Goal: Information Seeking & Learning: Learn about a topic

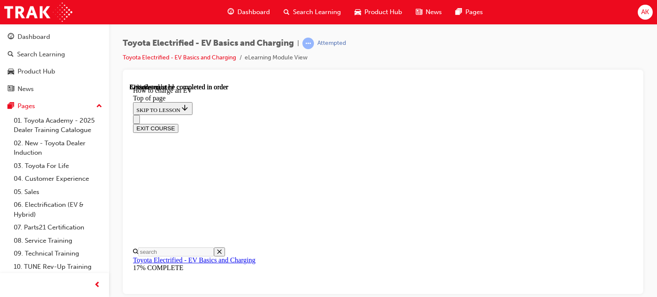
scroll to position [3690, 0]
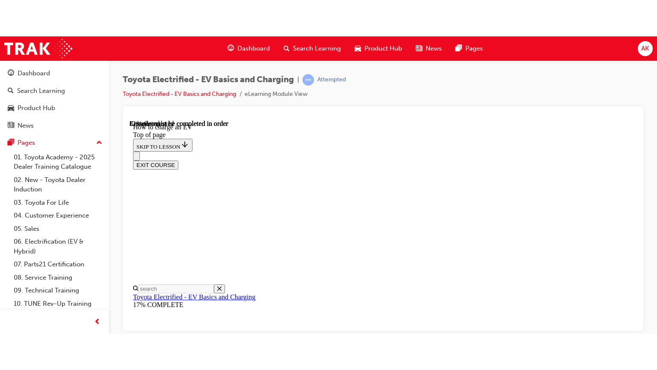
scroll to position [3605, 0]
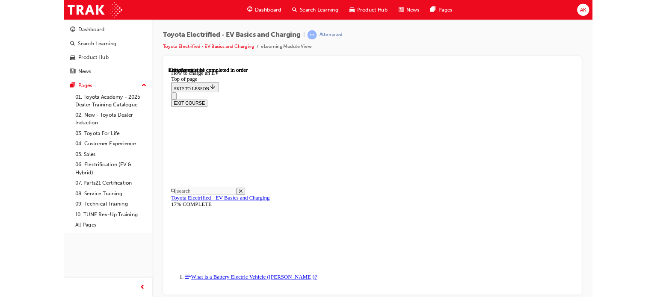
scroll to position [0, 0]
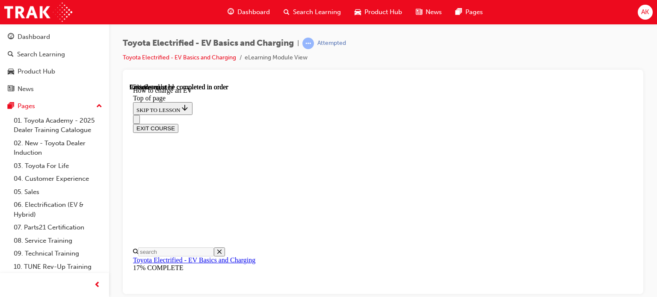
scroll to position [3910, 0]
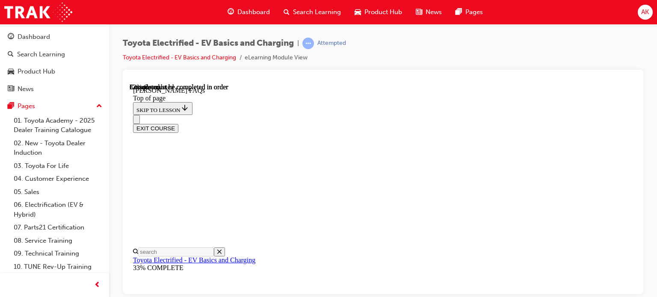
drag, startPoint x: 418, startPoint y: 130, endPoint x: 424, endPoint y: 131, distance: 6.0
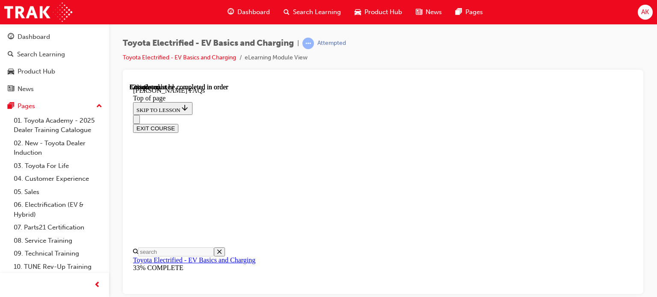
drag, startPoint x: 315, startPoint y: 172, endPoint x: 503, endPoint y: 198, distance: 189.7
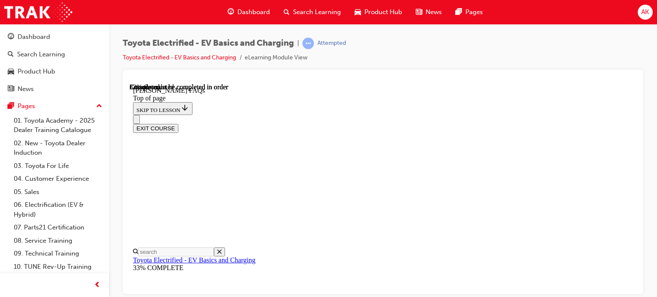
drag, startPoint x: 311, startPoint y: 192, endPoint x: 426, endPoint y: 213, distance: 117.0
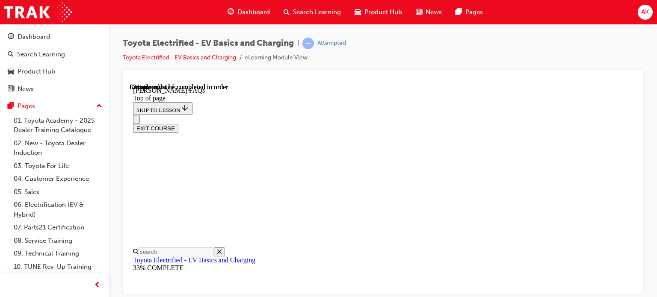
scroll to position [1542, 0]
drag, startPoint x: 438, startPoint y: 185, endPoint x: 443, endPoint y: 188, distance: 5.9
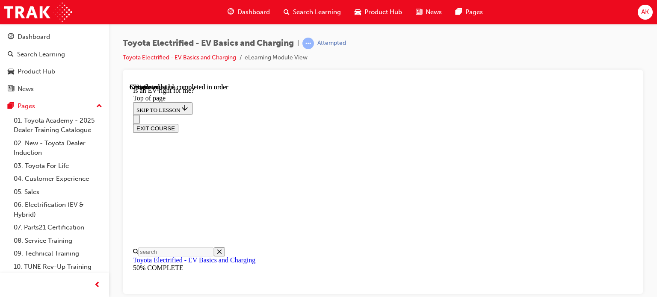
scroll to position [489, 0]
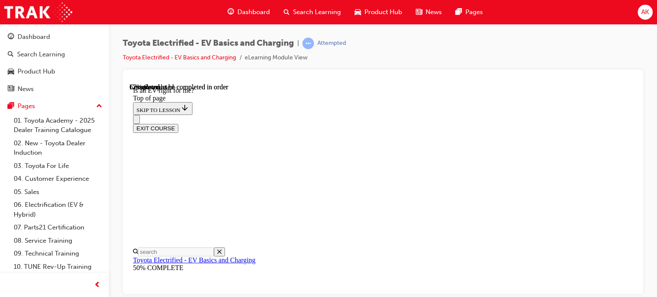
scroll to position [618, 0]
drag, startPoint x: 370, startPoint y: 247, endPoint x: 375, endPoint y: 249, distance: 5.6
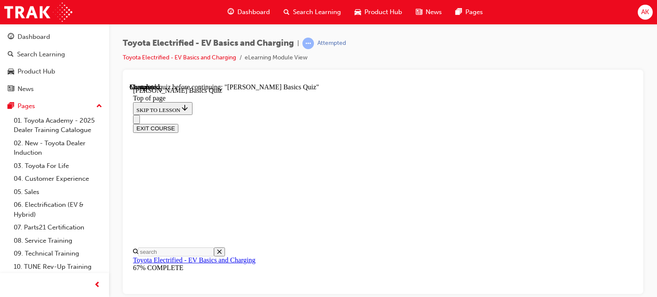
scroll to position [197, 0]
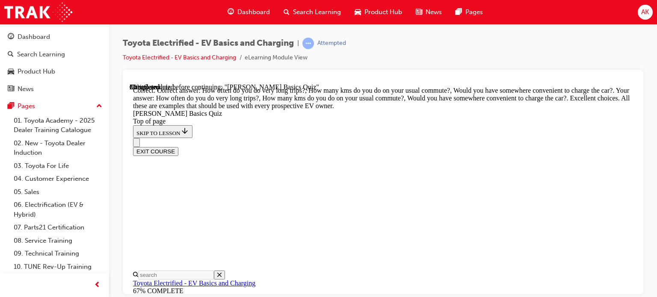
drag, startPoint x: 362, startPoint y: 214, endPoint x: 373, endPoint y: 215, distance: 10.8
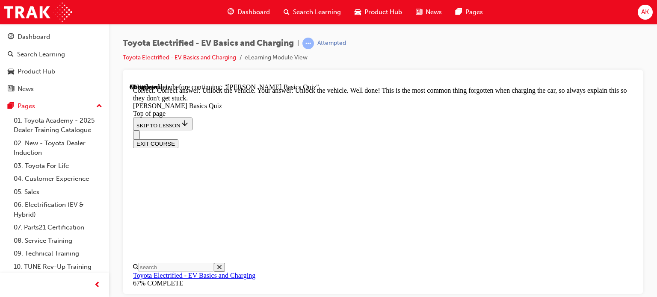
drag, startPoint x: 431, startPoint y: 254, endPoint x: 450, endPoint y: 254, distance: 18.8
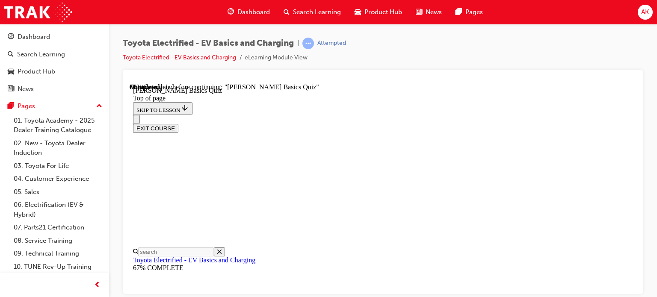
scroll to position [111, 0]
drag, startPoint x: 339, startPoint y: 252, endPoint x: 341, endPoint y: 260, distance: 8.3
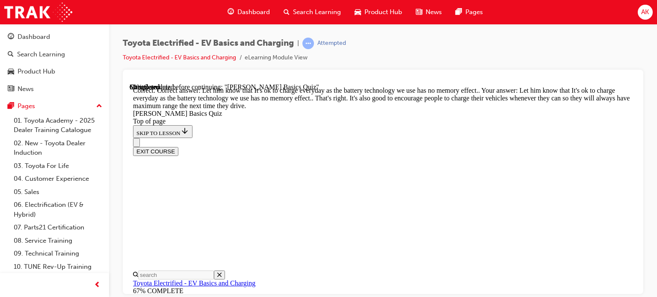
scroll to position [288, 0]
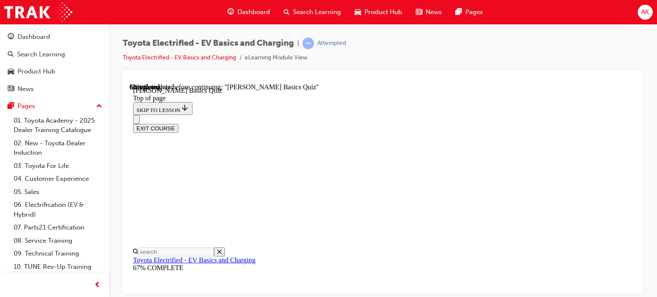
scroll to position [111, 0]
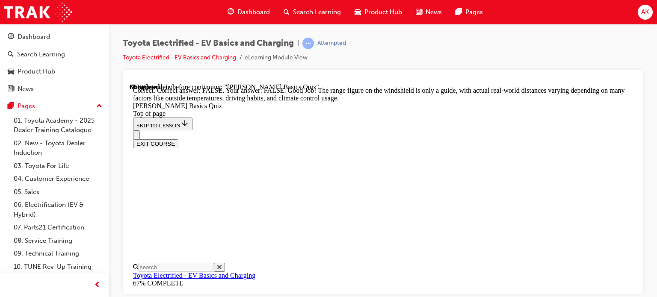
scroll to position [258, 0]
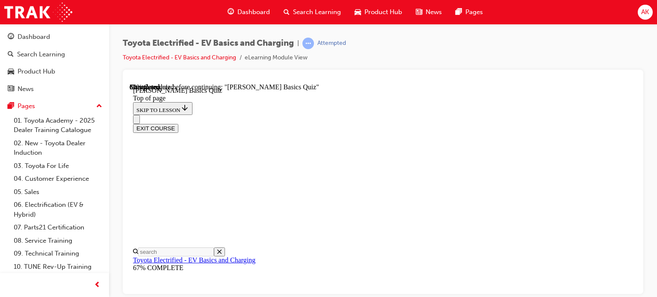
scroll to position [111, 0]
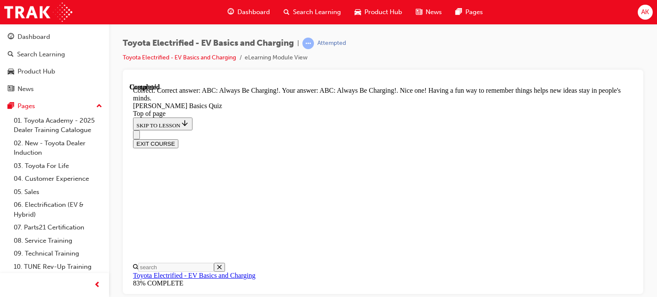
scroll to position [272, 0]
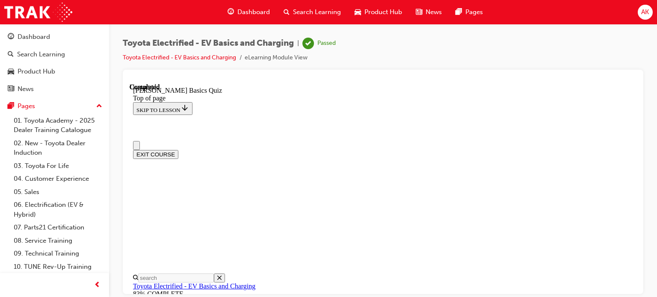
scroll to position [253, 0]
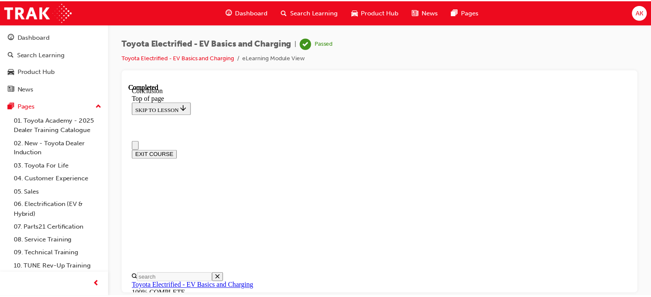
scroll to position [0, 0]
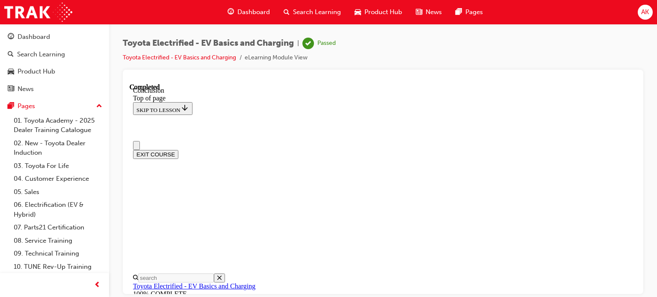
click at [178, 150] on button "EXIT COURSE" at bounding box center [155, 154] width 45 height 9
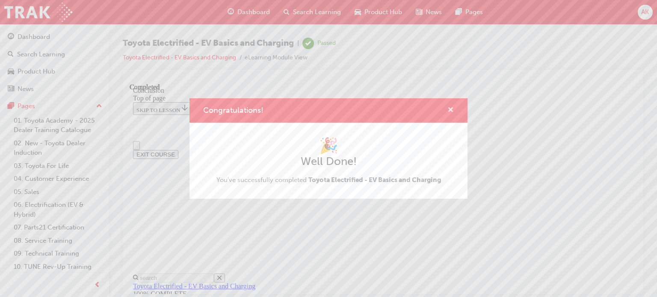
click at [452, 107] on span "cross-icon" at bounding box center [450, 111] width 6 height 8
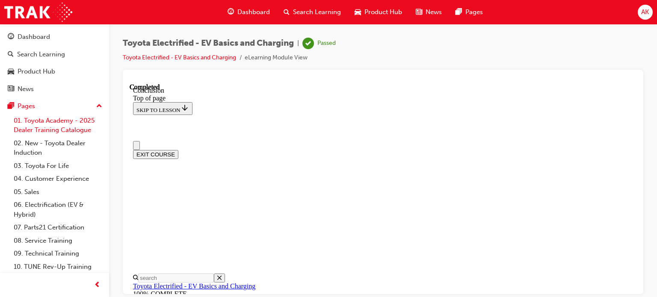
click at [76, 128] on link "01. Toyota Academy - 2025 Dealer Training Catalogue" at bounding box center [57, 125] width 95 height 23
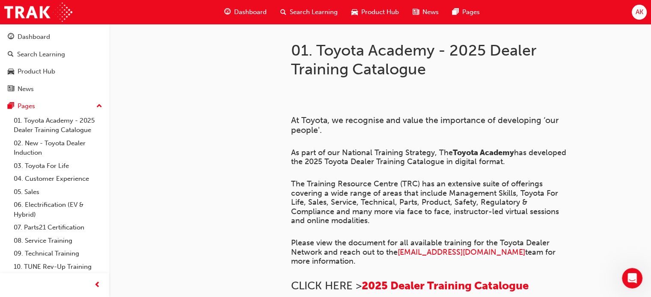
scroll to position [138, 0]
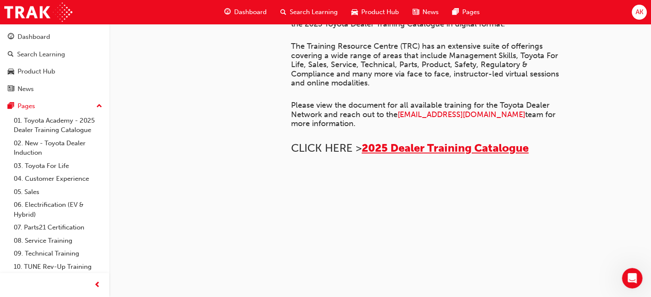
click at [423, 149] on span "2025 Dealer Training Catalogue" at bounding box center [444, 148] width 167 height 13
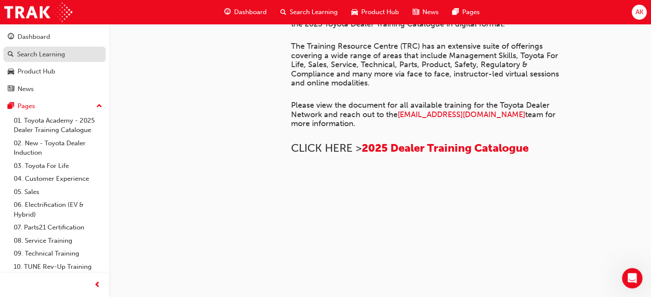
click at [58, 56] on div "Search Learning" at bounding box center [41, 55] width 48 height 10
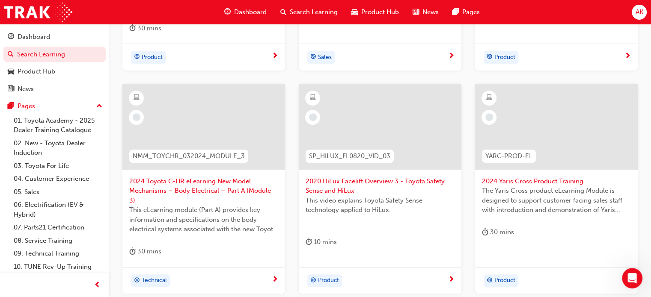
scroll to position [419, 0]
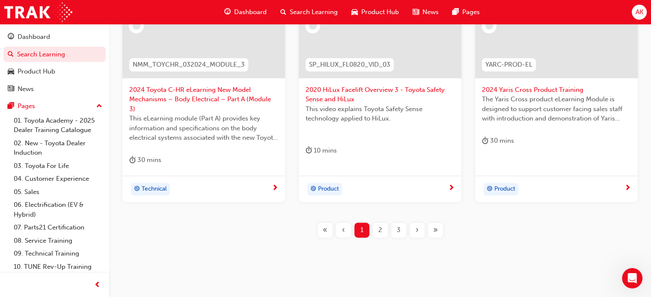
click at [424, 223] on button "›" at bounding box center [417, 230] width 18 height 15
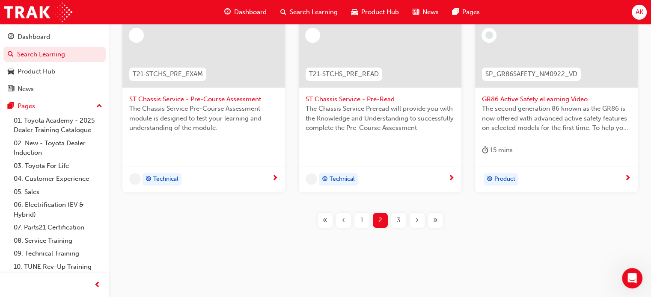
click at [412, 220] on div "›" at bounding box center [416, 220] width 15 height 15
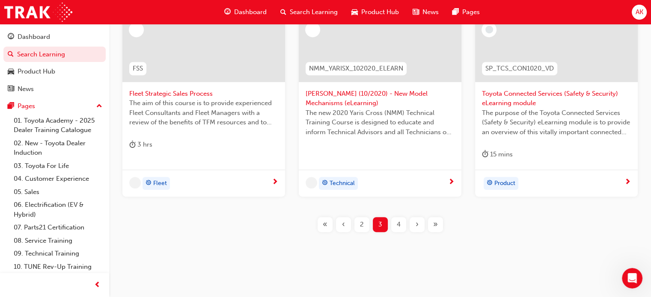
click at [412, 220] on div "›" at bounding box center [416, 224] width 15 height 15
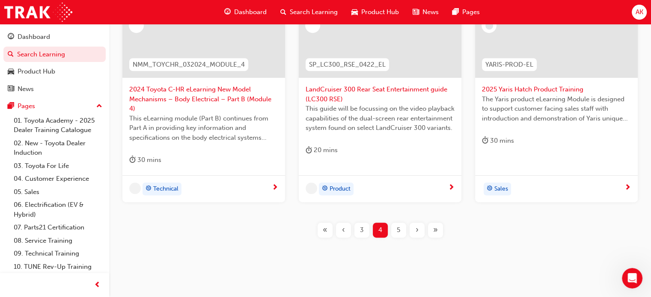
click at [413, 223] on div "›" at bounding box center [416, 230] width 15 height 15
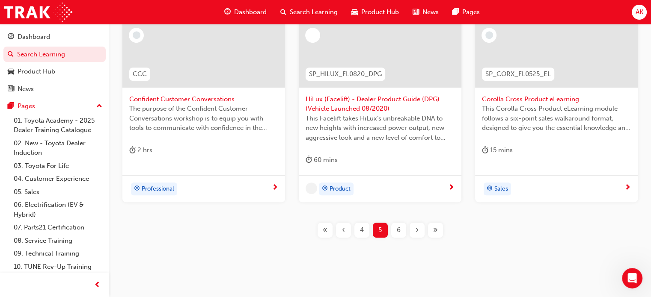
scroll to position [419, 0]
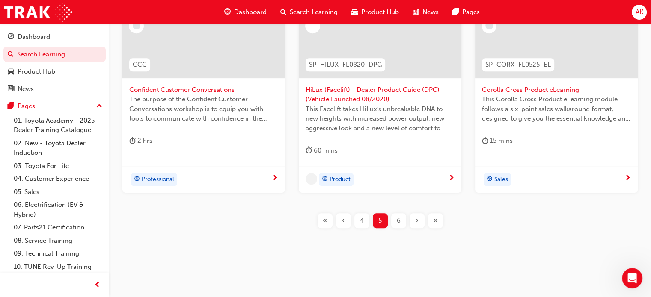
click at [413, 219] on div "›" at bounding box center [416, 220] width 15 height 15
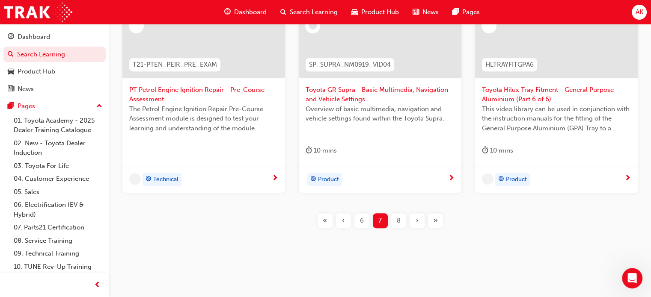
click at [413, 219] on div "›" at bounding box center [416, 220] width 15 height 15
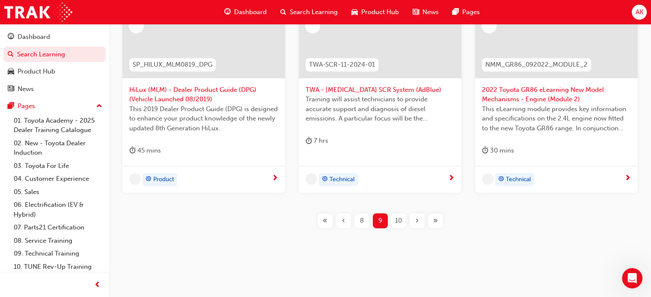
click at [413, 219] on div "›" at bounding box center [416, 220] width 15 height 15
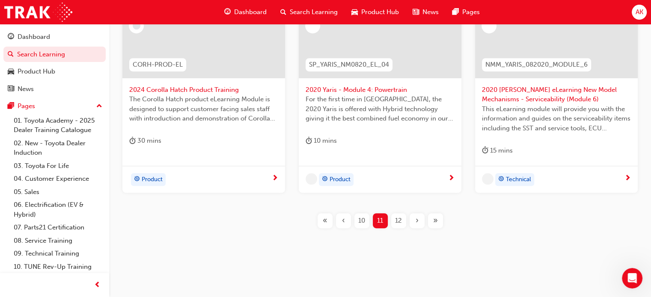
click at [413, 219] on div "›" at bounding box center [416, 220] width 15 height 15
click at [414, 219] on div "›" at bounding box center [416, 220] width 15 height 15
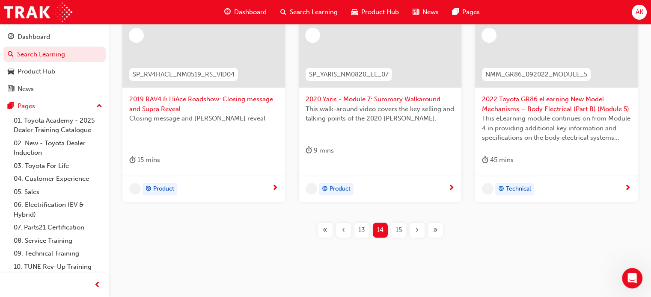
click at [414, 223] on div "›" at bounding box center [416, 230] width 15 height 15
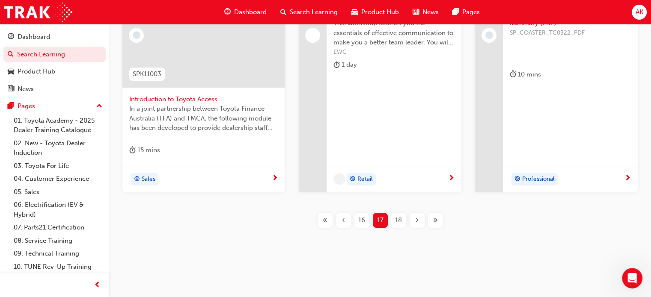
click at [414, 218] on div "›" at bounding box center [416, 220] width 15 height 15
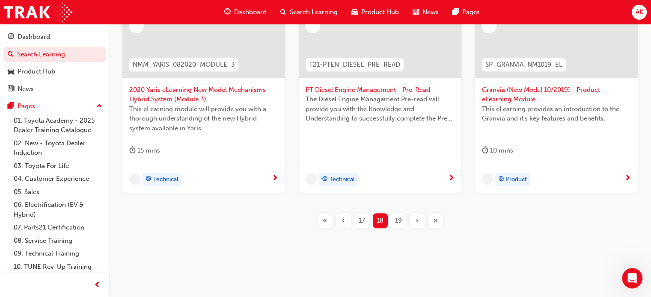
click at [414, 218] on div "›" at bounding box center [416, 220] width 15 height 15
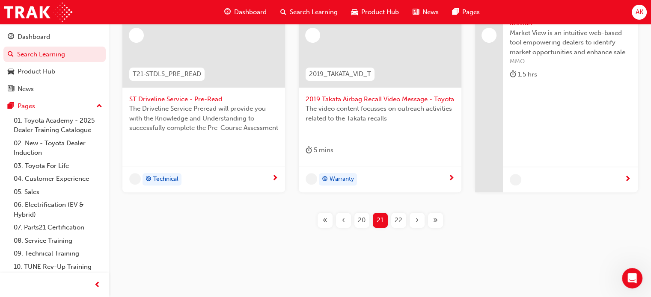
scroll to position [410, 0]
click at [415, 217] on div "›" at bounding box center [416, 220] width 15 height 15
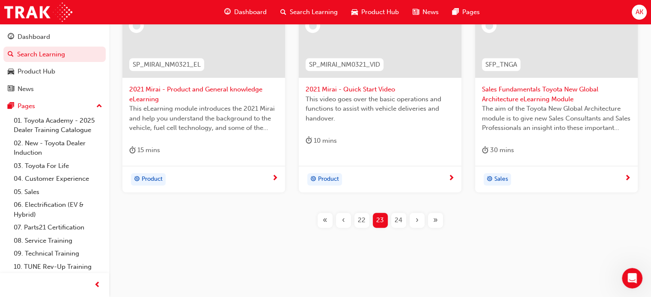
click at [326, 217] on span "«" at bounding box center [325, 221] width 5 height 10
click at [327, 217] on div "SP_TUNDRA_NM0924_EL 2025 Tundra Product eLearning The Tundra eLearning module h…" at bounding box center [380, 15] width 514 height 454
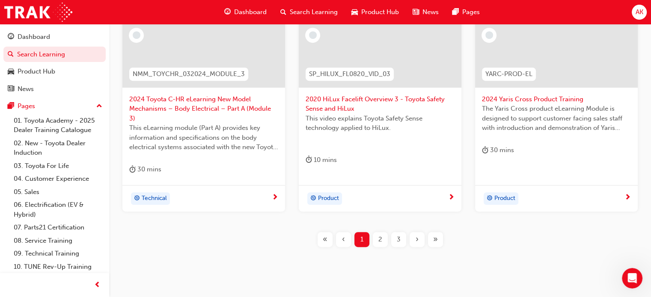
click at [327, 217] on div "SP_LC70_FL1123_EL01 2024 LandCruiser 70 Series (LC70) eLearning Module In this …" at bounding box center [380, 24] width 514 height 473
click at [329, 217] on div "SP_LC70_FL1123_EL01 2024 LandCruiser 70 Series (LC70) eLearning Module In this …" at bounding box center [380, 24] width 514 height 473
click at [410, 232] on div "›" at bounding box center [416, 239] width 15 height 15
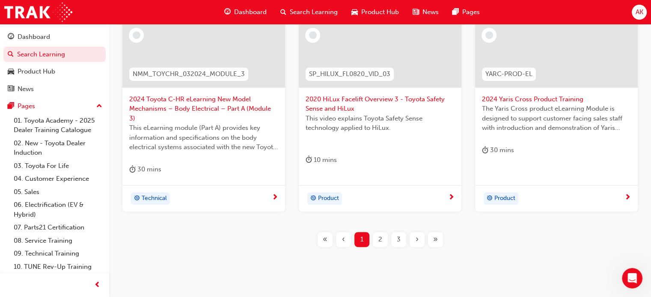
click at [407, 231] on div "SP_LC70_FL1123_EL01 2024 LandCruiser 70 Series (LC70) eLearning Module In this …" at bounding box center [380, 24] width 514 height 473
click at [406, 231] on div "SP_LC70_FL1123_EL01 2024 LandCruiser 70 Series (LC70) eLearning Module In this …" at bounding box center [380, 24] width 514 height 473
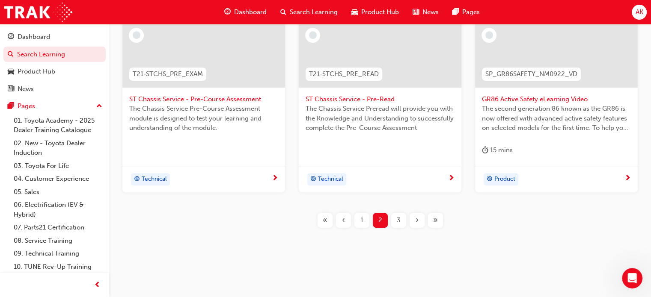
click at [417, 226] on div "›" at bounding box center [416, 220] width 15 height 15
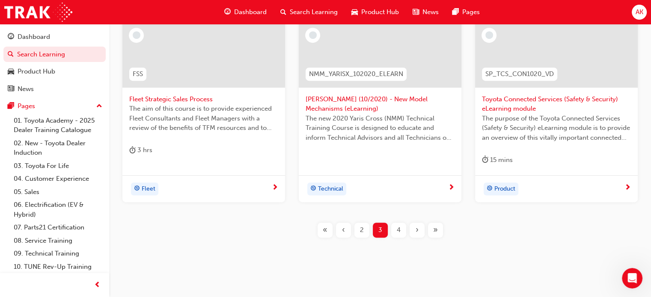
click at [417, 226] on span "›" at bounding box center [416, 230] width 3 height 10
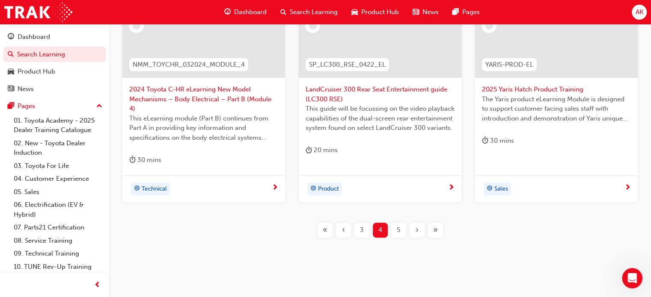
click at [417, 227] on div "›" at bounding box center [416, 230] width 15 height 15
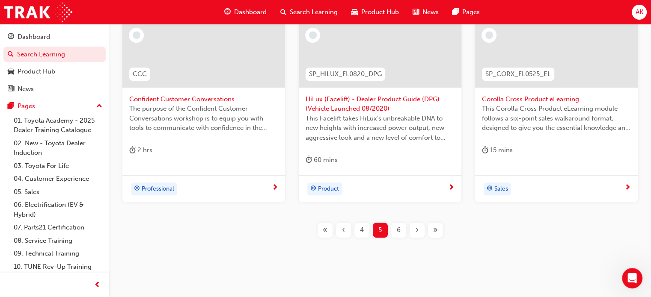
click at [417, 227] on div "›" at bounding box center [416, 230] width 15 height 15
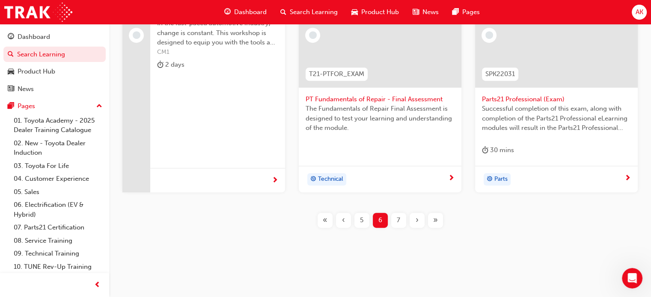
click at [417, 227] on div "›" at bounding box center [416, 220] width 15 height 15
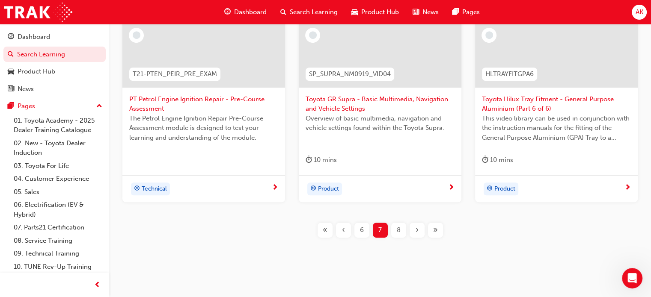
click at [417, 227] on span "›" at bounding box center [416, 230] width 3 height 10
click at [417, 227] on div "›" at bounding box center [416, 230] width 15 height 15
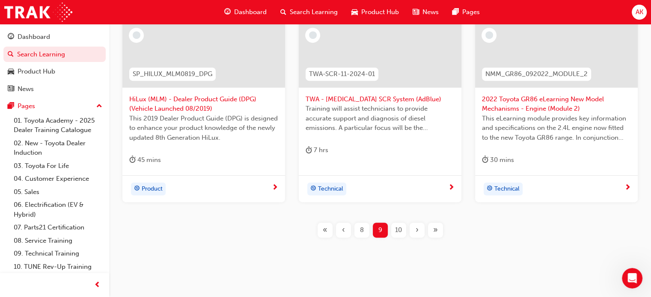
click at [417, 227] on span "›" at bounding box center [416, 230] width 3 height 10
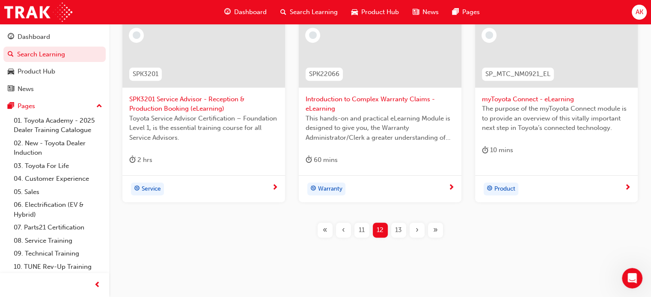
click at [417, 227] on span "›" at bounding box center [416, 230] width 3 height 10
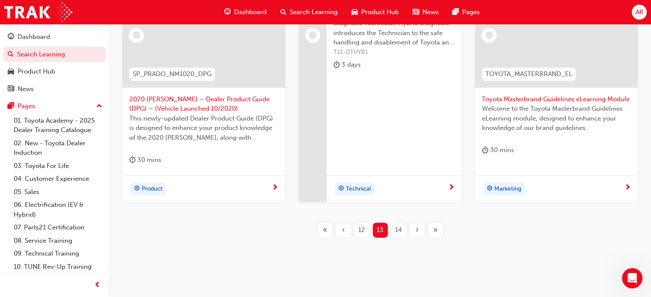
click at [417, 227] on span "›" at bounding box center [416, 230] width 3 height 10
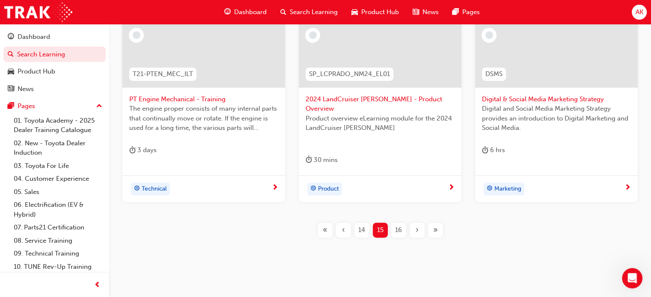
click at [417, 227] on div "›" at bounding box center [416, 230] width 15 height 15
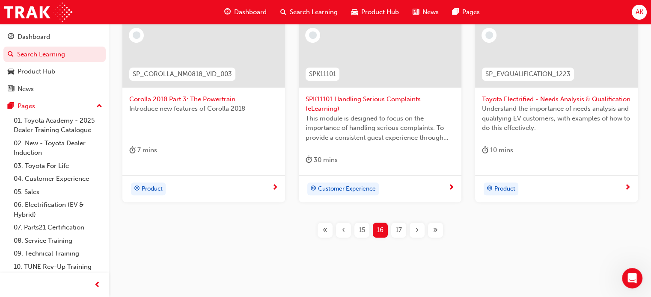
click at [417, 227] on span "›" at bounding box center [416, 230] width 3 height 10
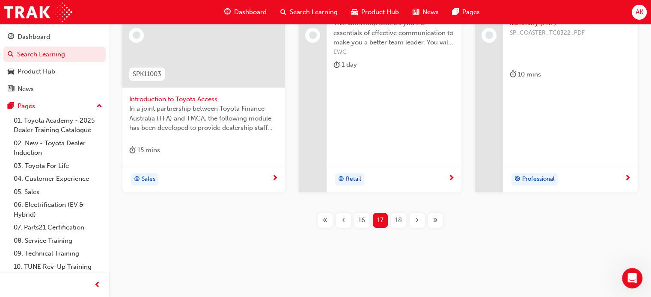
click at [417, 227] on div "›" at bounding box center [416, 220] width 15 height 15
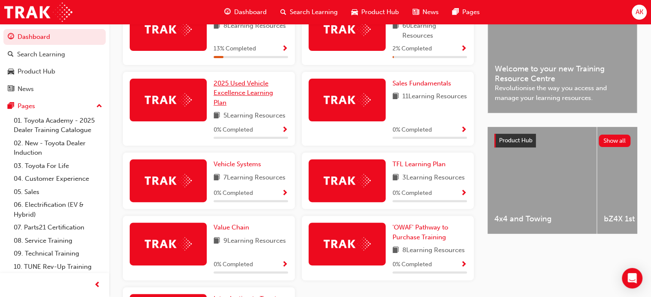
scroll to position [163, 0]
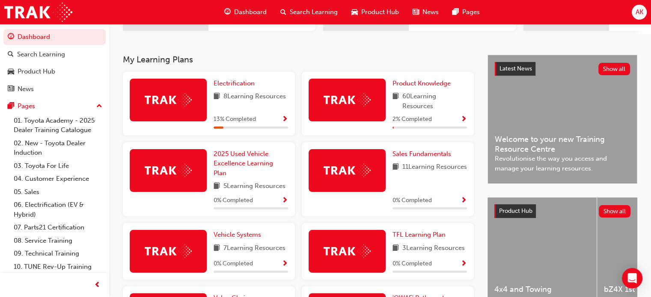
click at [286, 122] on span "Show Progress" at bounding box center [284, 120] width 6 height 8
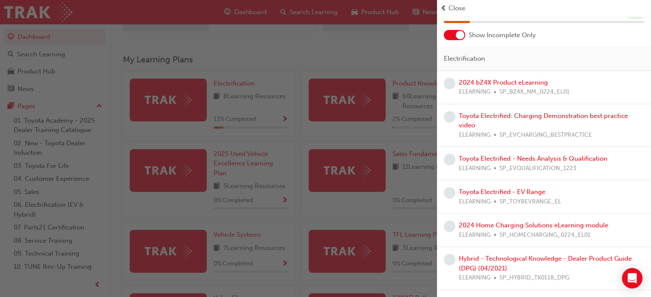
scroll to position [0, 0]
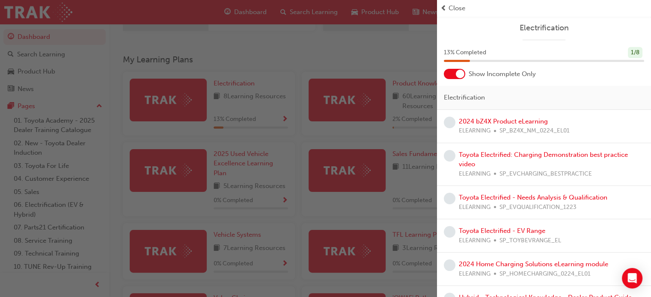
click at [454, 74] on div at bounding box center [454, 74] width 21 height 10
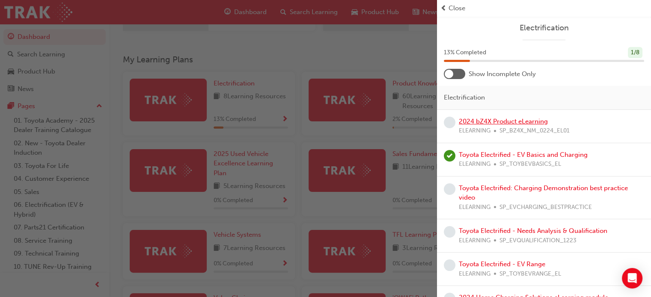
click at [491, 120] on link "2024 bZ4X Product eLearning" at bounding box center [503, 122] width 89 height 8
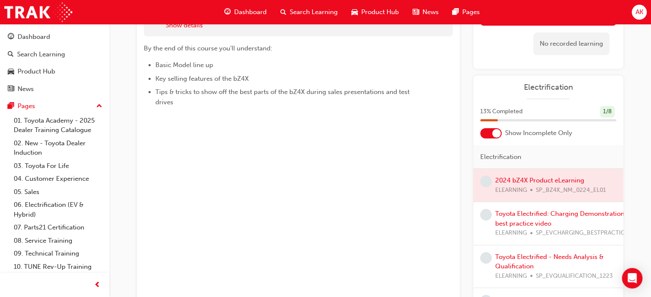
scroll to position [43, 0]
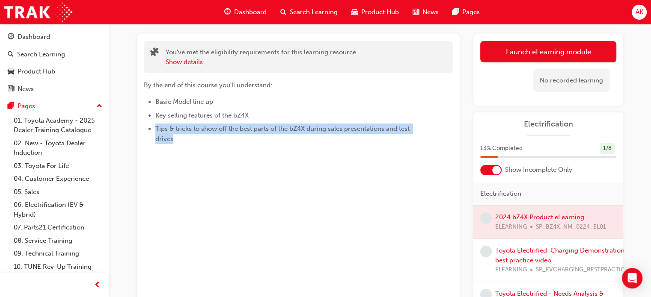
drag, startPoint x: 157, startPoint y: 133, endPoint x: 220, endPoint y: 149, distance: 65.7
click at [220, 149] on div "You've met the eligibility requirements for this learning resource. Show detail…" at bounding box center [298, 193] width 323 height 319
click at [217, 149] on div "You've met the eligibility requirements for this learning resource. Show detail…" at bounding box center [298, 193] width 323 height 319
click at [384, 164] on div "You've met the eligibility requirements for this learning resource. Show detail…" at bounding box center [298, 193] width 323 height 319
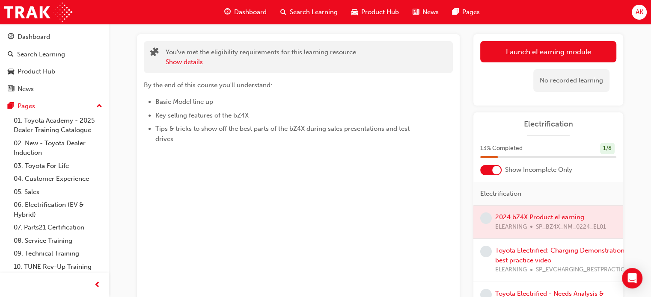
click at [406, 115] on li "Key selling features of the bZ4X" at bounding box center [288, 115] width 266 height 10
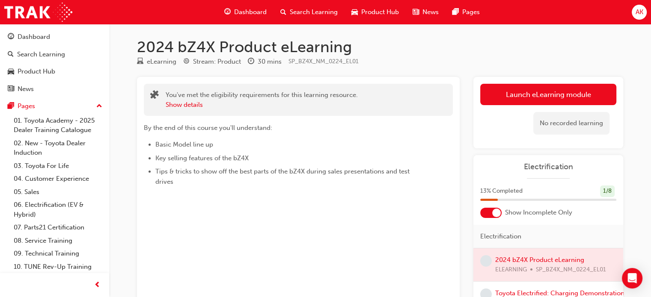
scroll to position [147, 0]
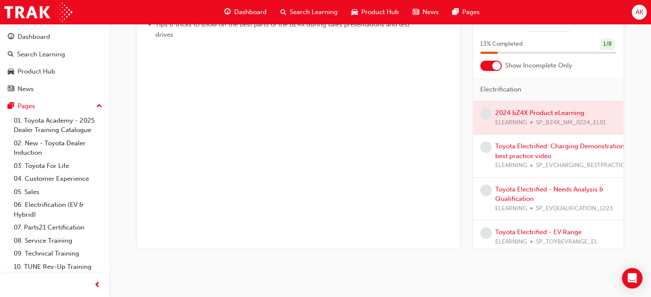
click at [525, 115] on div at bounding box center [548, 117] width 150 height 33
click at [525, 112] on div at bounding box center [548, 117] width 150 height 33
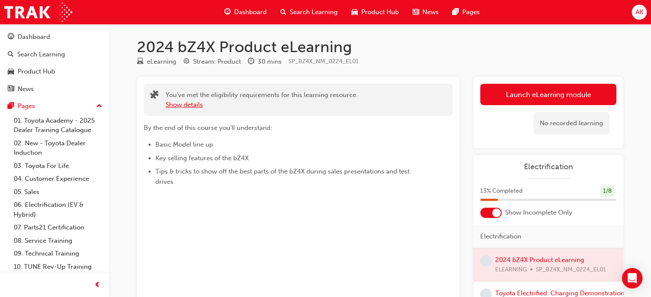
click at [179, 104] on button "Show details" at bounding box center [184, 105] width 37 height 10
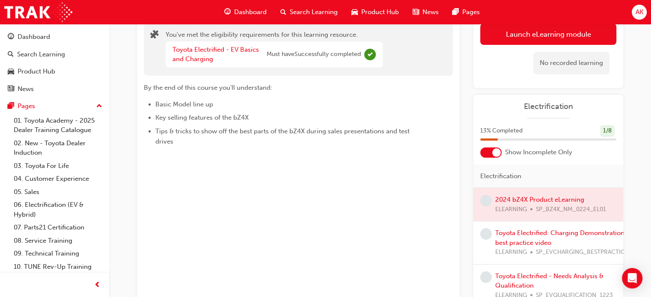
scroll to position [128, 0]
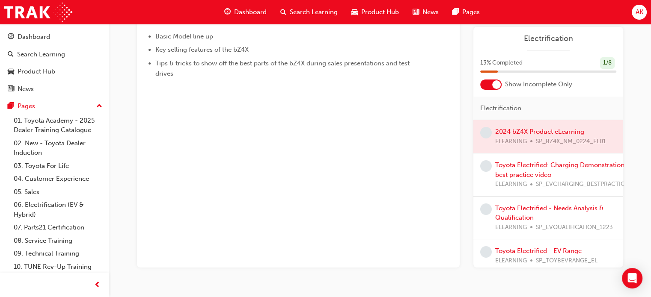
click at [550, 128] on div at bounding box center [548, 136] width 150 height 33
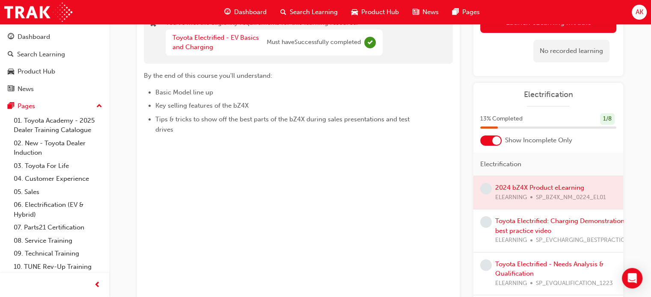
scroll to position [0, 0]
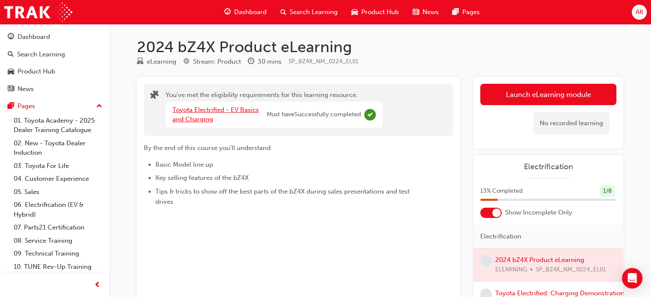
click at [217, 107] on link "Toyota Electrified - EV Basics and Charging" at bounding box center [215, 115] width 86 height 18
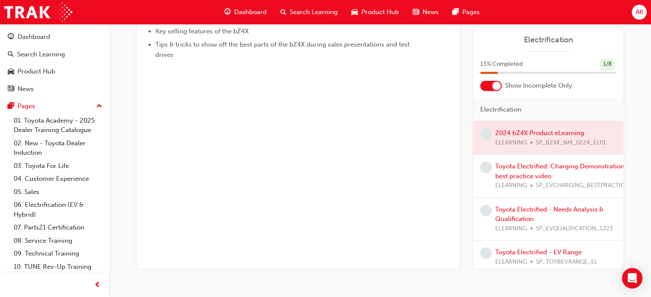
scroll to position [128, 0]
click at [523, 166] on link "Toyota Electrified: Charging Demonstration best practice video" at bounding box center [559, 170] width 129 height 18
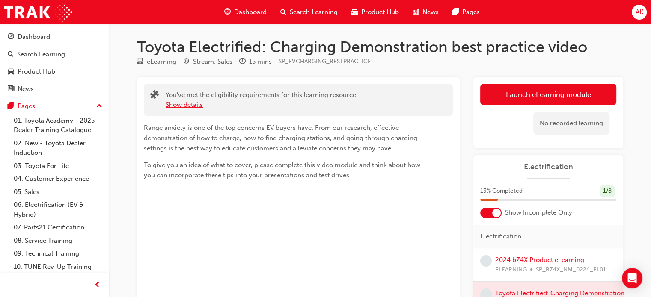
click at [195, 104] on button "Show details" at bounding box center [184, 105] width 37 height 10
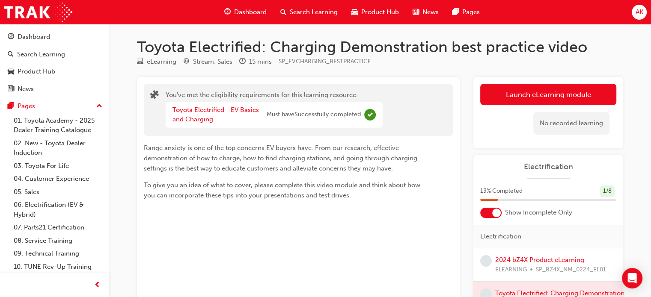
scroll to position [86, 0]
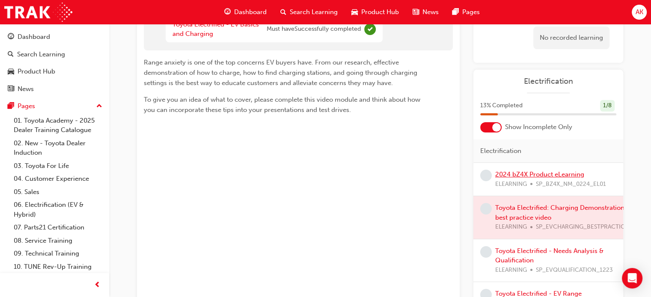
click at [510, 175] on link "2024 bZ4X Product eLearning" at bounding box center [539, 175] width 89 height 8
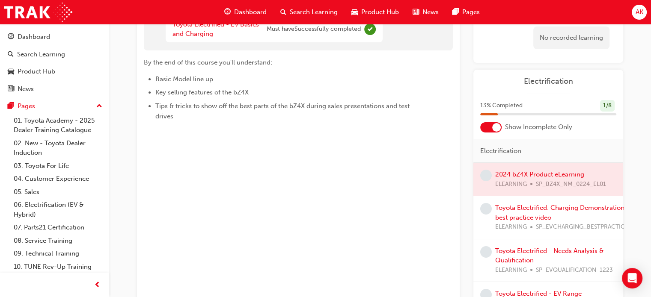
click at [510, 175] on div at bounding box center [548, 179] width 150 height 33
click at [512, 174] on div at bounding box center [548, 179] width 150 height 33
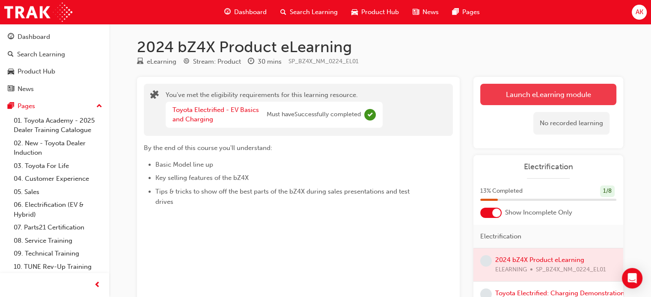
click at [523, 94] on link "Launch eLearning module" at bounding box center [548, 94] width 136 height 21
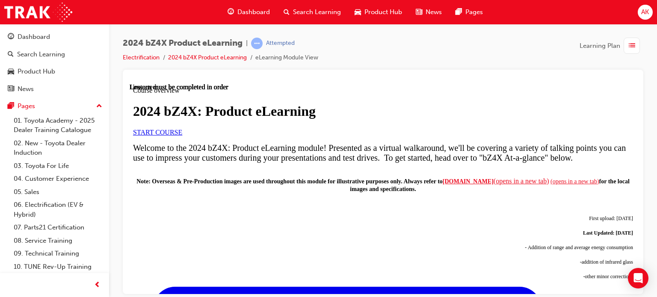
scroll to position [43, 0]
click at [182, 136] on link "START COURSE" at bounding box center [157, 131] width 49 height 7
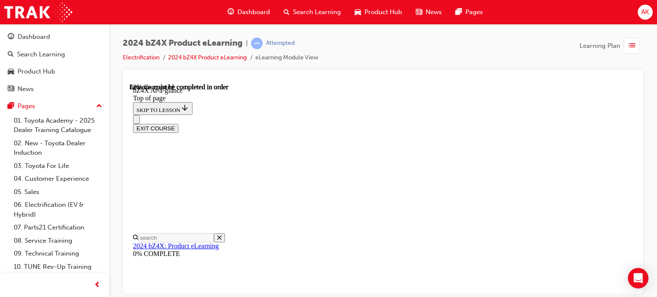
scroll to position [1311, 0]
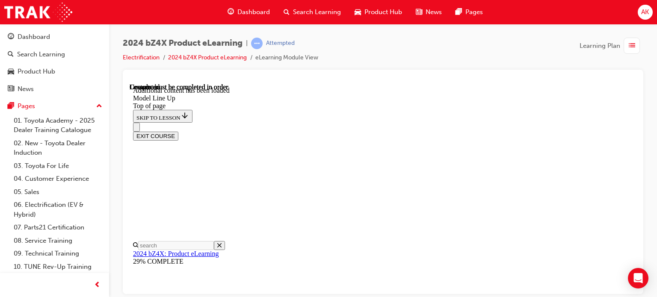
scroll to position [1698, 0]
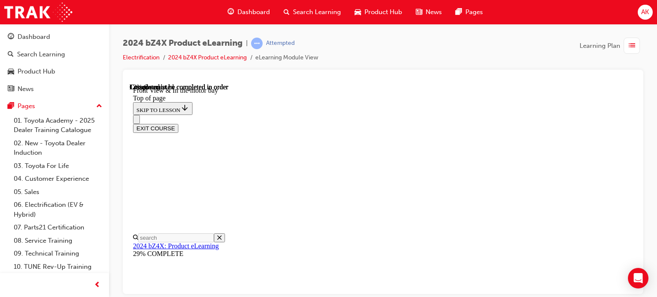
scroll to position [326, 0]
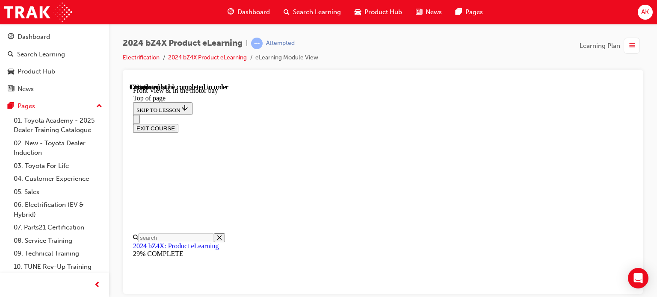
scroll to position [198, 0]
click at [387, 47] on div "2024 bZ4X Product eLearning | Attempted Electrification 2024 bZ4X Product eLear…" at bounding box center [383, 54] width 521 height 32
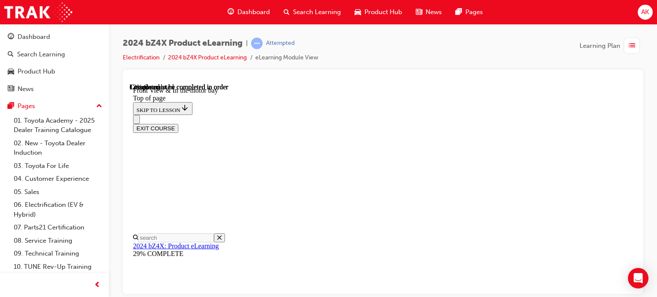
click at [546, 52] on div "2024 bZ4X Product eLearning | Attempted Electrification 2024 bZ4X Product eLear…" at bounding box center [383, 54] width 521 height 32
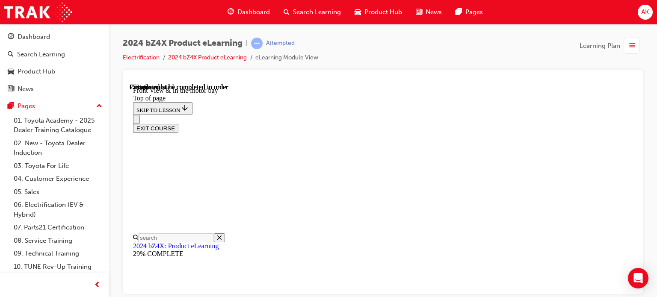
click at [518, 79] on div at bounding box center [383, 80] width 507 height 7
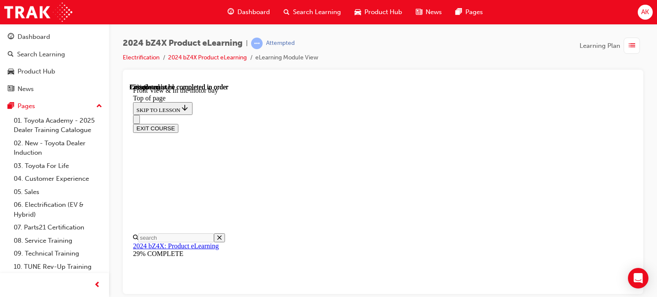
click at [498, 68] on div "2024 bZ4X Product eLearning | Attempted Electrification 2024 bZ4X Product eLear…" at bounding box center [383, 54] width 521 height 32
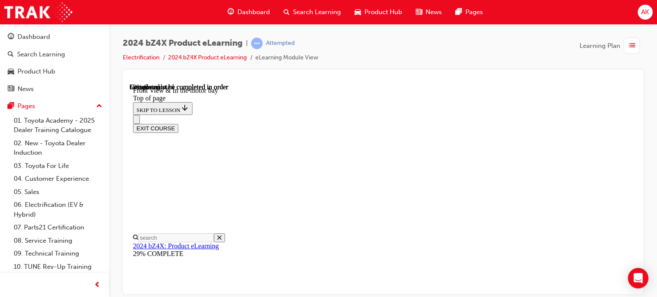
scroll to position [1115, 0]
drag, startPoint x: 596, startPoint y: 279, endPoint x: 726, endPoint y: 413, distance: 187.3
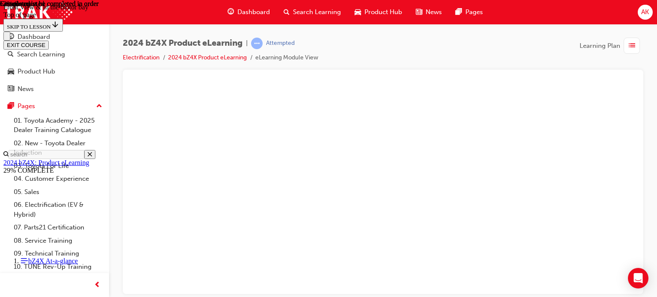
scroll to position [556, 0]
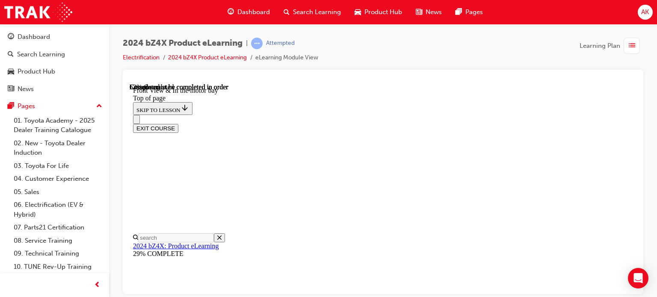
click at [647, 201] on div "2024 bZ4X Product eLearning | Attempted Electrification 2024 bZ4X Product eLear…" at bounding box center [383, 150] width 548 height 252
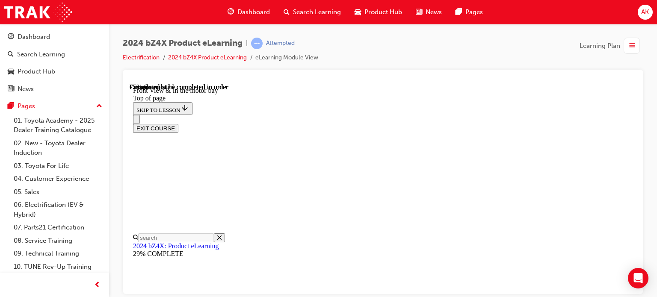
scroll to position [546, 0]
click at [409, 67] on div "2024 bZ4X Product eLearning | Attempted Electrification 2024 bZ4X Product eLear…" at bounding box center [383, 54] width 521 height 32
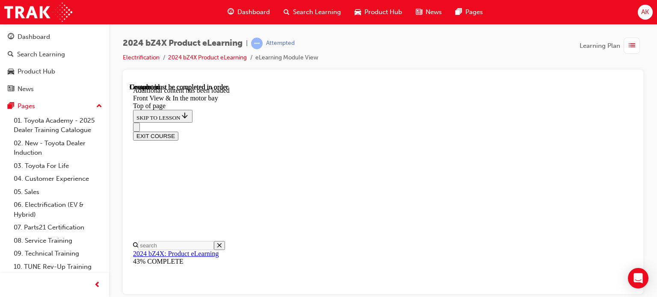
scroll to position [1350, 0]
drag, startPoint x: 467, startPoint y: 237, endPoint x: 420, endPoint y: 198, distance: 60.5
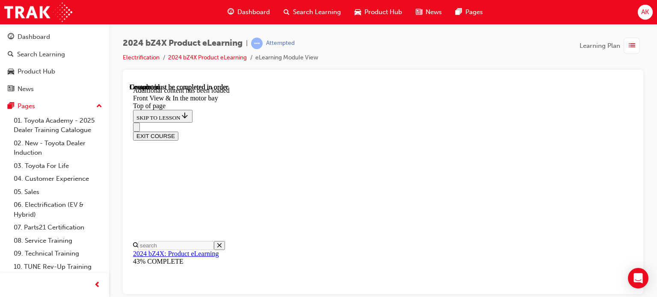
drag, startPoint x: 349, startPoint y: 196, endPoint x: 510, endPoint y: 245, distance: 167.7
drag, startPoint x: 404, startPoint y: 199, endPoint x: 451, endPoint y: 198, distance: 46.6
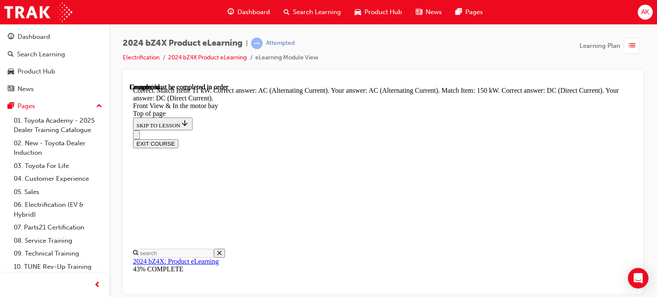
scroll to position [1377, 0]
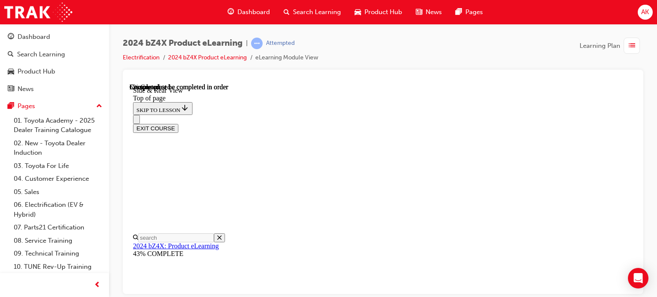
scroll to position [240, 0]
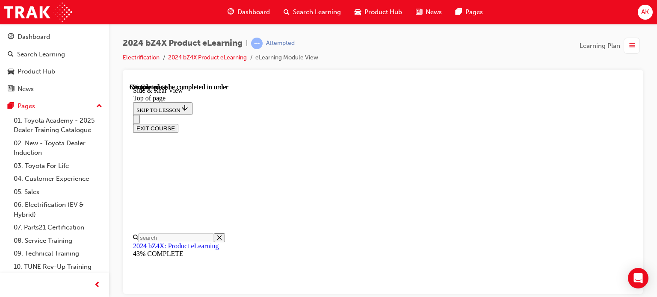
scroll to position [26, 0]
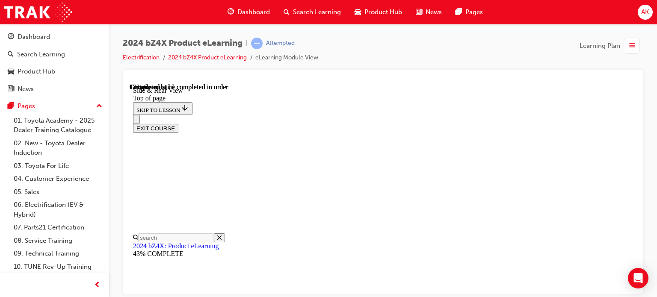
scroll to position [379, 0]
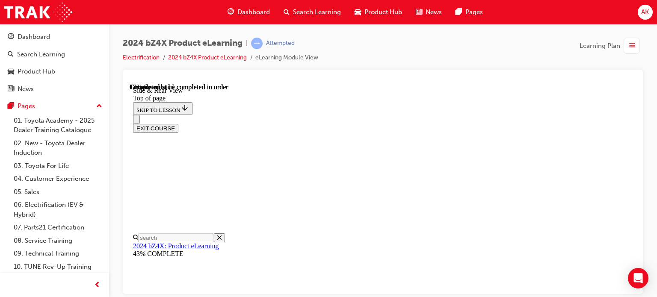
click at [395, 77] on div at bounding box center [383, 80] width 507 height 7
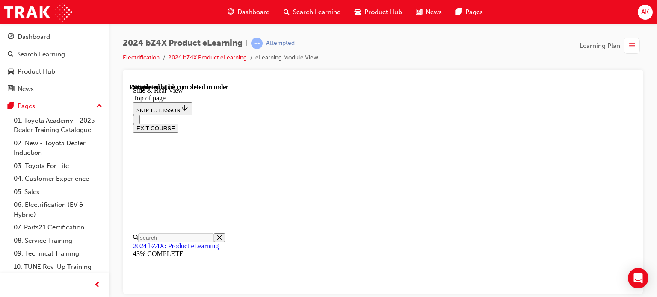
drag, startPoint x: 484, startPoint y: 234, endPoint x: 464, endPoint y: 224, distance: 22.6
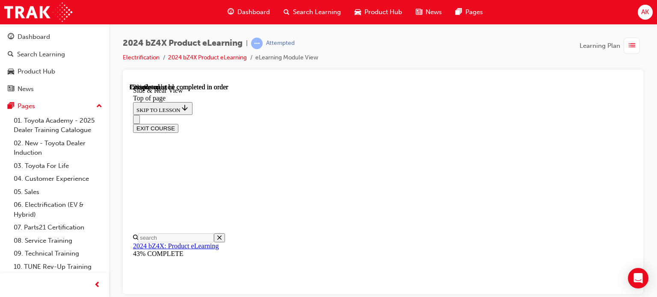
scroll to position [1011, 0]
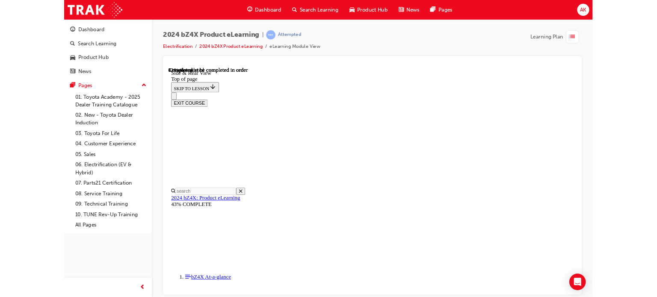
scroll to position [1149, 0]
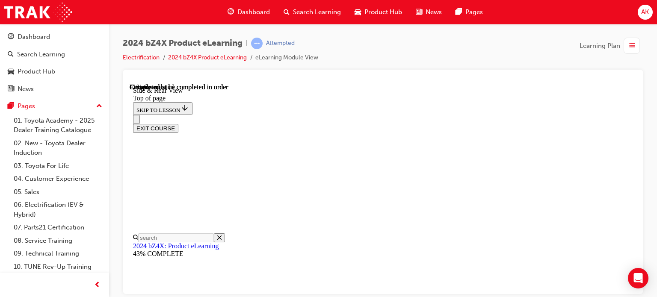
scroll to position [1347, 0]
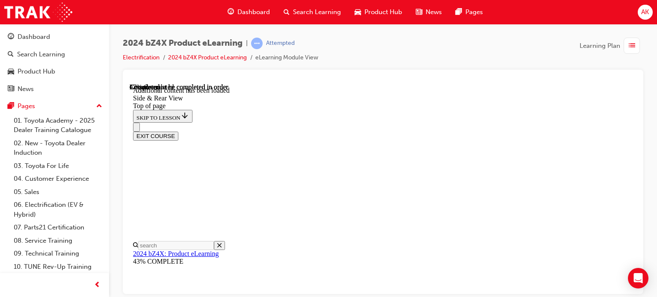
scroll to position [1425, 0]
drag, startPoint x: 331, startPoint y: 172, endPoint x: 480, endPoint y: 216, distance: 155.5
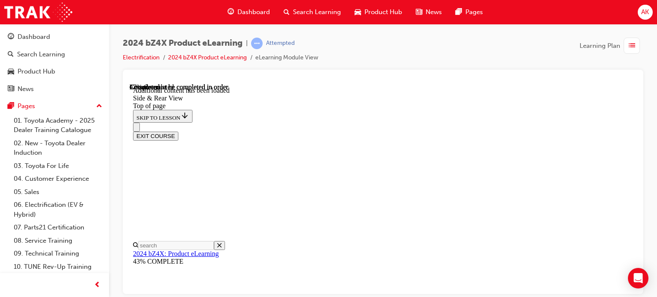
scroll to position [1596, 0]
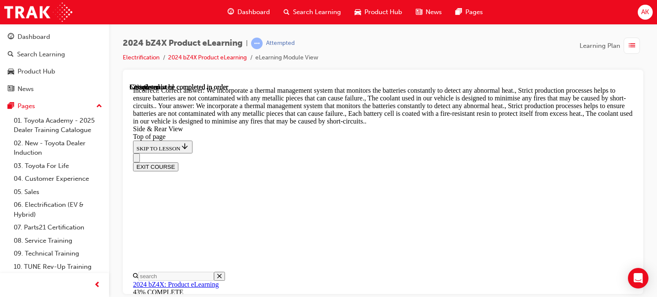
scroll to position [1596, 0]
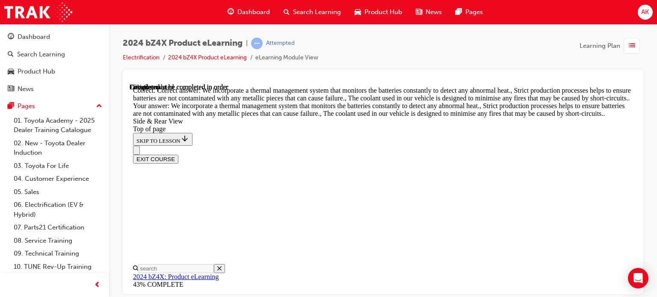
scroll to position [2441, 0]
drag, startPoint x: 280, startPoint y: 278, endPoint x: 473, endPoint y: 295, distance: 193.3
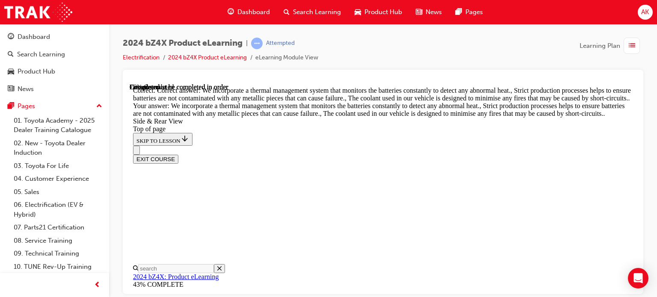
drag, startPoint x: 283, startPoint y: 278, endPoint x: 276, endPoint y: 277, distance: 6.9
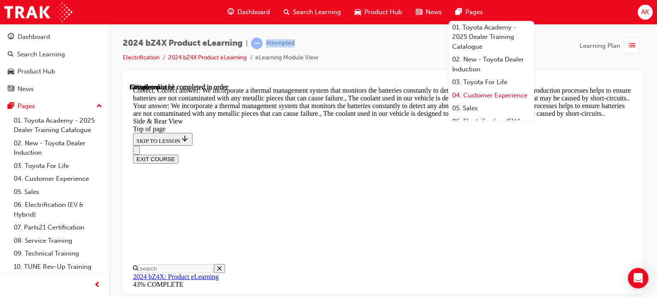
drag, startPoint x: 278, startPoint y: 98, endPoint x: 476, endPoint y: 92, distance: 197.7
click at [474, 53] on div "Dashboard Search Learning Product Hub News Pages 01. Toyota Academy - 2025 Deal…" at bounding box center [328, 148] width 657 height 297
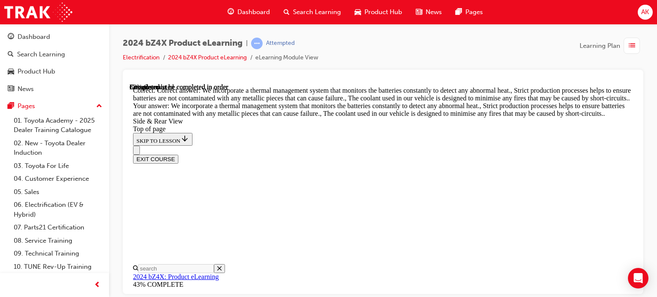
click at [428, 67] on div "2024 bZ4X Product eLearning | Attempted Electrification 2024 bZ4X Product eLear…" at bounding box center [383, 54] width 521 height 32
drag, startPoint x: 430, startPoint y: 33, endPoint x: 454, endPoint y: 24, distance: 26.3
click at [432, 25] on div "2024 bZ4X Product eLearning | Attempted Electrification 2024 bZ4X Product eLear…" at bounding box center [383, 150] width 548 height 252
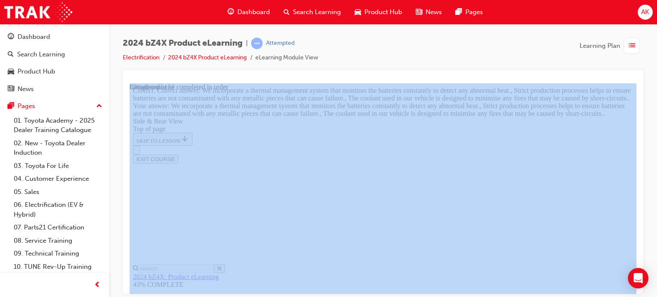
click at [514, 81] on div at bounding box center [383, 80] width 507 height 7
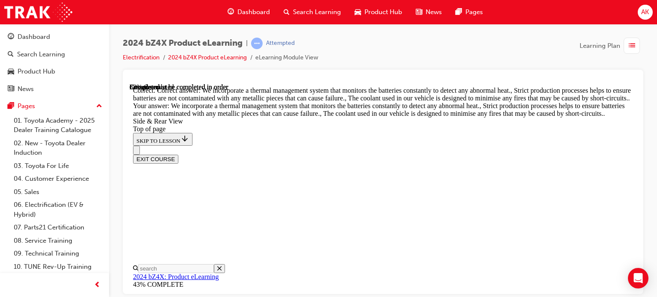
click at [488, 74] on div at bounding box center [383, 182] width 521 height 225
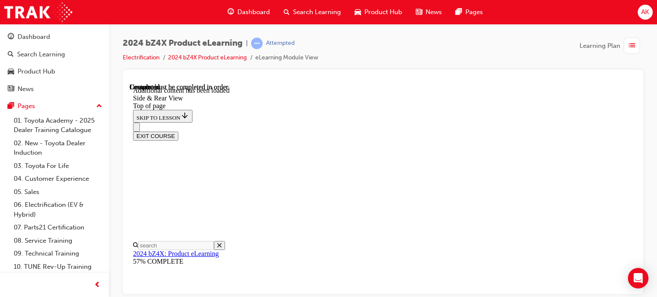
scroll to position [2859, 0]
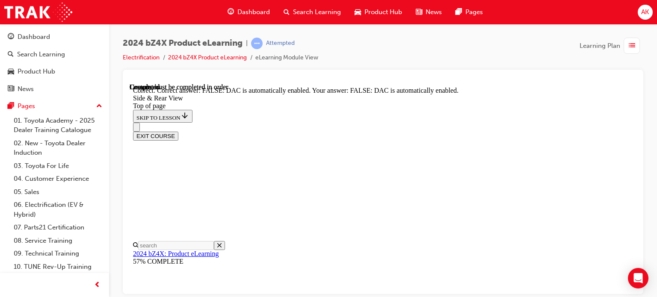
scroll to position [3000, 0]
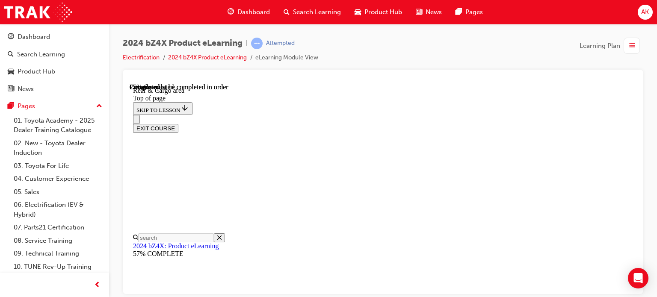
scroll to position [214, 0]
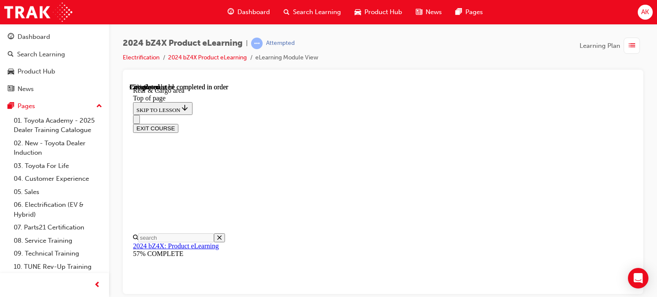
scroll to position [299, 0]
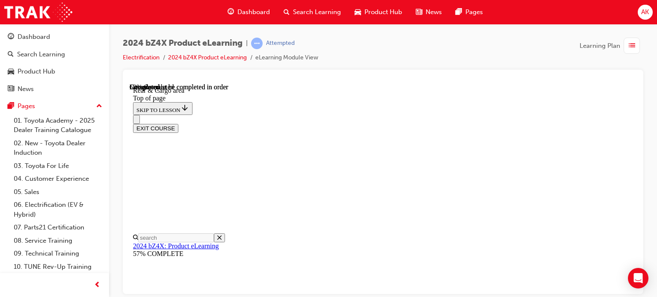
scroll to position [652, 0]
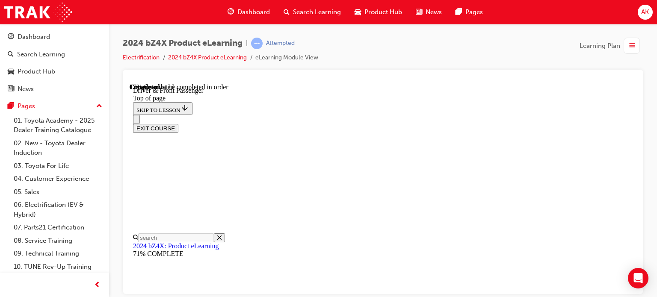
scroll to position [428, 0]
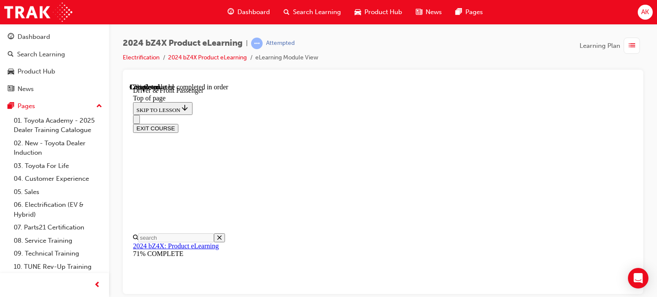
scroll to position [290, 0]
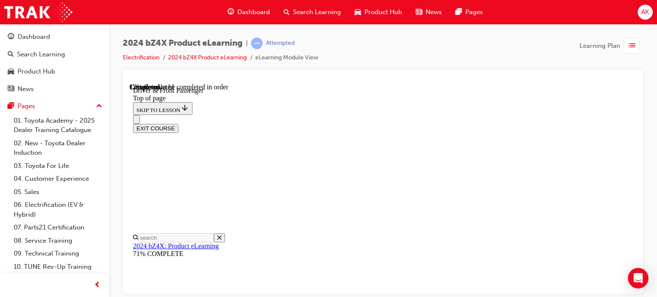
drag, startPoint x: 424, startPoint y: 195, endPoint x: 450, endPoint y: 196, distance: 25.7
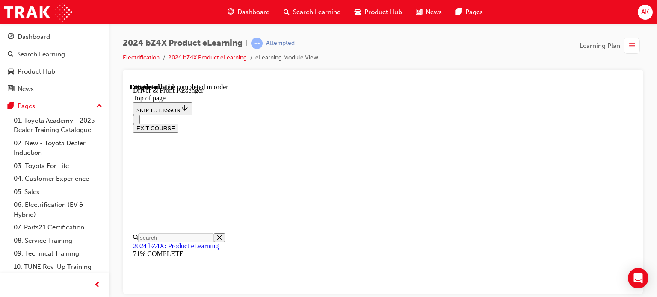
scroll to position [376, 0]
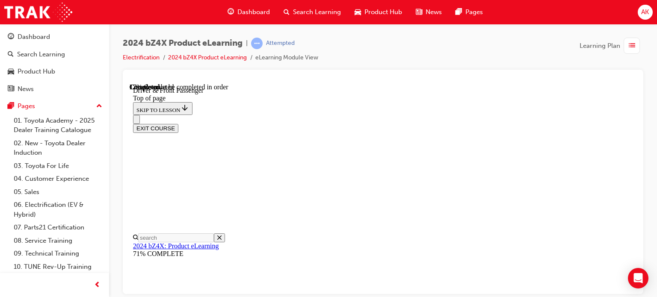
scroll to position [7, 0]
drag, startPoint x: 348, startPoint y: 141, endPoint x: 356, endPoint y: 145, distance: 8.8
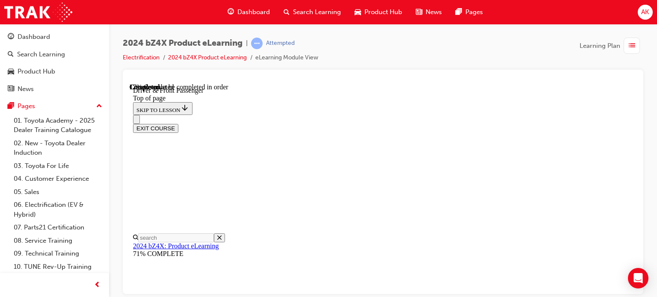
scroll to position [341, 0]
drag, startPoint x: 413, startPoint y: 135, endPoint x: 420, endPoint y: 134, distance: 7.7
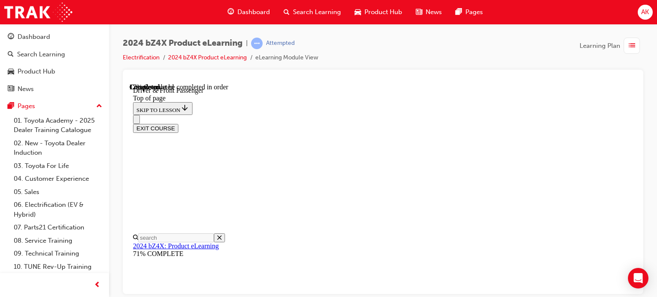
drag, startPoint x: 479, startPoint y: 166, endPoint x: 496, endPoint y: 166, distance: 16.7
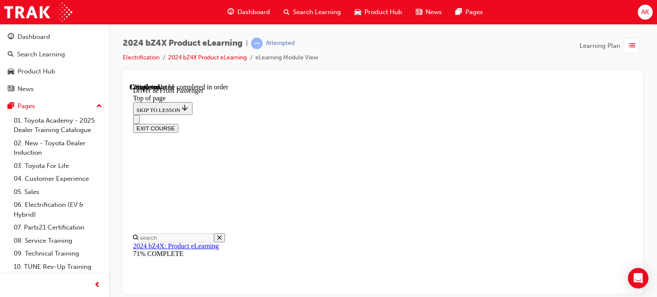
drag, startPoint x: 477, startPoint y: 115, endPoint x: 467, endPoint y: 133, distance: 20.7
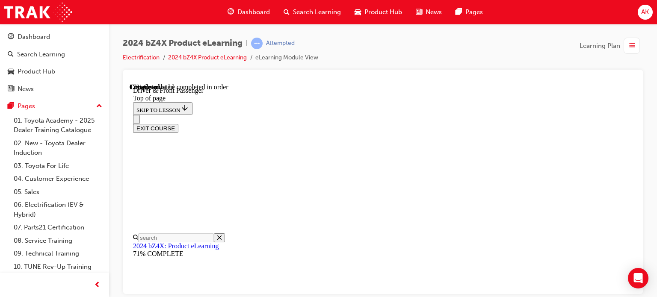
scroll to position [0, 0]
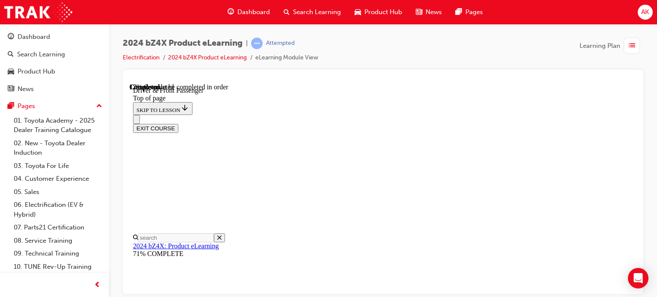
scroll to position [36, 0]
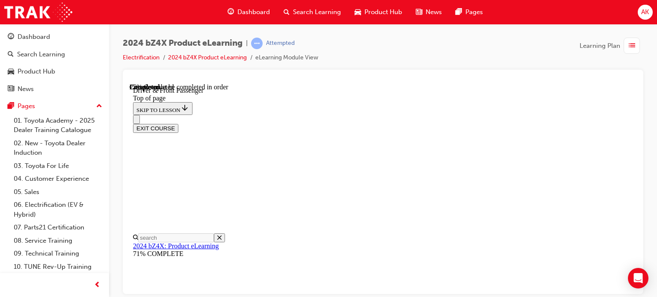
scroll to position [327, 0]
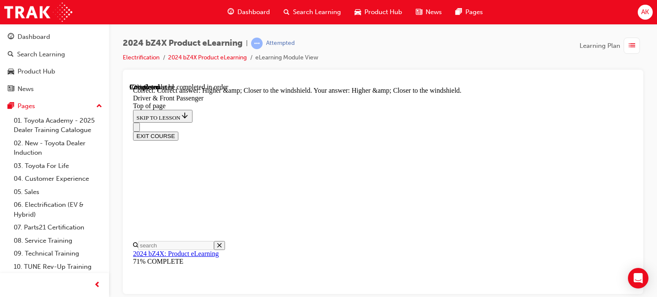
scroll to position [2005, 0]
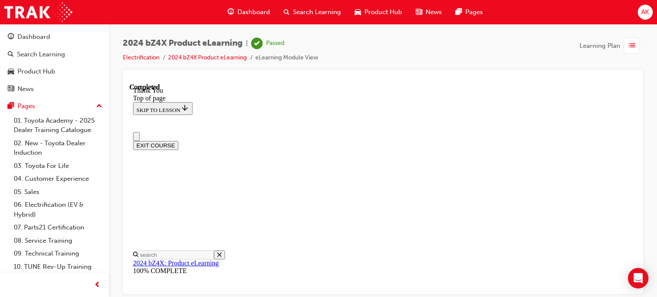
scroll to position [0, 0]
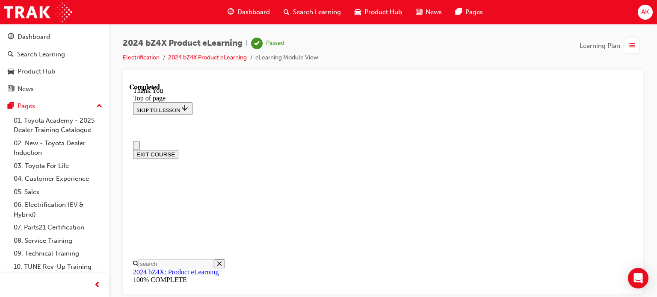
click at [178, 150] on button "EXIT COURSE" at bounding box center [155, 154] width 45 height 9
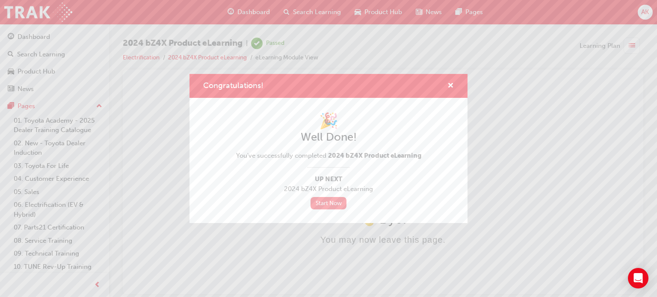
click at [332, 202] on link "Start Now" at bounding box center [329, 203] width 36 height 12
click at [335, 202] on link "Start Now" at bounding box center [329, 203] width 36 height 12
click at [450, 86] on span "cross-icon" at bounding box center [450, 87] width 6 height 8
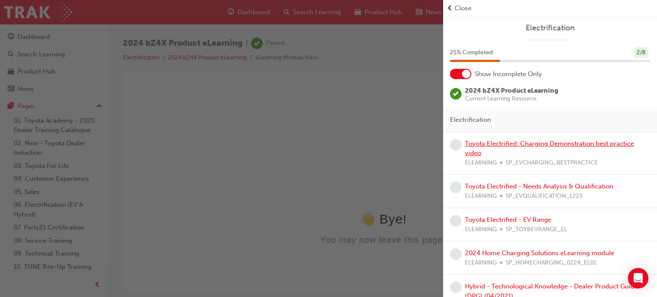
click at [492, 145] on link "Toyota Electrified: Charging Demonstration best practice video" at bounding box center [549, 149] width 169 height 18
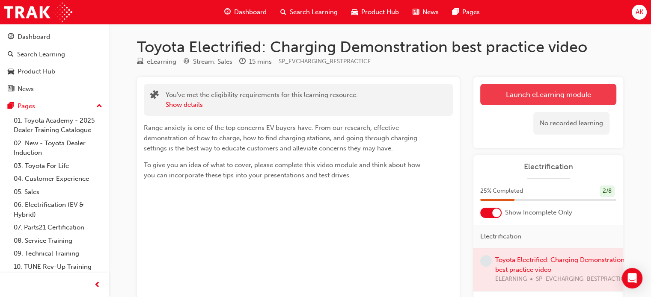
click at [523, 101] on link "Launch eLearning module" at bounding box center [548, 94] width 136 height 21
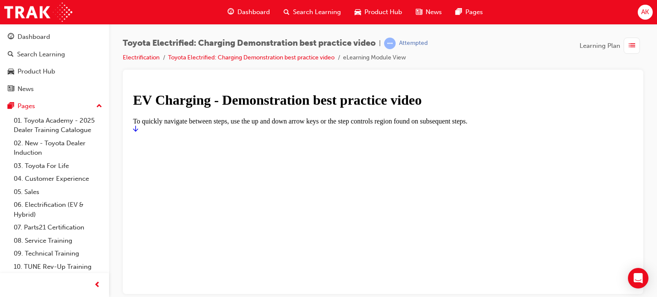
click at [138, 132] on icon "Start" at bounding box center [135, 128] width 5 height 7
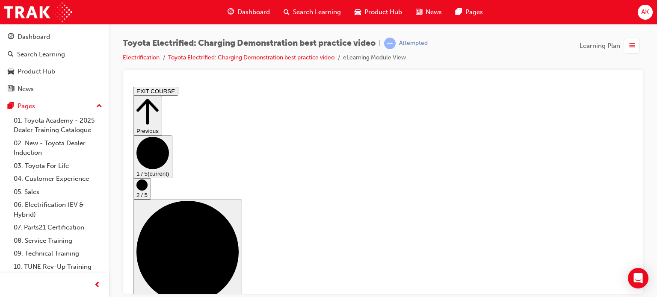
click at [148, 180] on circle "Step controls" at bounding box center [141, 184] width 11 height 11
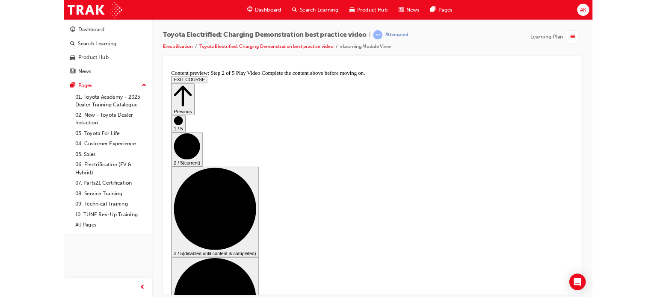
scroll to position [0, 0]
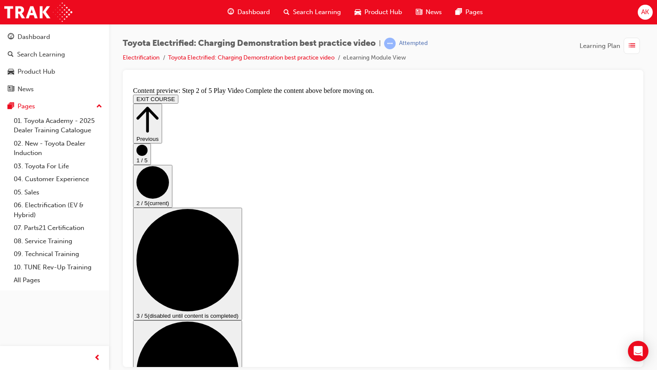
drag, startPoint x: 569, startPoint y: 436, endPoint x: 640, endPoint y: 438, distance: 70.6
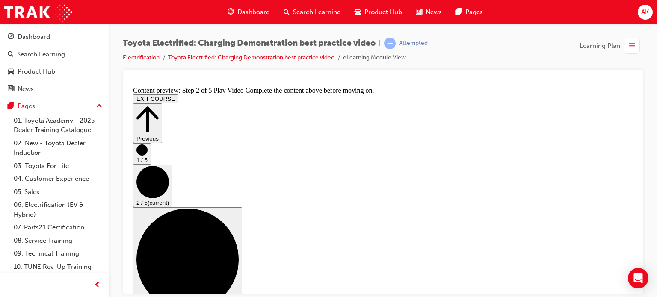
scroll to position [138, 0]
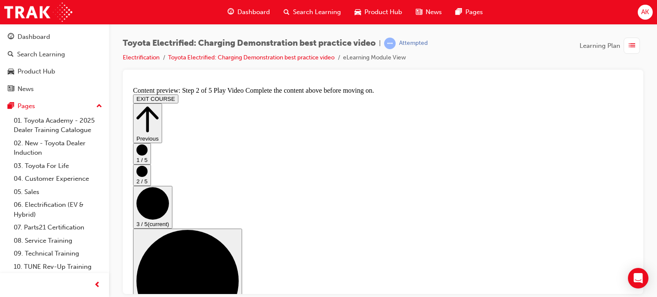
scroll to position [128, 0]
checkbox input "true"
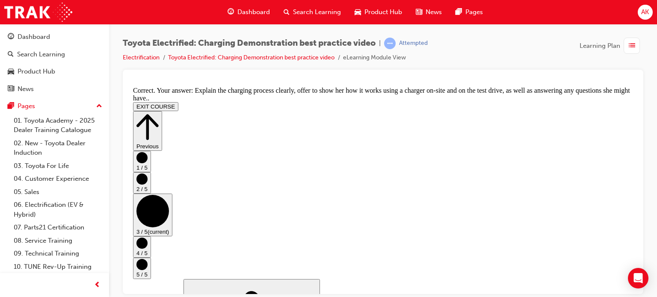
scroll to position [253, 0]
click at [148, 237] on circle "Step controls" at bounding box center [141, 242] width 11 height 11
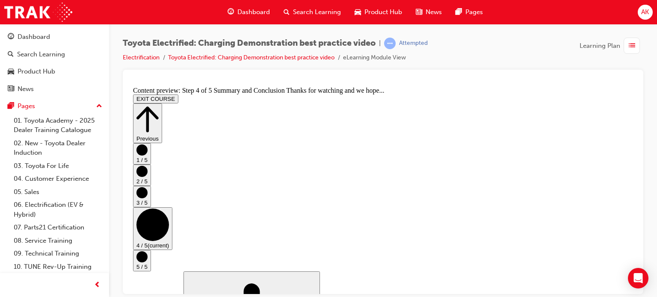
scroll to position [45, 0]
click at [148, 251] on icon "Step controls" at bounding box center [141, 256] width 11 height 11
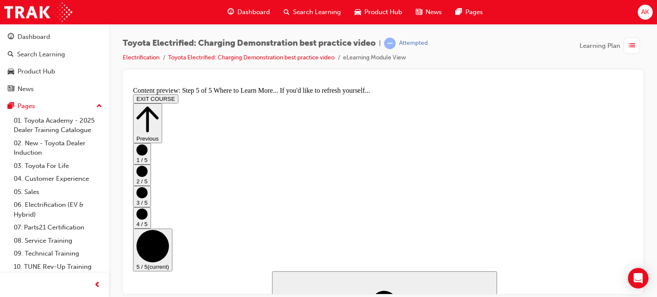
scroll to position [182, 0]
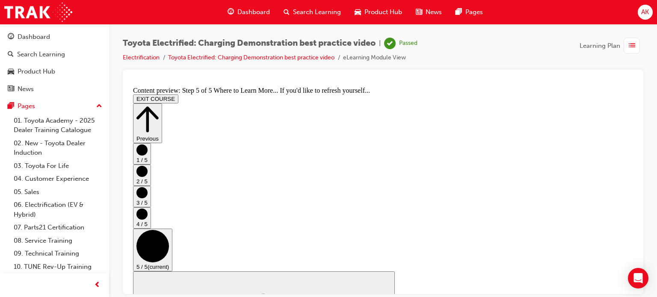
click at [178, 94] on button "EXIT COURSE" at bounding box center [155, 98] width 45 height 9
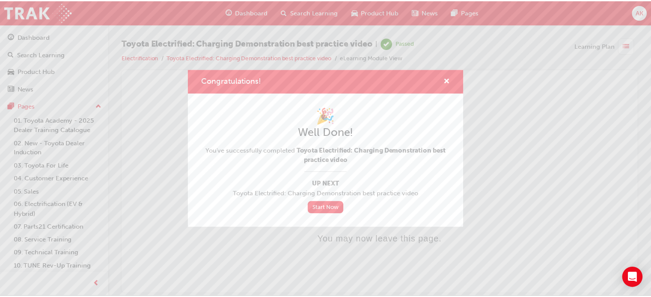
scroll to position [0, 0]
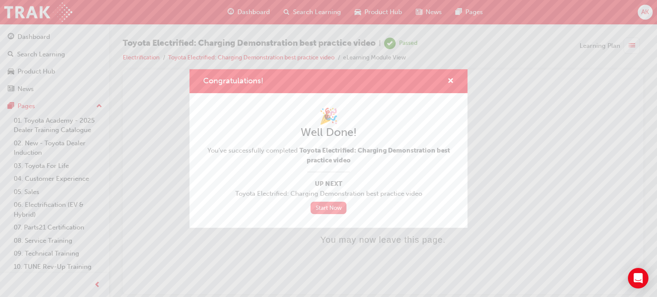
click at [330, 211] on link "Start Now" at bounding box center [329, 208] width 36 height 12
click at [450, 80] on span "cross-icon" at bounding box center [450, 82] width 6 height 8
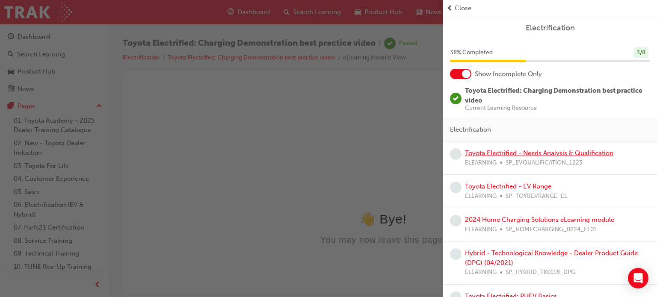
click at [494, 152] on link "Toyota Electrified - Needs Analysis & Qualification" at bounding box center [539, 153] width 148 height 8
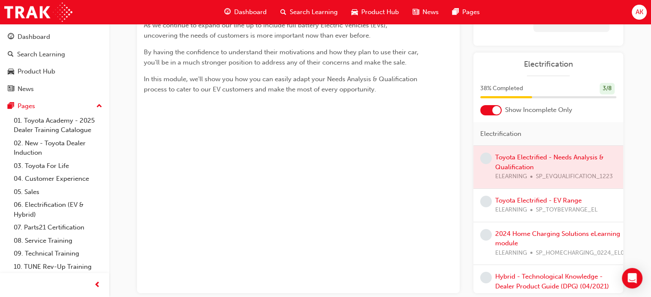
scroll to position [19, 0]
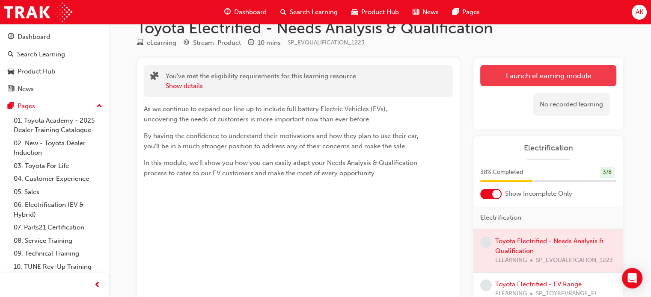
click at [524, 75] on link "Launch eLearning module" at bounding box center [548, 75] width 136 height 21
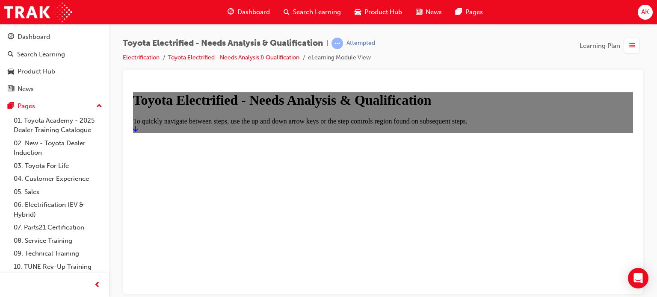
click at [138, 132] on icon "Start" at bounding box center [135, 128] width 5 height 7
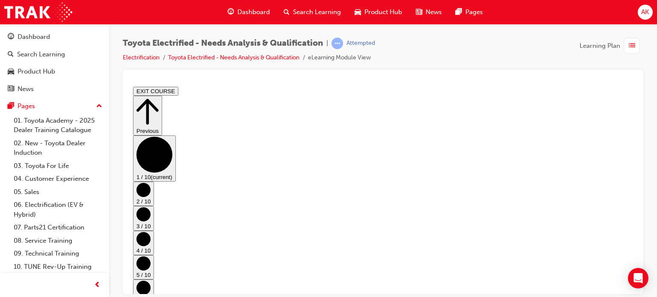
click at [151, 183] on circle "Step controls" at bounding box center [143, 190] width 14 height 14
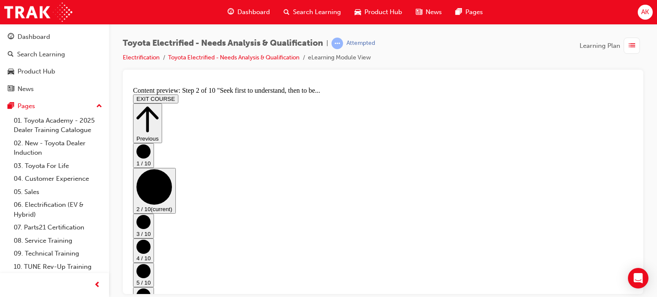
click at [151, 215] on circle "Step controls" at bounding box center [143, 222] width 14 height 14
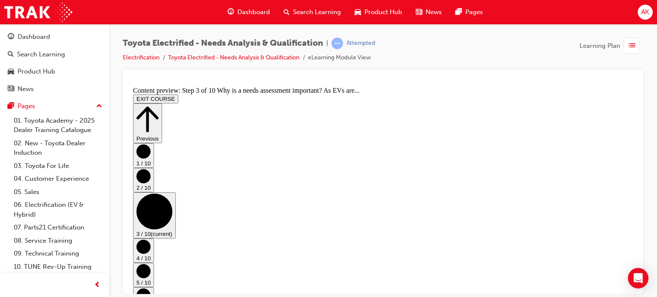
click at [151, 240] on circle "Step controls" at bounding box center [143, 247] width 14 height 14
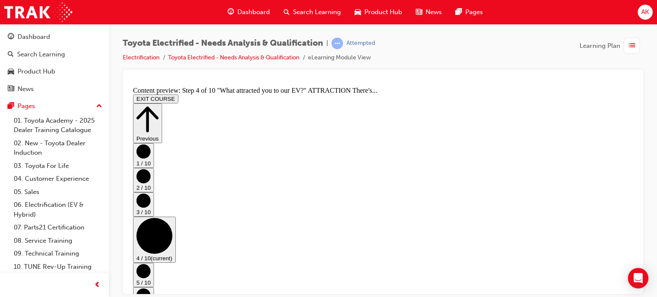
click at [151, 264] on circle "Step controls" at bounding box center [143, 271] width 14 height 14
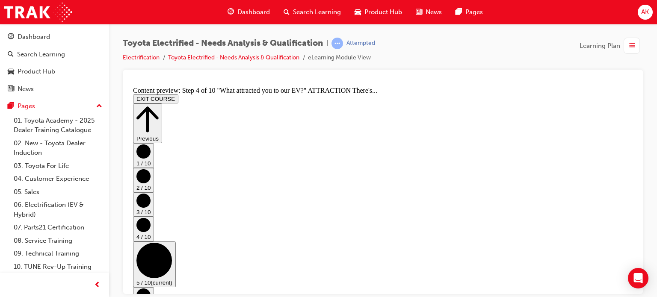
click at [151, 288] on circle "Step controls" at bounding box center [143, 295] width 14 height 14
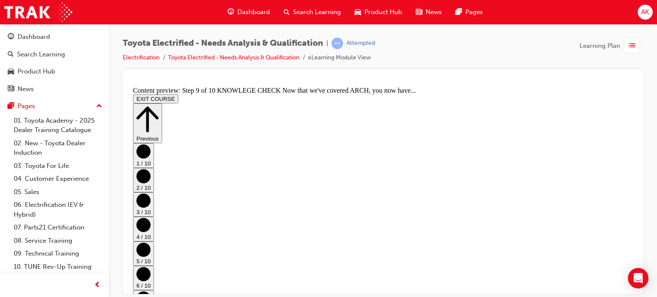
scroll to position [128, 0]
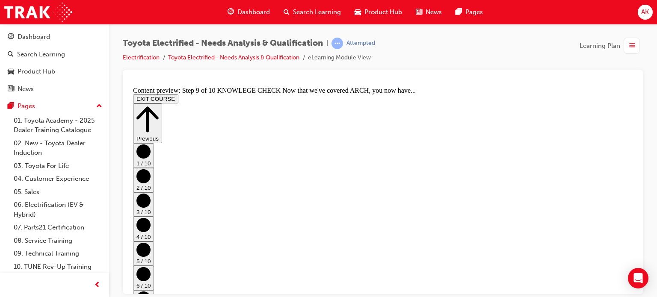
scroll to position [256, 0]
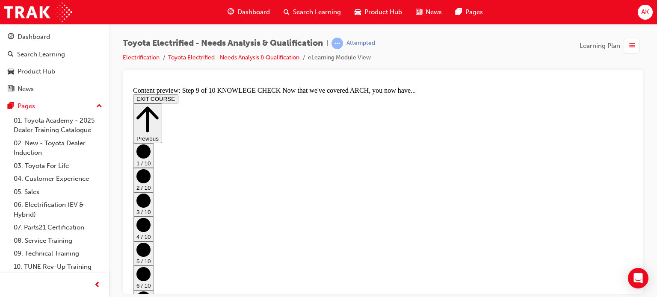
scroll to position [256, 0]
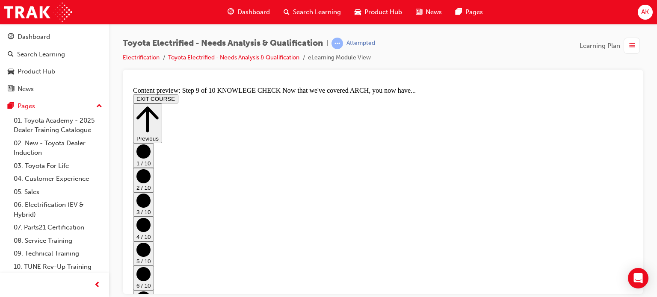
scroll to position [213, 0]
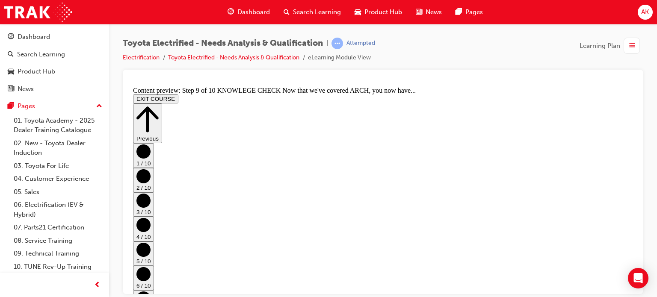
scroll to position [0, 0]
click at [151, 267] on circle "Step controls" at bounding box center [143, 274] width 14 height 14
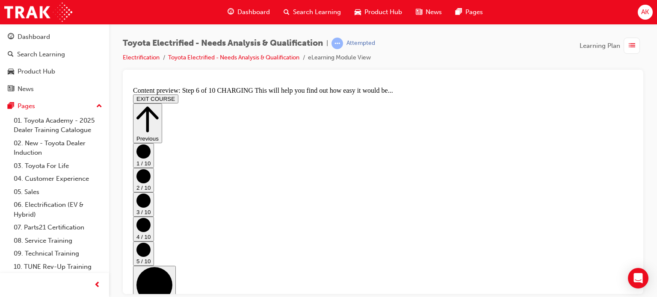
scroll to position [124, 0]
click at [151, 243] on circle "Step controls" at bounding box center [143, 250] width 14 height 14
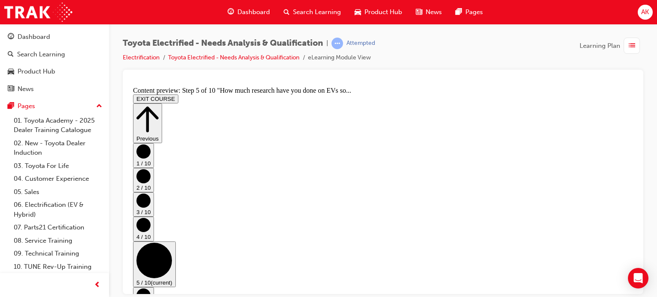
scroll to position [432, 0]
click at [151, 218] on circle "Step controls" at bounding box center [143, 225] width 14 height 14
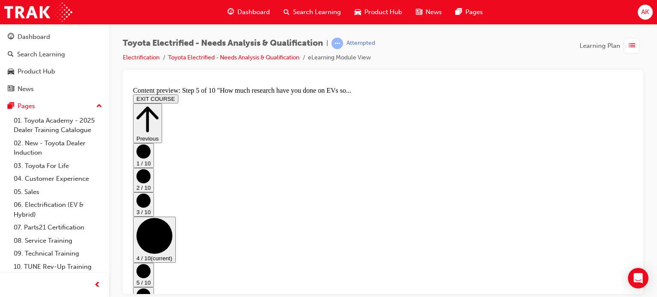
scroll to position [0, 0]
click at [151, 193] on circle "Step controls" at bounding box center [143, 200] width 14 height 14
click at [151, 169] on circle "Step controls" at bounding box center [143, 176] width 14 height 14
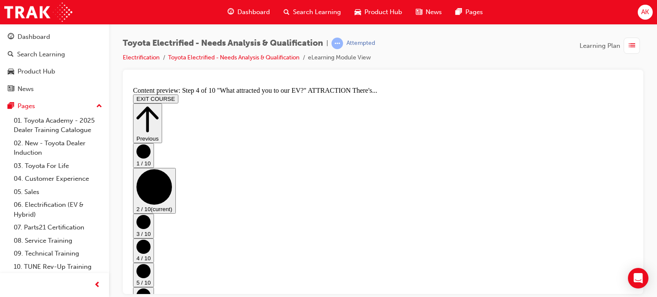
click at [151, 144] on circle "Step controls" at bounding box center [143, 151] width 14 height 14
click at [151, 215] on circle "Step controls" at bounding box center [143, 222] width 14 height 14
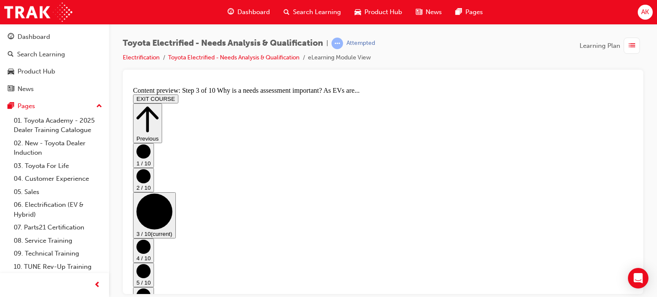
scroll to position [170, 0]
click at [151, 240] on circle "Step controls" at bounding box center [143, 247] width 14 height 14
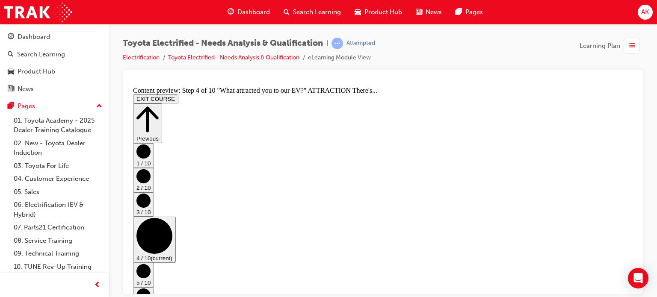
scroll to position [368, 0]
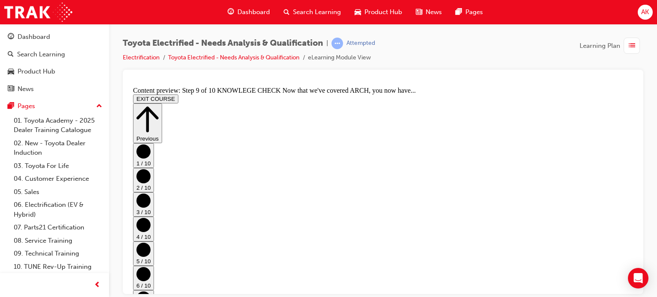
scroll to position [256, 0]
drag, startPoint x: 385, startPoint y: 255, endPoint x: 391, endPoint y: 250, distance: 7.0
drag, startPoint x: 393, startPoint y: 250, endPoint x: 397, endPoint y: 251, distance: 4.3
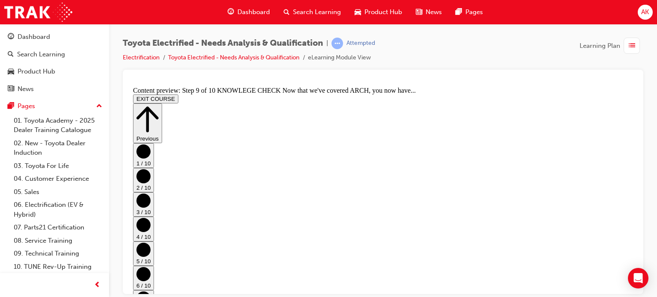
scroll to position [0, 0]
drag, startPoint x: 552, startPoint y: 195, endPoint x: 546, endPoint y: 196, distance: 6.0
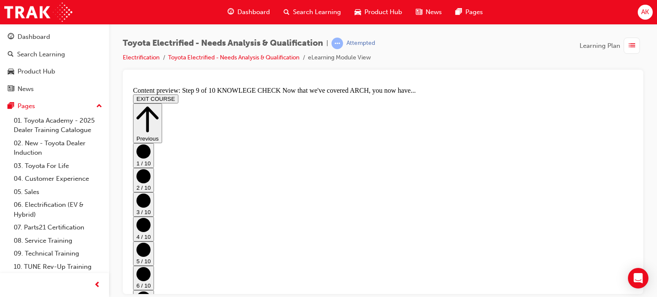
drag, startPoint x: 463, startPoint y: 160, endPoint x: 322, endPoint y: 127, distance: 145.3
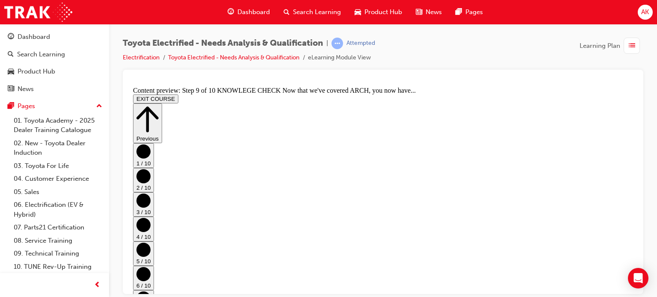
scroll to position [256, 0]
drag, startPoint x: 334, startPoint y: 254, endPoint x: 513, endPoint y: 253, distance: 179.7
drag, startPoint x: 557, startPoint y: 261, endPoint x: 565, endPoint y: 262, distance: 7.8
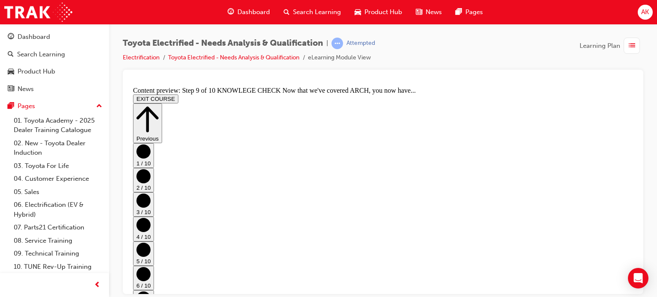
drag, startPoint x: 612, startPoint y: 275, endPoint x: 606, endPoint y: 274, distance: 6.0
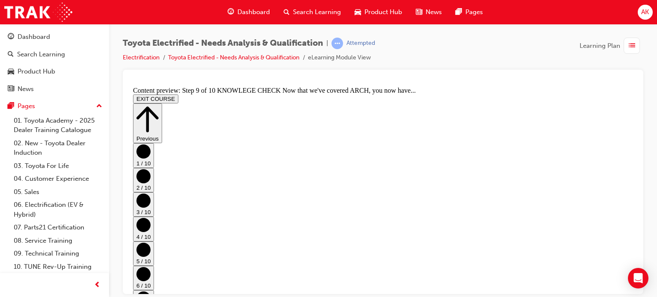
click at [151, 291] on circle "Step controls" at bounding box center [143, 298] width 14 height 14
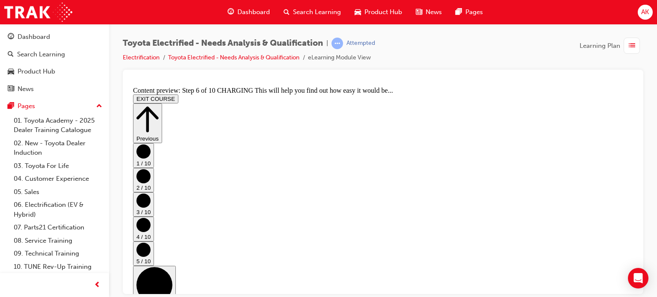
click at [151, 243] on circle "Step controls" at bounding box center [143, 250] width 14 height 14
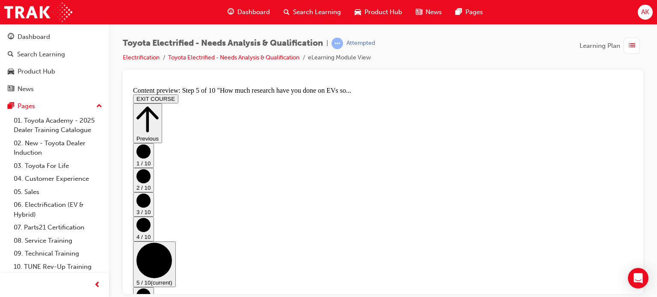
scroll to position [133, 0]
click at [154, 143] on button "1 / 10" at bounding box center [143, 155] width 21 height 24
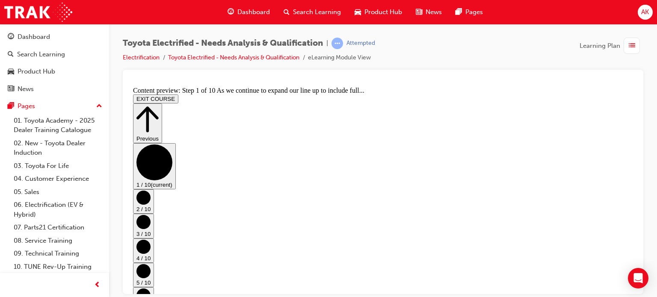
scroll to position [0, 0]
click at [154, 189] on button "2 / 10" at bounding box center [143, 201] width 21 height 24
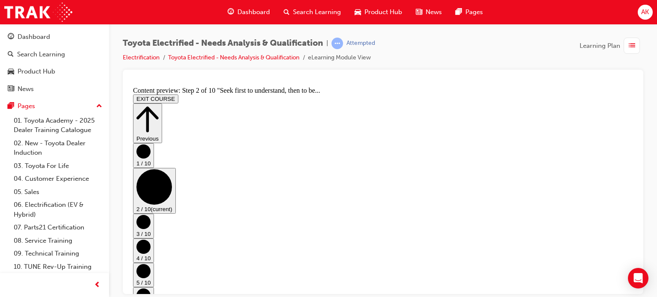
scroll to position [6, 0]
click at [151, 215] on circle "Step controls" at bounding box center [143, 222] width 14 height 14
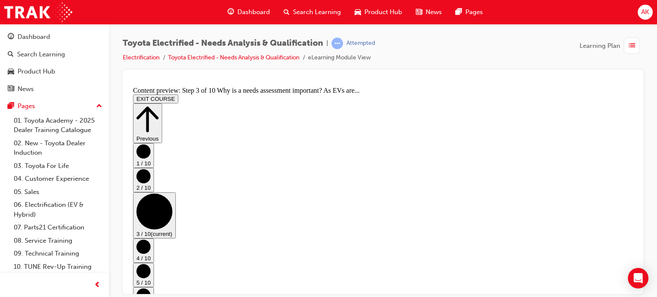
scroll to position [170, 0]
click at [151, 240] on circle "Step controls" at bounding box center [143, 247] width 14 height 14
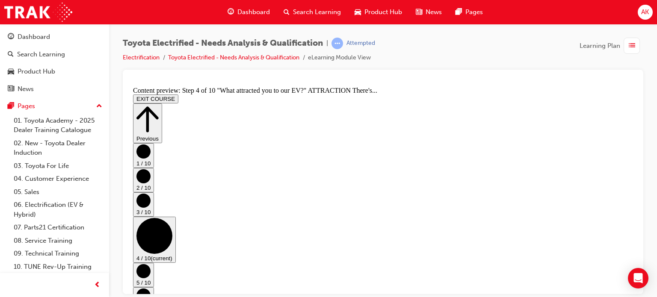
scroll to position [368, 0]
click at [151, 264] on circle "Step controls" at bounding box center [143, 271] width 14 height 14
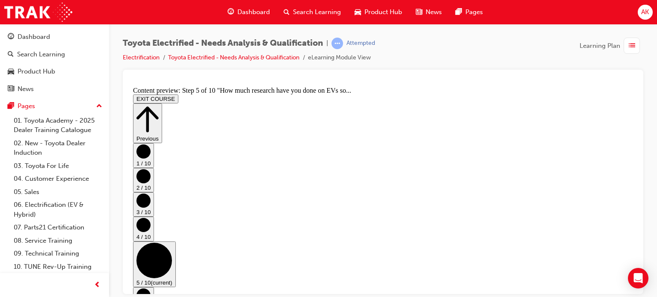
scroll to position [432, 0]
click at [151, 288] on circle "Step controls" at bounding box center [143, 295] width 14 height 14
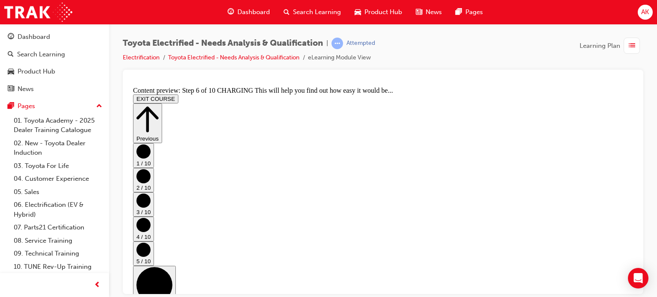
scroll to position [124, 0]
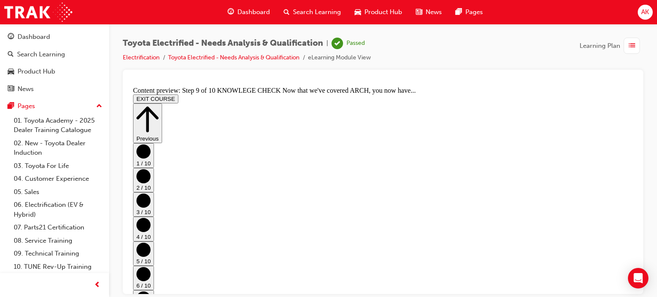
click at [178, 94] on button "EXIT COURSE" at bounding box center [155, 98] width 45 height 9
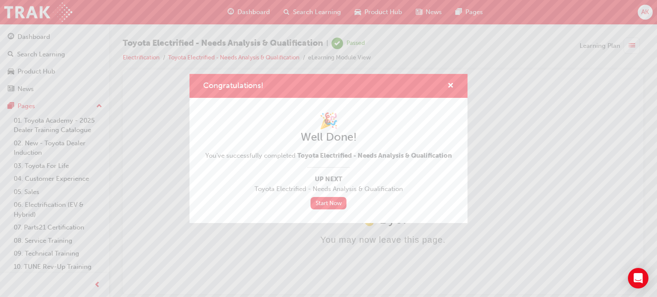
click at [455, 86] on div "Congratulations!" at bounding box center [328, 86] width 278 height 24
click at [450, 86] on span "cross-icon" at bounding box center [450, 87] width 6 height 8
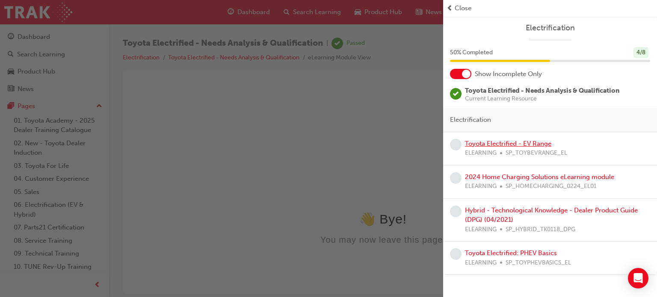
click at [498, 141] on link "Toyota Electrified - EV Range" at bounding box center [508, 144] width 86 height 8
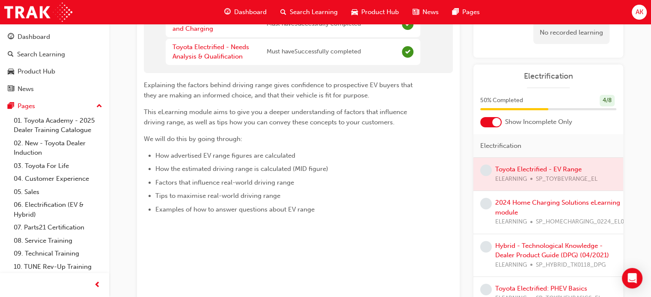
scroll to position [19, 0]
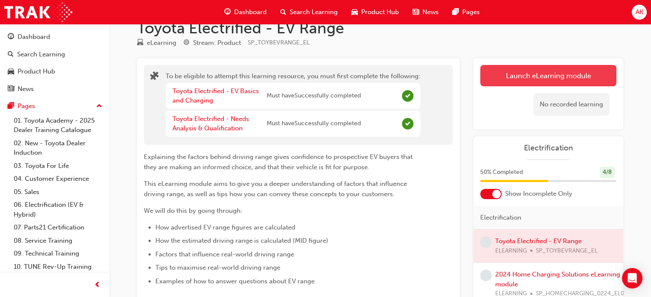
click at [530, 76] on button "Launch eLearning module" at bounding box center [548, 75] width 136 height 21
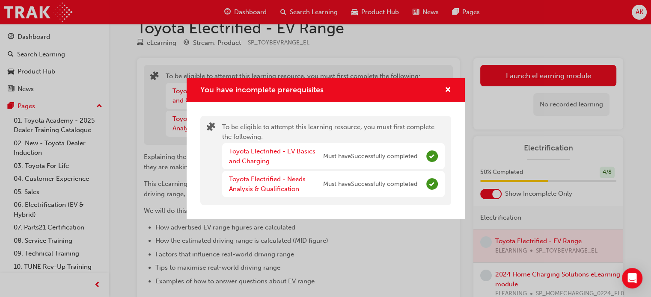
click at [429, 249] on div "You have incomplete prerequisites To be eligible to attempt this learning resou…" at bounding box center [325, 148] width 651 height 297
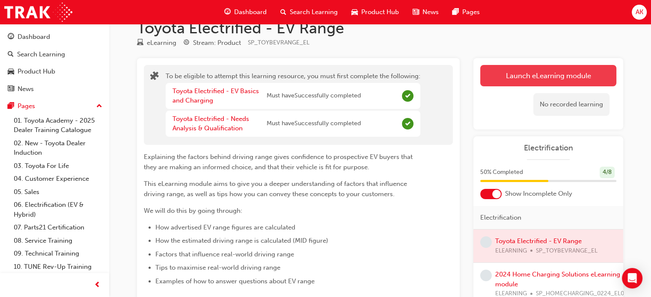
click at [536, 71] on button "Launch eLearning module" at bounding box center [548, 75] width 136 height 21
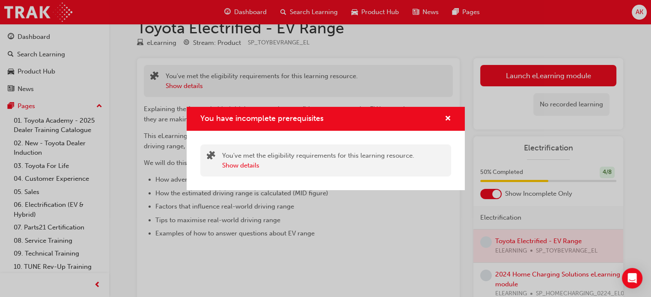
click at [455, 119] on div "You have incomplete prerequisites" at bounding box center [326, 119] width 278 height 24
click at [438, 116] on div "You have incomplete prerequisites" at bounding box center [444, 119] width 13 height 11
click at [447, 121] on span "cross-icon" at bounding box center [447, 119] width 6 height 8
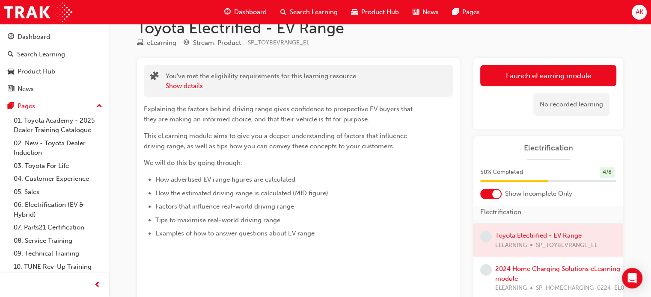
scroll to position [11, 0]
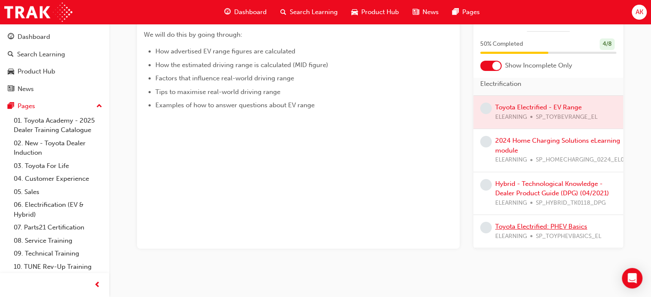
click at [529, 223] on link "Toyota Electrified: PHEV Basics" at bounding box center [541, 227] width 92 height 8
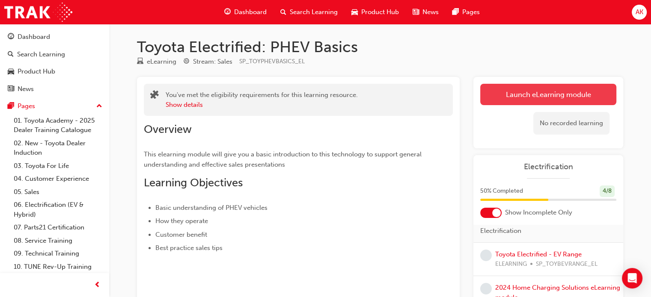
click at [531, 92] on link "Launch eLearning module" at bounding box center [548, 94] width 136 height 21
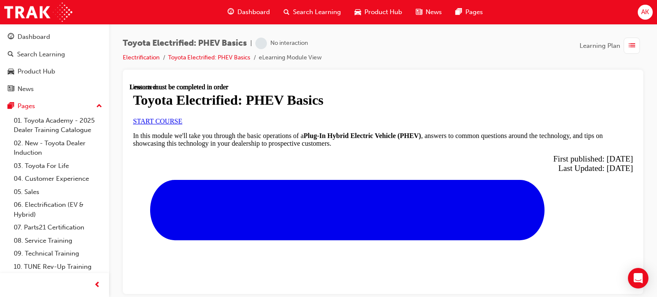
scroll to position [128, 0]
click at [182, 117] on span "START COURSE" at bounding box center [157, 120] width 49 height 7
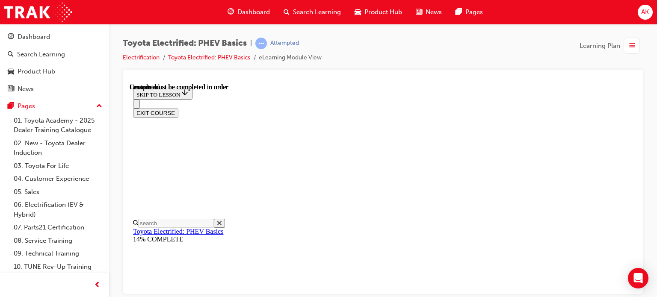
drag, startPoint x: 467, startPoint y: 192, endPoint x: 456, endPoint y: 181, distance: 15.1
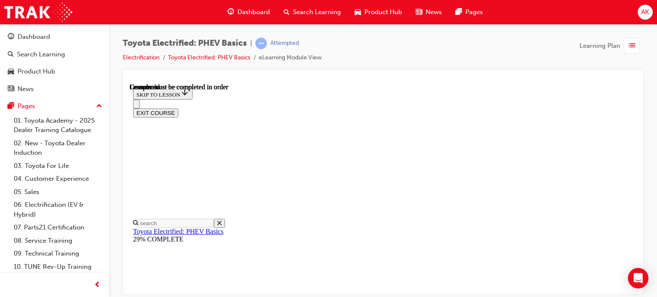
scroll to position [155, 0]
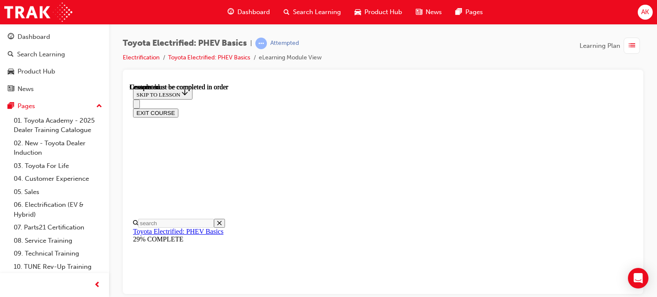
scroll to position [417, 0]
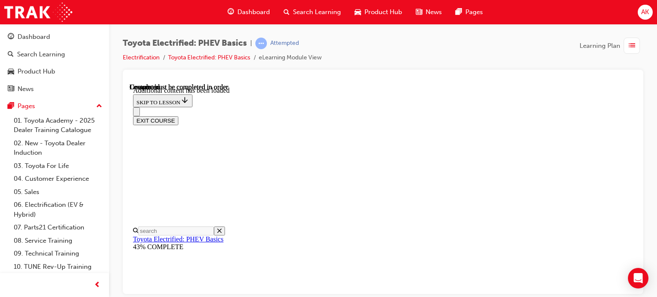
scroll to position [285, 0]
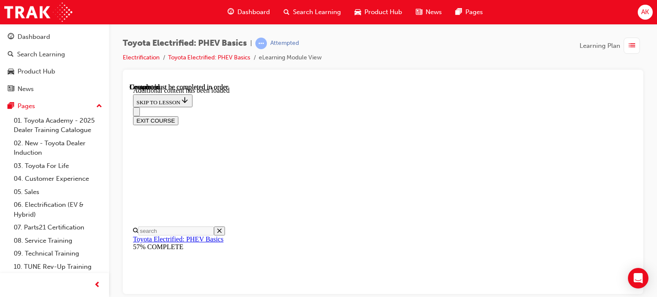
drag, startPoint x: 469, startPoint y: 174, endPoint x: 469, endPoint y: 159, distance: 14.6
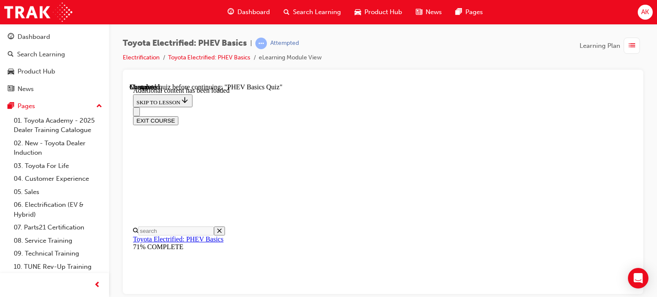
radio input "true"
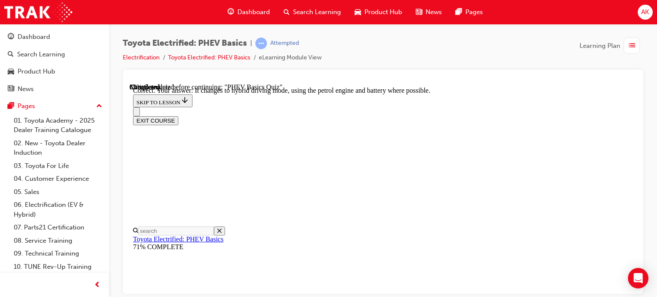
radio input "true"
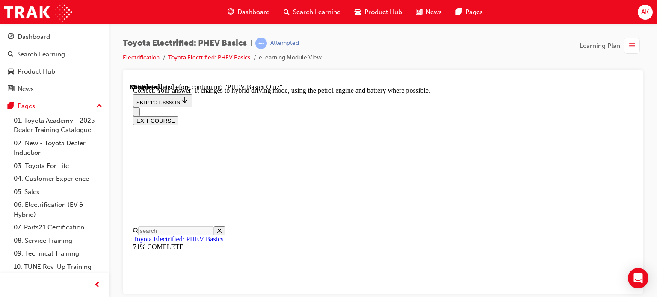
scroll to position [259, 0]
radio input "true"
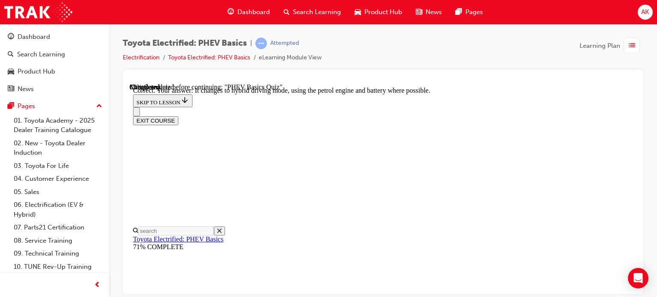
radio input "true"
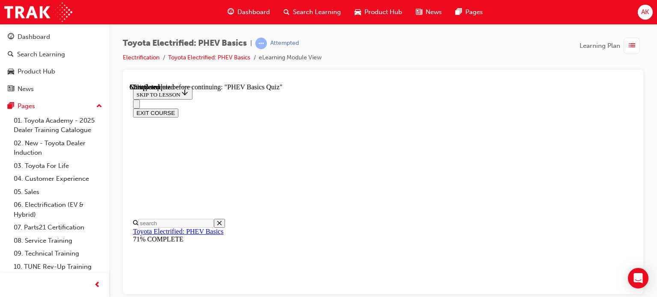
scroll to position [130, 0]
radio input "true"
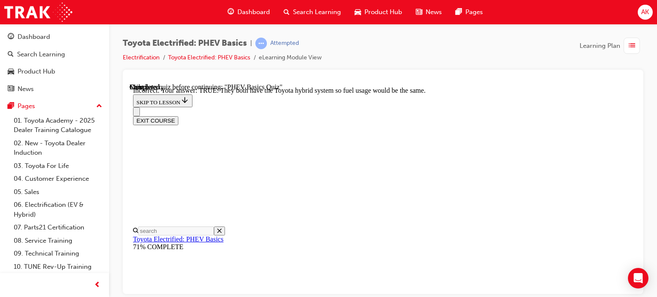
scroll to position [180, 0]
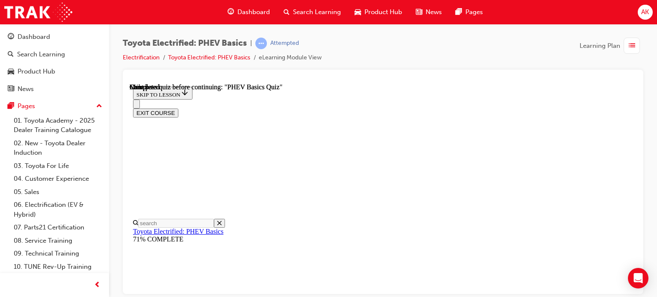
scroll to position [253, 0]
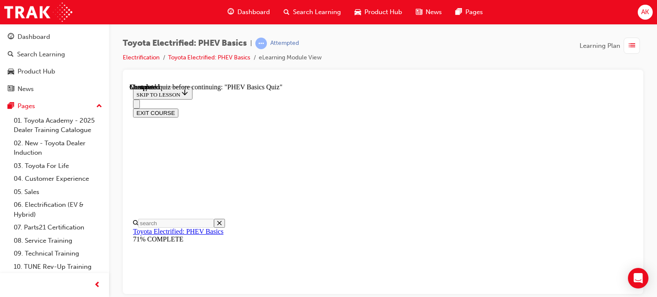
radio input "true"
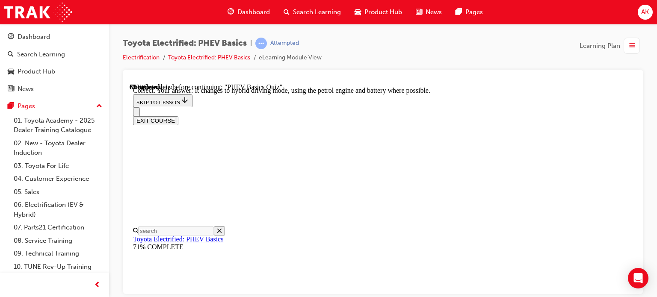
scroll to position [202, 0]
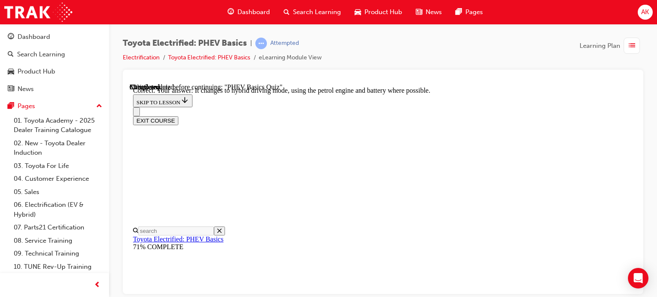
radio input "true"
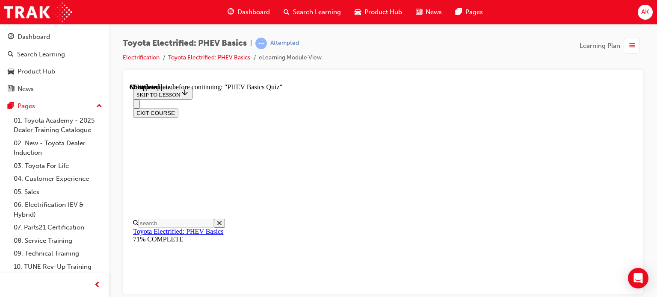
scroll to position [130, 0]
radio input "true"
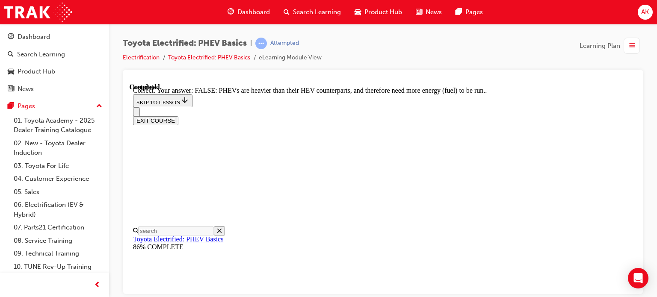
scroll to position [266, 0]
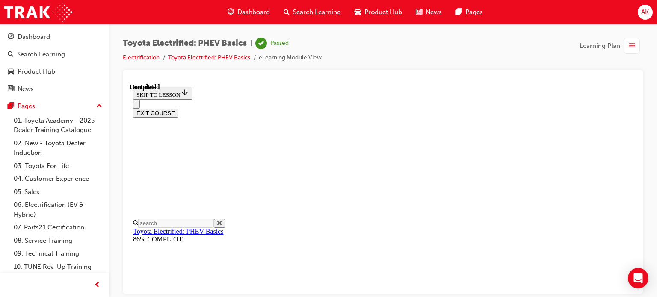
scroll to position [253, 0]
click at [178, 108] on button "EXIT COURSE" at bounding box center [155, 112] width 45 height 9
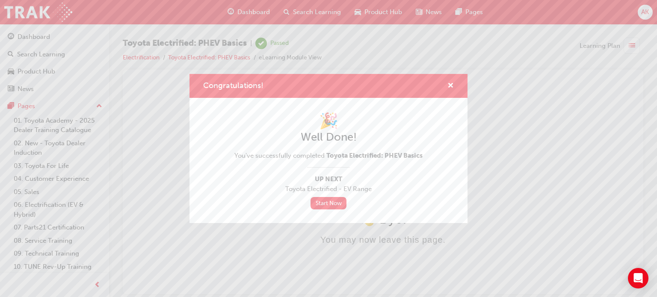
scroll to position [0, 0]
click at [341, 202] on link "Start Now" at bounding box center [329, 203] width 36 height 12
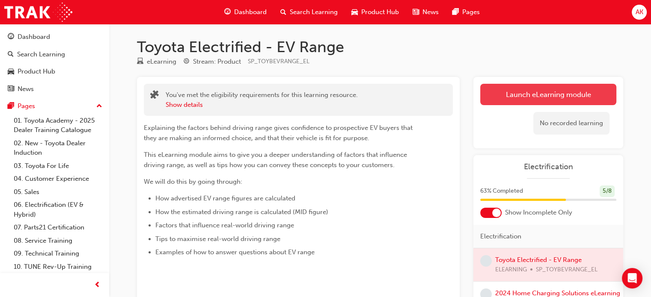
click at [586, 97] on link "Launch eLearning module" at bounding box center [548, 94] width 136 height 21
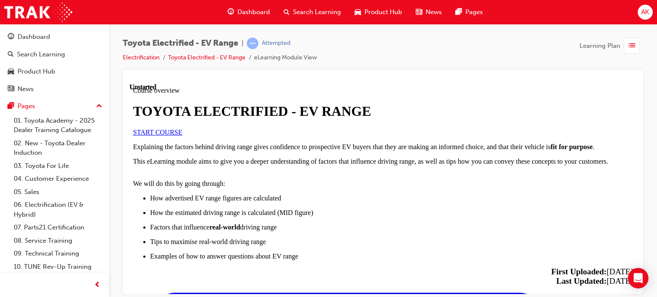
scroll to position [128, 0]
click at [182, 128] on span "START COURSE" at bounding box center [157, 131] width 49 height 7
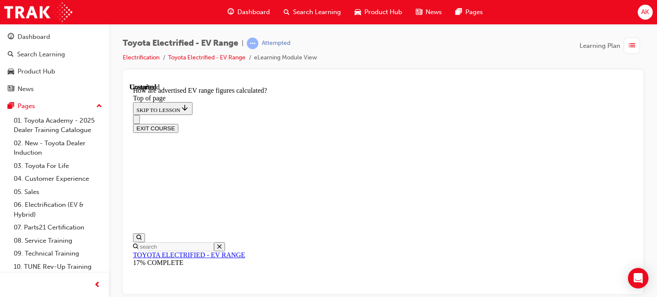
scroll to position [582, 0]
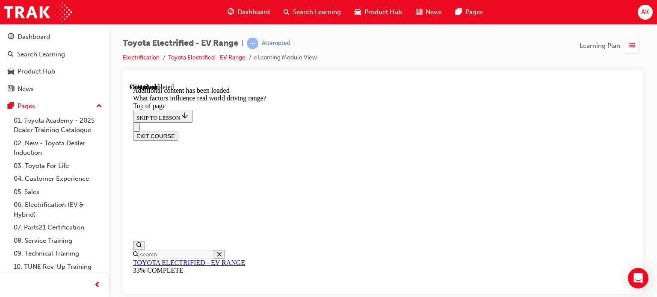
scroll to position [1400, 0]
drag, startPoint x: 459, startPoint y: 279, endPoint x: 453, endPoint y: 279, distance: 5.6
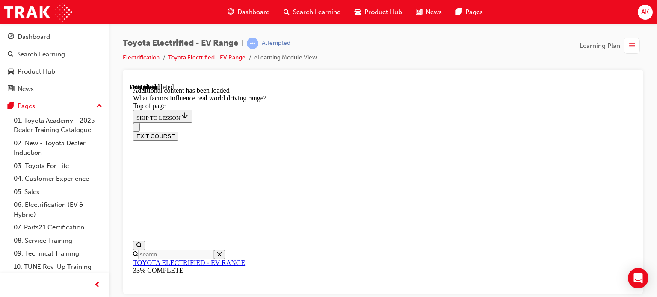
drag, startPoint x: 457, startPoint y: 120, endPoint x: 363, endPoint y: 228, distance: 143.1
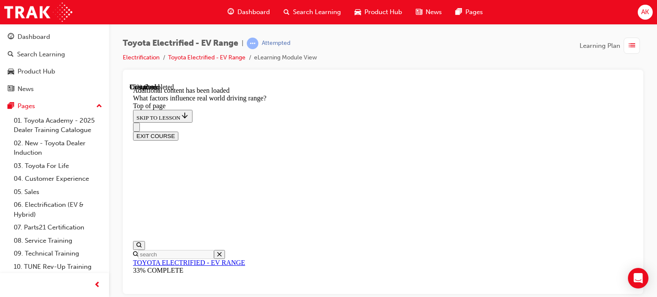
drag, startPoint x: 452, startPoint y: 139, endPoint x: 375, endPoint y: 250, distance: 135.2
drag, startPoint x: 464, startPoint y: 158, endPoint x: 561, endPoint y: 268, distance: 146.7
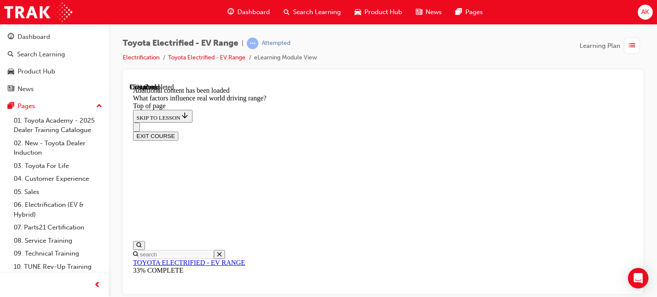
drag, startPoint x: 443, startPoint y: 148, endPoint x: 524, endPoint y: 264, distance: 141.5
drag, startPoint x: 452, startPoint y: 160, endPoint x: 551, endPoint y: 269, distance: 147.2
drag, startPoint x: 482, startPoint y: 166, endPoint x: 575, endPoint y: 264, distance: 134.3
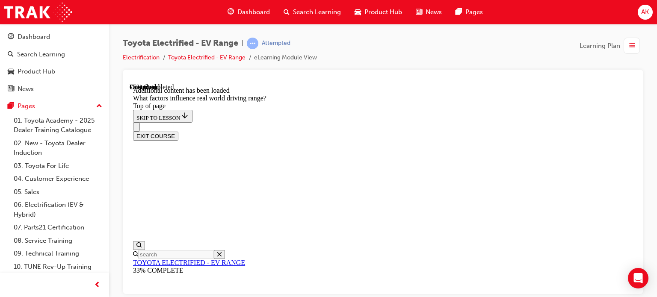
drag, startPoint x: 503, startPoint y: 169, endPoint x: 414, endPoint y: 278, distance: 140.8
drag, startPoint x: 451, startPoint y: 172, endPoint x: 542, endPoint y: 266, distance: 130.7
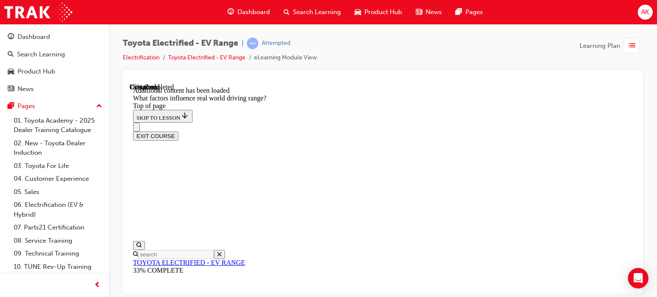
drag, startPoint x: 478, startPoint y: 151, endPoint x: 385, endPoint y: 263, distance: 145.5
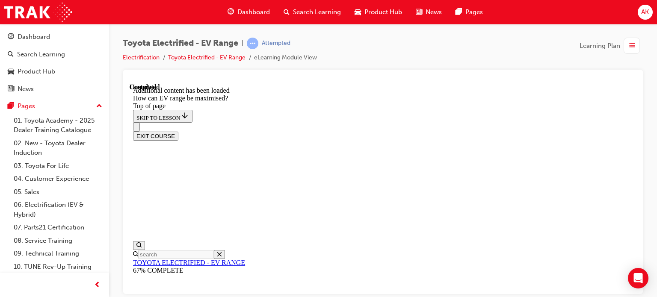
drag, startPoint x: 428, startPoint y: 241, endPoint x: 432, endPoint y: 235, distance: 7.3
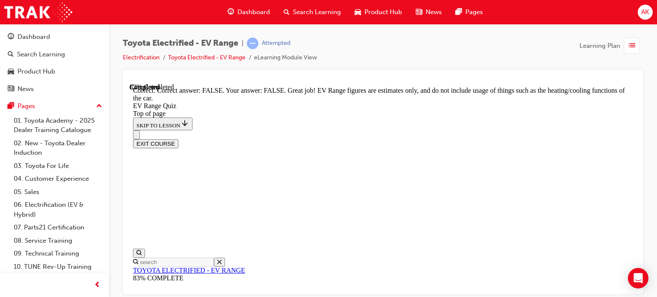
scroll to position [258, 0]
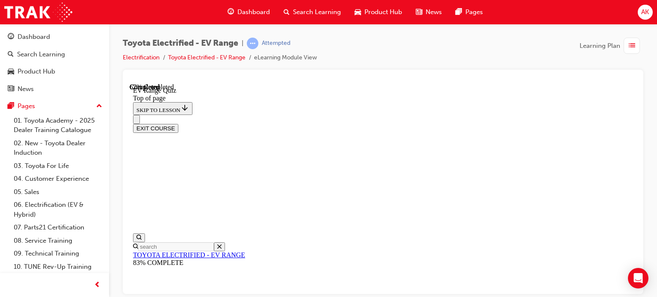
scroll to position [154, 0]
drag, startPoint x: 355, startPoint y: 225, endPoint x: 367, endPoint y: 219, distance: 13.4
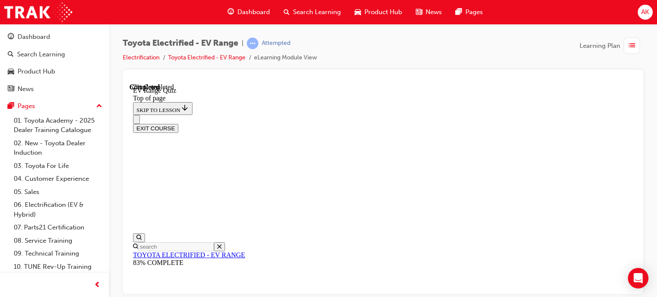
scroll to position [282, 0]
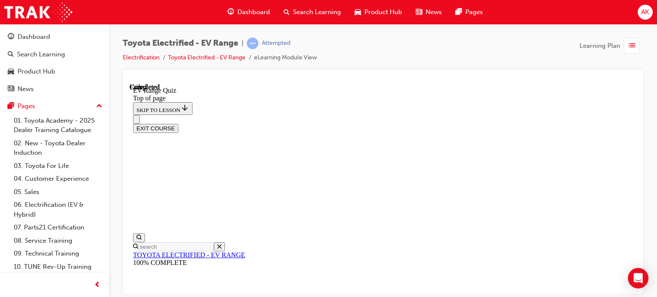
scroll to position [227, 0]
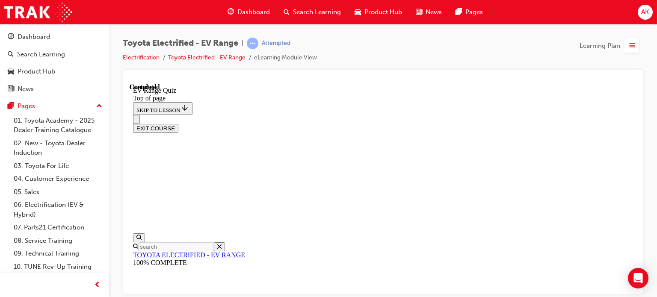
scroll to position [112, 0]
drag, startPoint x: 452, startPoint y: 272, endPoint x: 447, endPoint y: 269, distance: 5.4
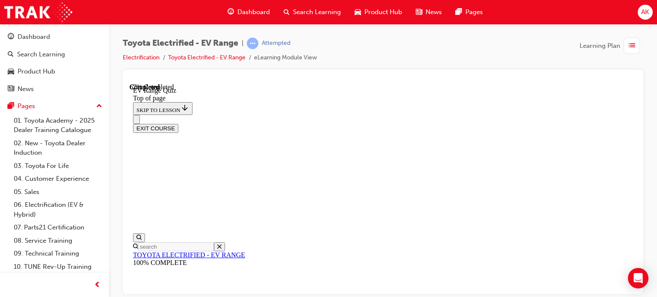
scroll to position [185, 0]
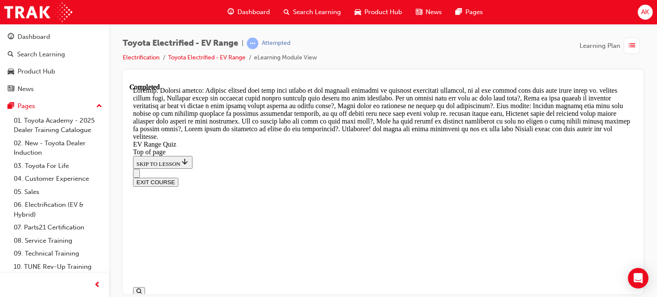
scroll to position [458, 0]
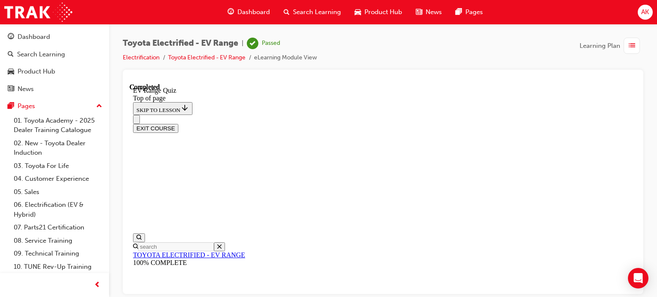
scroll to position [142, 0]
click at [178, 124] on button "EXIT COURSE" at bounding box center [155, 128] width 45 height 9
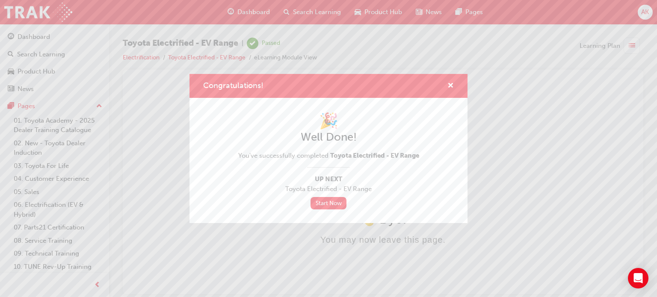
scroll to position [0, 0]
click at [332, 206] on link "Start Now" at bounding box center [329, 203] width 36 height 12
click at [332, 203] on link "Start Now" at bounding box center [329, 203] width 36 height 12
click at [322, 203] on link "Start Now" at bounding box center [329, 203] width 36 height 12
click at [331, 203] on link "Start Now" at bounding box center [329, 203] width 36 height 12
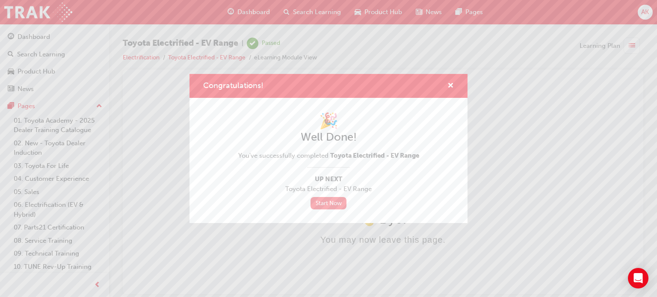
click at [333, 203] on link "Start Now" at bounding box center [329, 203] width 36 height 12
drag, startPoint x: 333, startPoint y: 203, endPoint x: 337, endPoint y: 201, distance: 4.5
click at [333, 203] on link "Start Now" at bounding box center [329, 203] width 36 height 12
click at [448, 90] on span "cross-icon" at bounding box center [450, 87] width 6 height 8
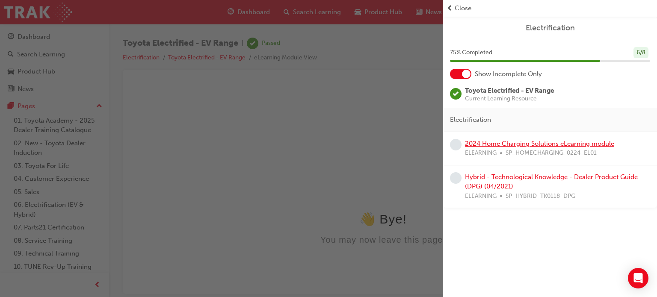
click at [500, 147] on link "2024 Home Charging Solutions eLearning module" at bounding box center [539, 144] width 149 height 8
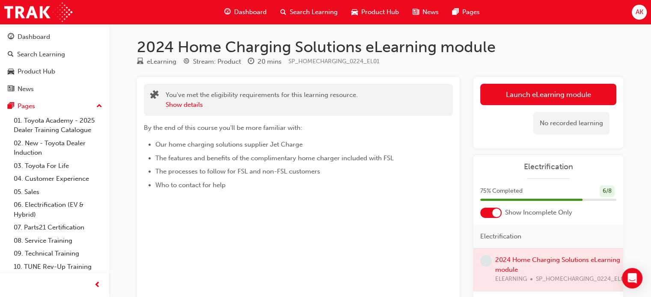
click at [549, 98] on link "Launch eLearning module" at bounding box center [548, 94] width 136 height 21
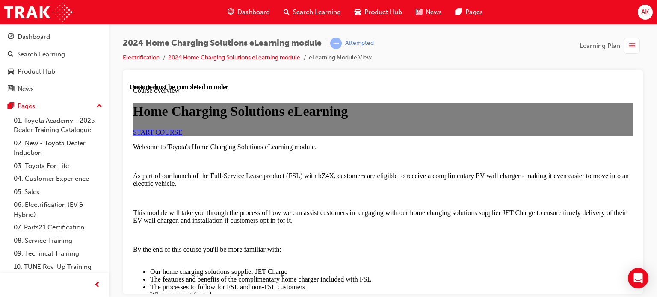
scroll to position [128, 0]
click at [182, 128] on link "START COURSE" at bounding box center [157, 131] width 49 height 7
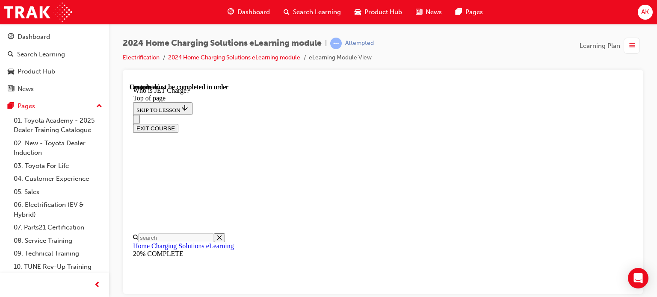
scroll to position [217, 0]
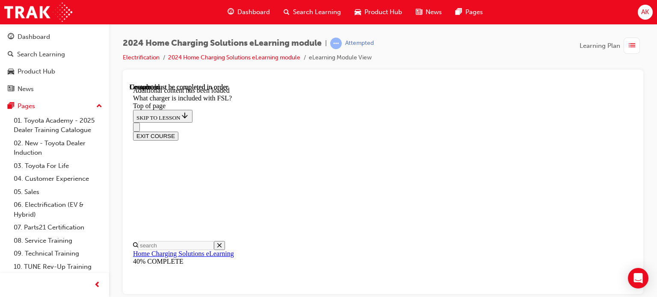
scroll to position [1283, 0]
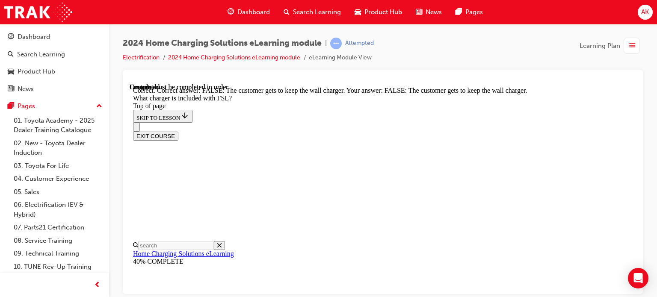
scroll to position [1420, 0]
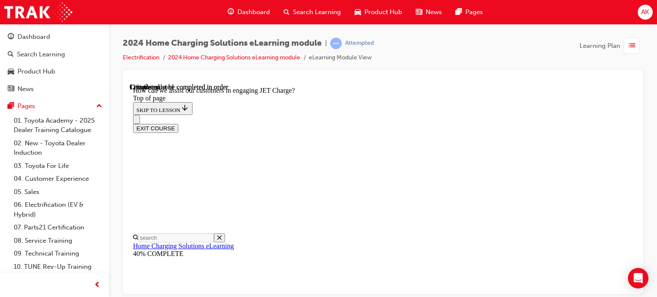
scroll to position [112, 0]
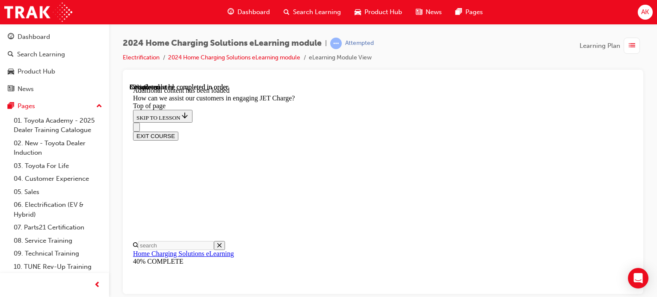
scroll to position [2036, 0]
drag, startPoint x: 398, startPoint y: 241, endPoint x: 450, endPoint y: 187, distance: 74.7
drag, startPoint x: 431, startPoint y: 110, endPoint x: 390, endPoint y: 105, distance: 41.8
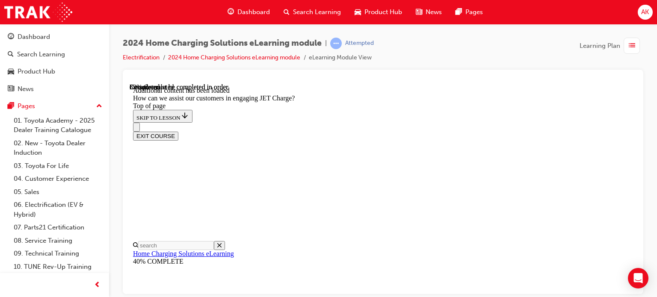
drag, startPoint x: 392, startPoint y: 117, endPoint x: 399, endPoint y: 166, distance: 50.2
drag, startPoint x: 409, startPoint y: 117, endPoint x: 439, endPoint y: 118, distance: 30.4
drag, startPoint x: 418, startPoint y: 233, endPoint x: 448, endPoint y: 229, distance: 29.8
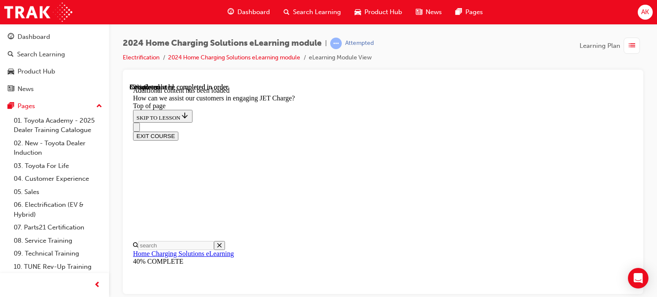
drag, startPoint x: 389, startPoint y: 243, endPoint x: 577, endPoint y: 378, distance: 231.8
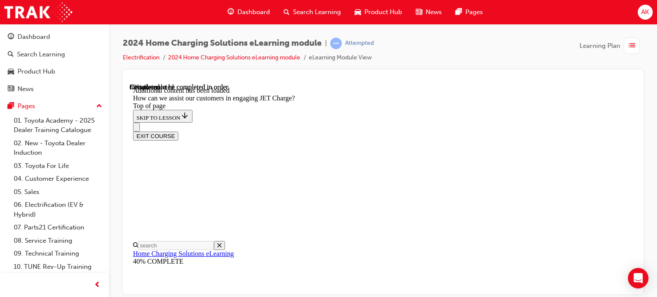
drag, startPoint x: 425, startPoint y: 231, endPoint x: 459, endPoint y: 273, distance: 53.8
drag, startPoint x: 457, startPoint y: 202, endPoint x: 480, endPoint y: 203, distance: 23.5
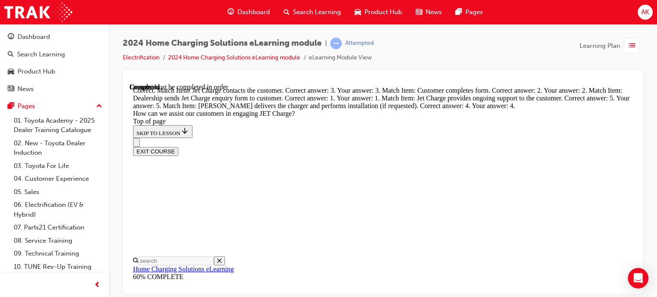
scroll to position [2524, 0]
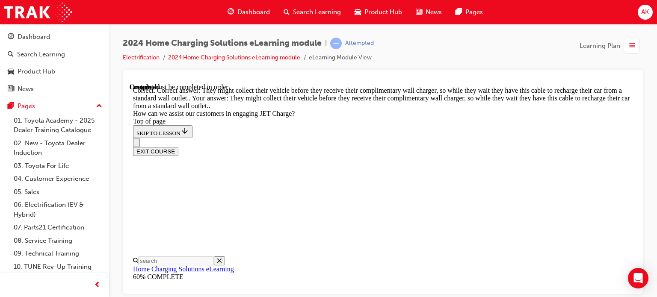
scroll to position [2648, 0]
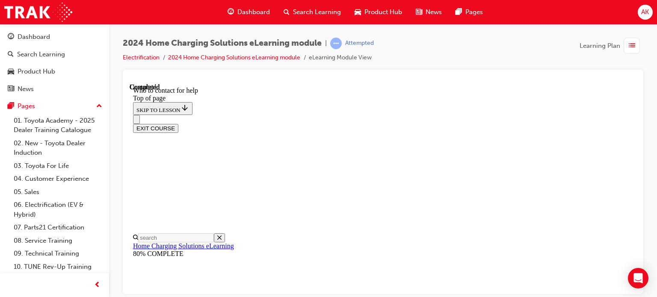
scroll to position [1211, 0]
click at [178, 124] on button "EXIT COURSE" at bounding box center [155, 128] width 45 height 9
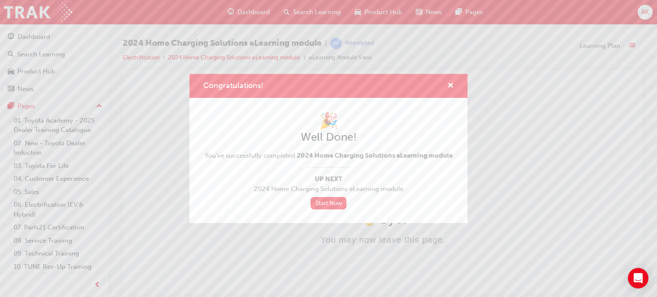
scroll to position [0, 0]
click at [329, 203] on link "Start Now" at bounding box center [329, 203] width 36 height 12
click at [327, 203] on link "Start Now" at bounding box center [329, 203] width 36 height 12
click at [450, 86] on span "cross-icon" at bounding box center [450, 87] width 6 height 8
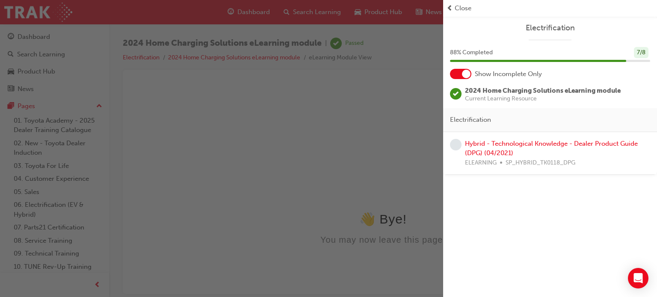
click at [498, 147] on div "Hybrid - Technological Knowledge - Dealer Product Guide (DPG) (04/2021) ELEARNI…" at bounding box center [557, 153] width 185 height 29
click at [498, 143] on link "Hybrid - Technological Knowledge - Dealer Product Guide (DPG) (04/2021)" at bounding box center [551, 149] width 173 height 18
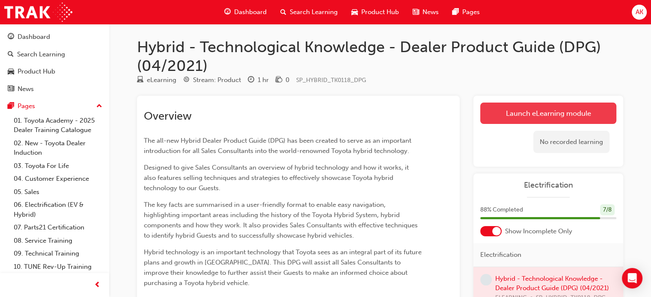
click at [563, 105] on link "Launch eLearning module" at bounding box center [548, 113] width 136 height 21
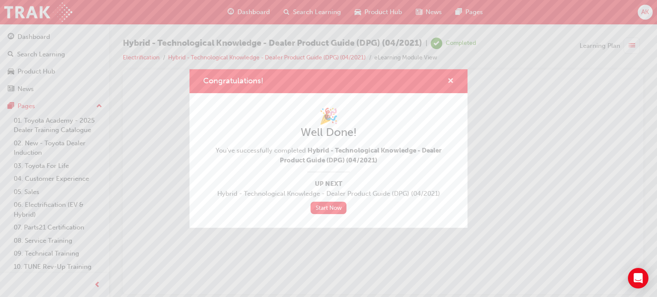
click at [452, 84] on span "cross-icon" at bounding box center [450, 82] width 6 height 8
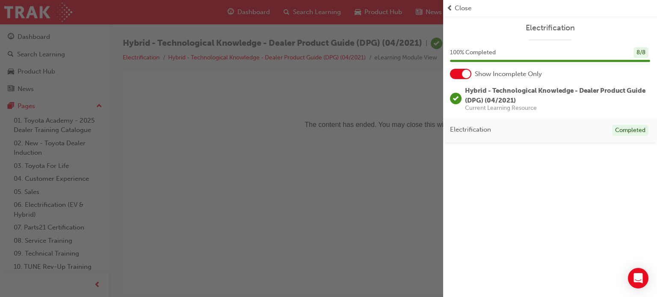
click at [467, 11] on span "Close" at bounding box center [463, 8] width 17 height 10
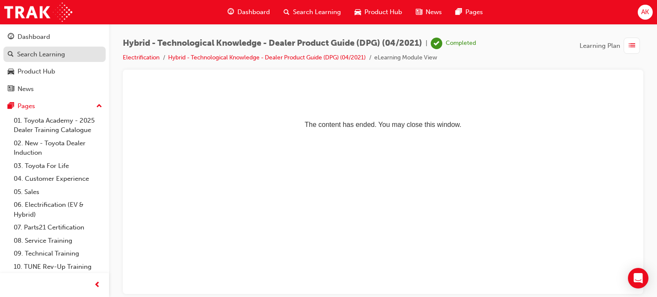
click at [66, 54] on div "Search Learning" at bounding box center [55, 54] width 94 height 11
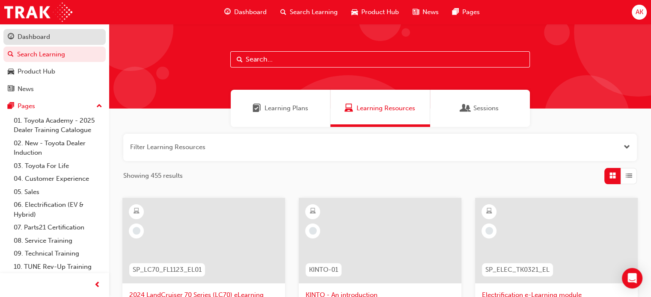
click at [50, 40] on div "Dashboard" at bounding box center [55, 37] width 94 height 11
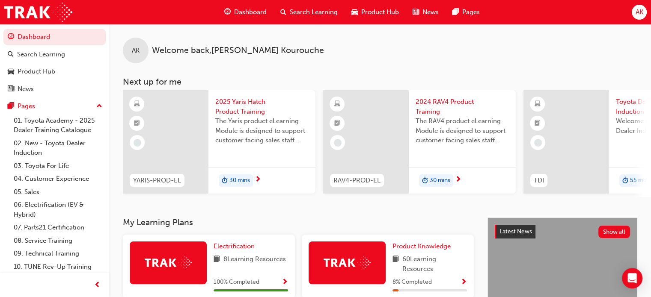
click at [240, 110] on span "2025 Yaris Hatch Product Training" at bounding box center [261, 106] width 93 height 19
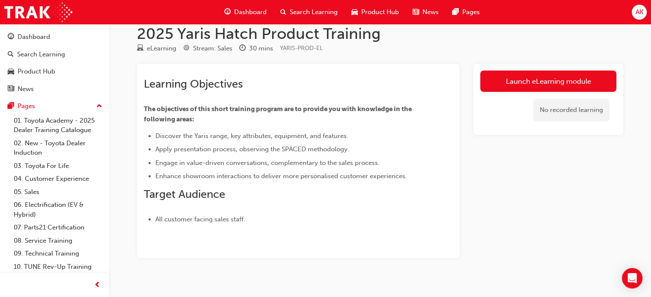
scroll to position [23, 0]
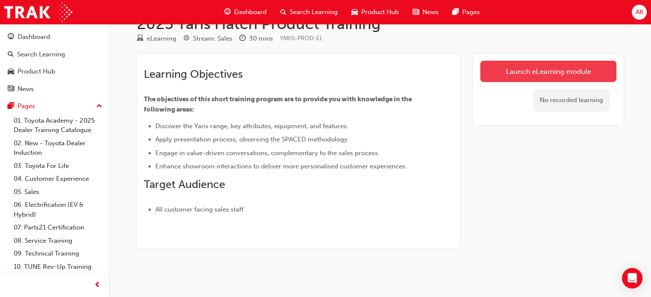
click at [533, 73] on link "Launch eLearning module" at bounding box center [548, 71] width 136 height 21
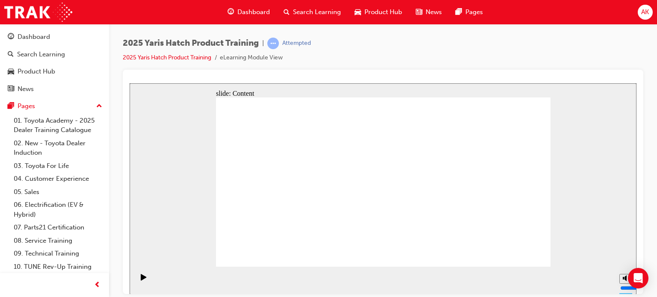
drag, startPoint x: 385, startPoint y: 201, endPoint x: 393, endPoint y: 210, distance: 11.8
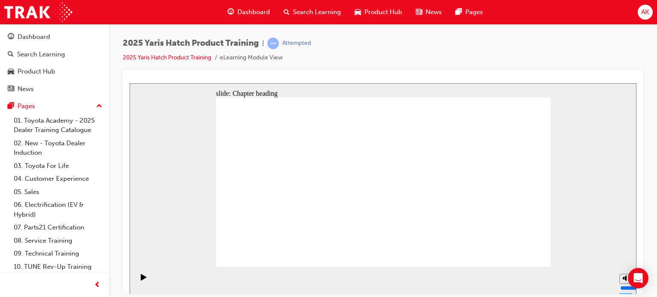
drag, startPoint x: 388, startPoint y: 222, endPoint x: 386, endPoint y: 227, distance: 5.0
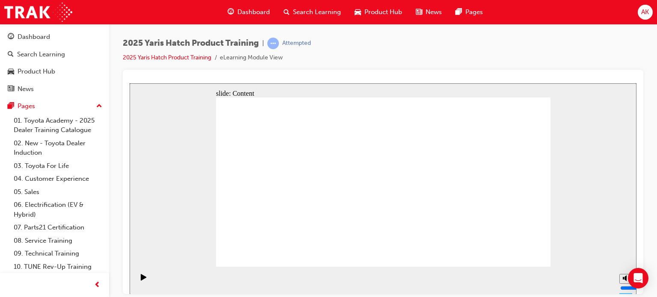
drag, startPoint x: 264, startPoint y: 195, endPoint x: 273, endPoint y: 191, distance: 10.3
drag, startPoint x: 400, startPoint y: 129, endPoint x: 430, endPoint y: 133, distance: 30.2
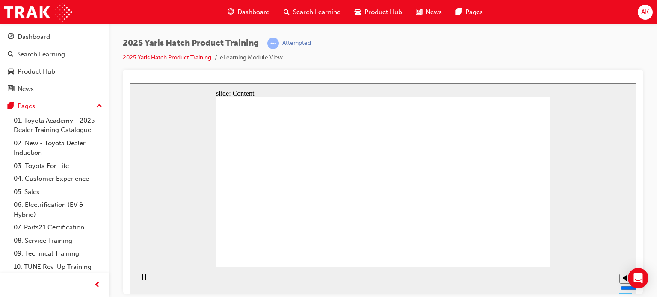
drag, startPoint x: 469, startPoint y: 167, endPoint x: 474, endPoint y: 164, distance: 5.6
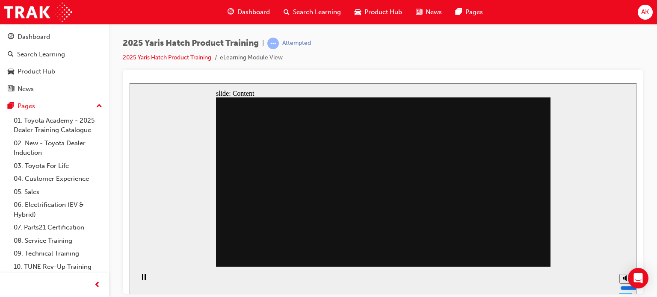
drag, startPoint x: 407, startPoint y: 203, endPoint x: 416, endPoint y: 197, distance: 10.8
drag, startPoint x: 500, startPoint y: 138, endPoint x: 494, endPoint y: 138, distance: 5.1
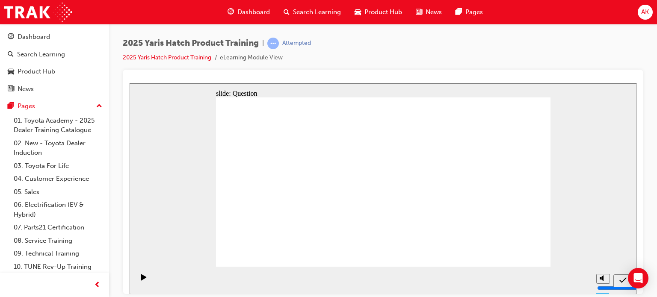
radio input "true"
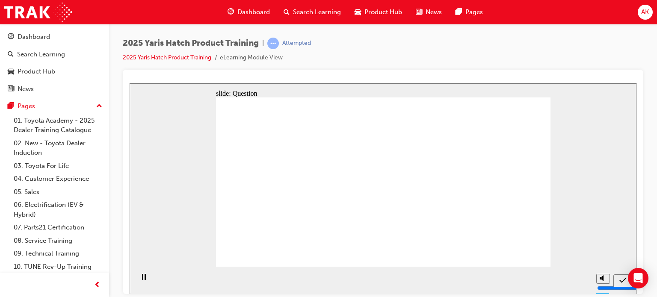
radio input "true"
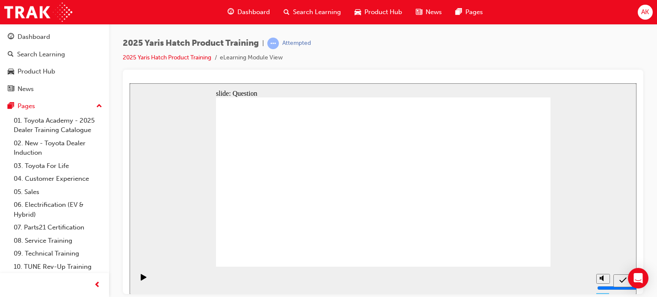
radio input "false"
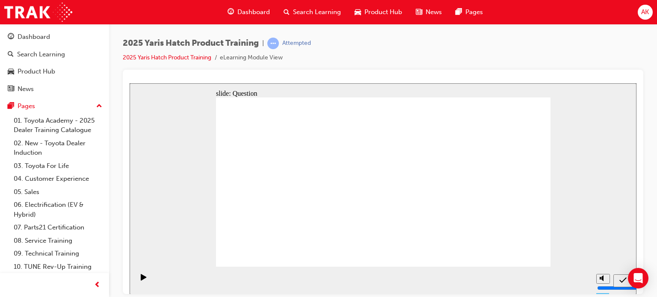
radio input "true"
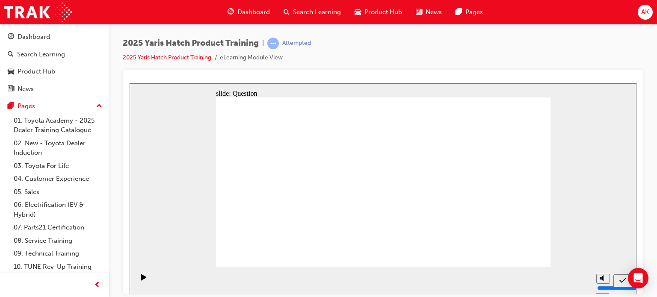
drag, startPoint x: 324, startPoint y: 164, endPoint x: 328, endPoint y: 160, distance: 6.0
drag, startPoint x: 317, startPoint y: 170, endPoint x: 328, endPoint y: 168, distance: 10.8
drag, startPoint x: 326, startPoint y: 172, endPoint x: 302, endPoint y: 166, distance: 23.8
drag, startPoint x: 498, startPoint y: 220, endPoint x: 488, endPoint y: 211, distance: 13.6
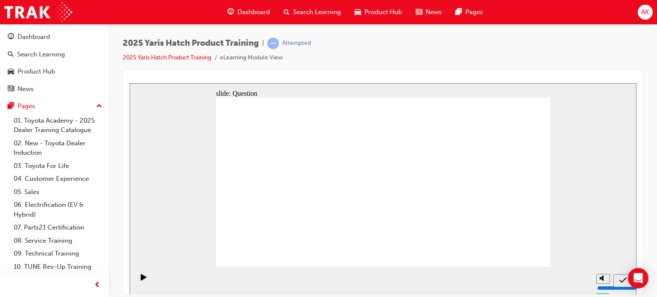
drag, startPoint x: 266, startPoint y: 173, endPoint x: 506, endPoint y: 226, distance: 245.3
drag, startPoint x: 366, startPoint y: 170, endPoint x: 427, endPoint y: 218, distance: 77.7
drag, startPoint x: 498, startPoint y: 172, endPoint x: 377, endPoint y: 221, distance: 131.2
drag, startPoint x: 438, startPoint y: 176, endPoint x: 316, endPoint y: 226, distance: 131.6
drag, startPoint x: 315, startPoint y: 171, endPoint x: 270, endPoint y: 231, distance: 74.3
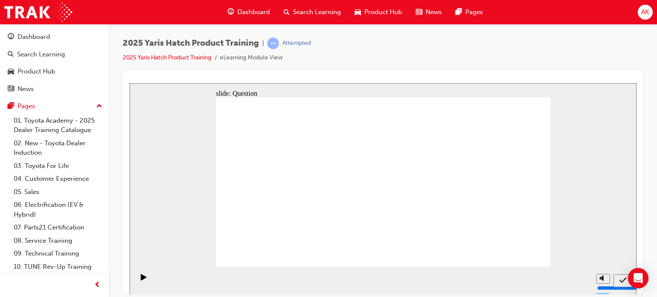
radio input "true"
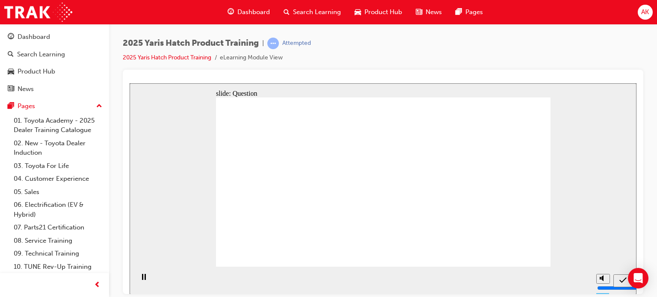
radio input "true"
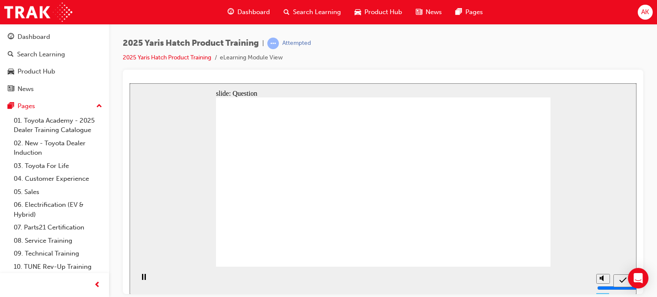
radio input "true"
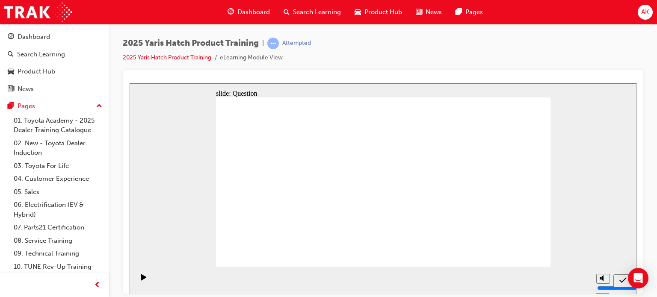
drag, startPoint x: 378, startPoint y: 213, endPoint x: 382, endPoint y: 213, distance: 4.8
radio input "true"
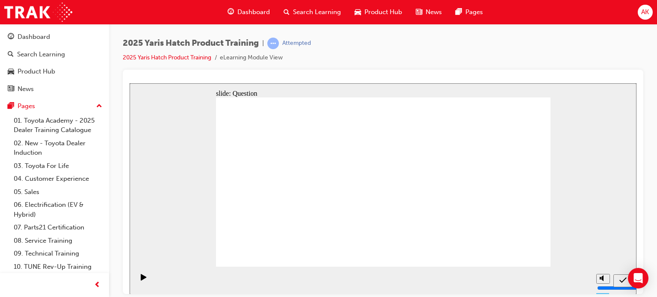
drag, startPoint x: 391, startPoint y: 181, endPoint x: 410, endPoint y: 219, distance: 42.7
drag, startPoint x: 430, startPoint y: 187, endPoint x: 441, endPoint y: 237, distance: 50.3
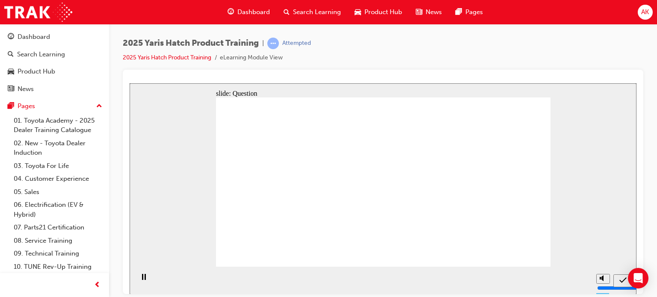
drag, startPoint x: 488, startPoint y: 187, endPoint x: 487, endPoint y: 230, distance: 42.8
drag, startPoint x: 269, startPoint y: 201, endPoint x: 279, endPoint y: 233, distance: 34.1
drag, startPoint x: 314, startPoint y: 173, endPoint x: 308, endPoint y: 221, distance: 48.8
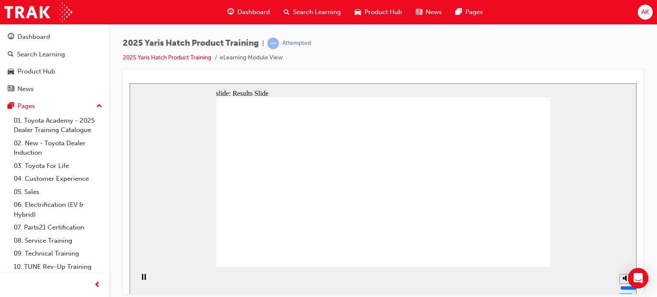
radio input "true"
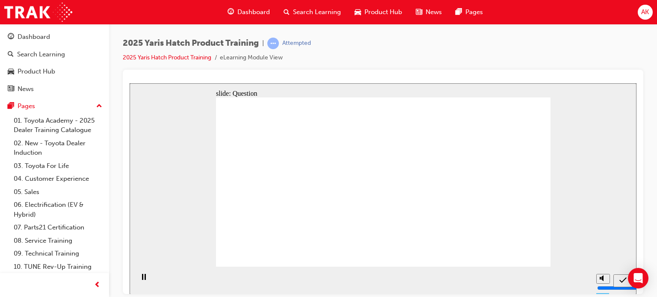
radio input "true"
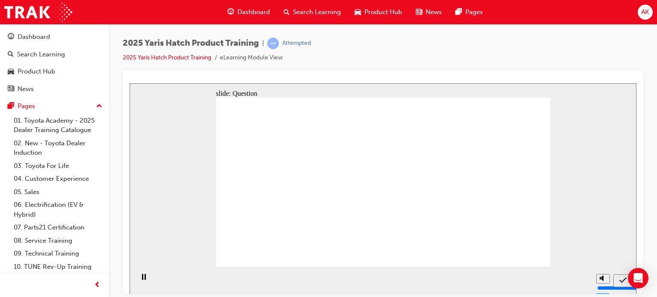
radio input "true"
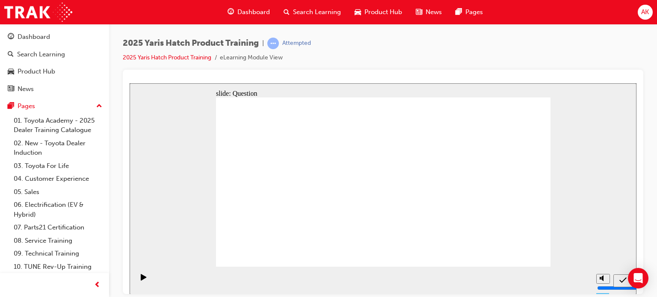
radio input "false"
radio input "true"
drag, startPoint x: 262, startPoint y: 178, endPoint x: 508, endPoint y: 226, distance: 251.0
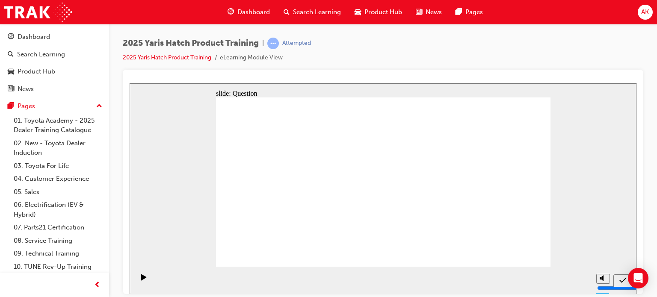
drag, startPoint x: 382, startPoint y: 172, endPoint x: 445, endPoint y: 228, distance: 84.3
drag, startPoint x: 447, startPoint y: 175, endPoint x: 333, endPoint y: 229, distance: 126.1
drag, startPoint x: 318, startPoint y: 191, endPoint x: 292, endPoint y: 241, distance: 56.4
drag, startPoint x: 491, startPoint y: 185, endPoint x: 375, endPoint y: 232, distance: 124.7
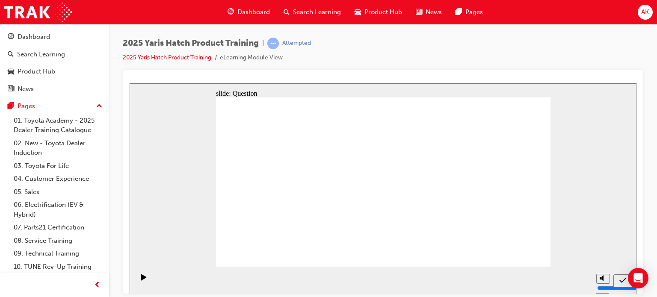
drag, startPoint x: 508, startPoint y: 258, endPoint x: 517, endPoint y: 255, distance: 9.1
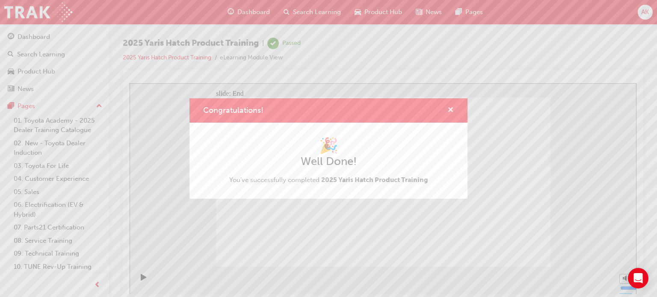
click at [449, 110] on span "cross-icon" at bounding box center [450, 111] width 6 height 8
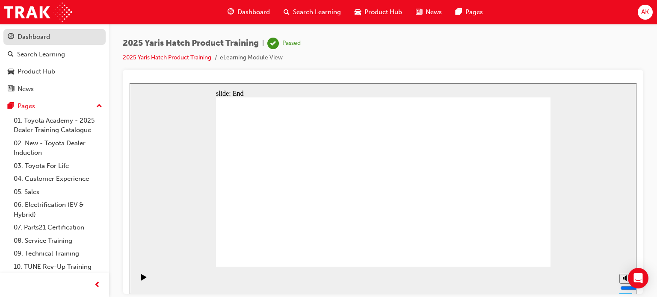
click at [19, 35] on div "Dashboard" at bounding box center [34, 37] width 33 height 10
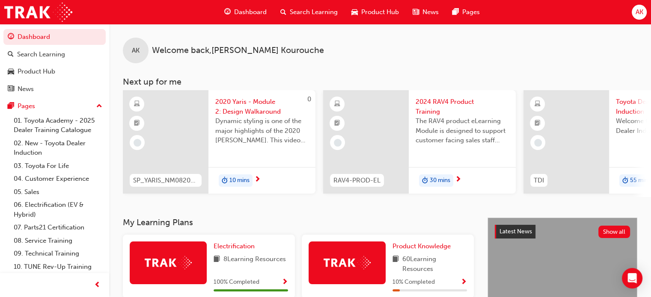
click at [450, 179] on div "30 mins" at bounding box center [436, 181] width 34 height 13
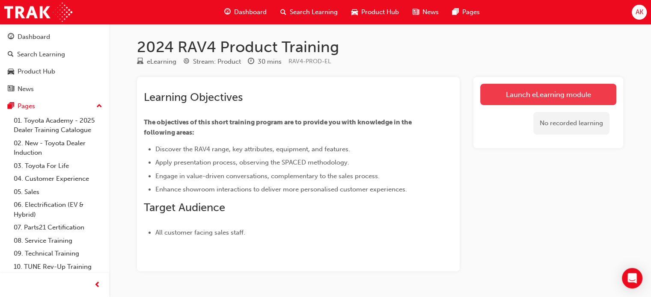
click at [505, 93] on link "Launch eLearning module" at bounding box center [548, 94] width 136 height 21
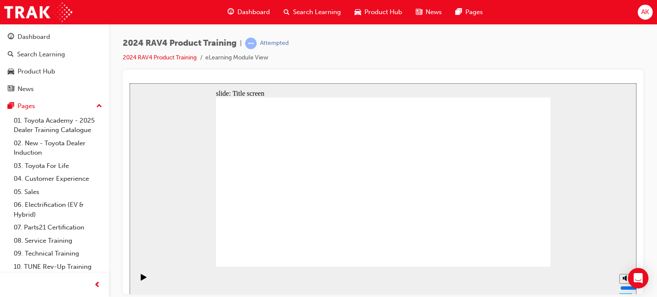
drag, startPoint x: 431, startPoint y: 125, endPoint x: 441, endPoint y: 131, distance: 11.7
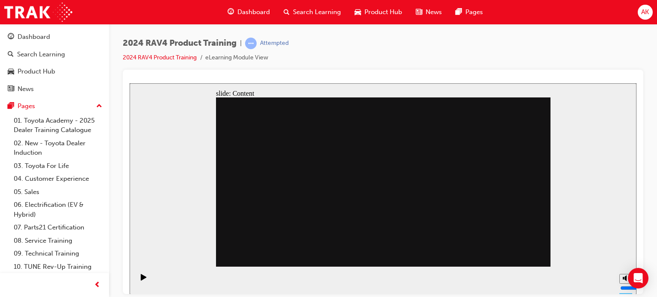
drag, startPoint x: 539, startPoint y: 247, endPoint x: 535, endPoint y: 244, distance: 4.9
drag, startPoint x: 473, startPoint y: 228, endPoint x: 437, endPoint y: 234, distance: 36.7
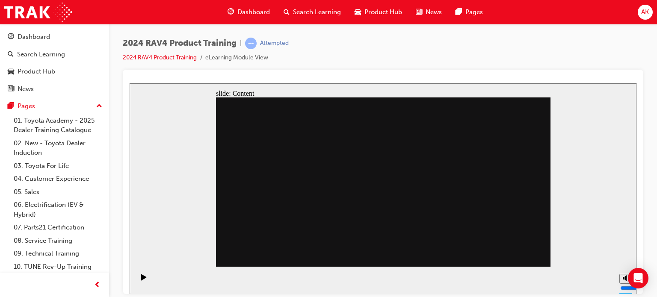
drag, startPoint x: 376, startPoint y: 229, endPoint x: 385, endPoint y: 230, distance: 8.6
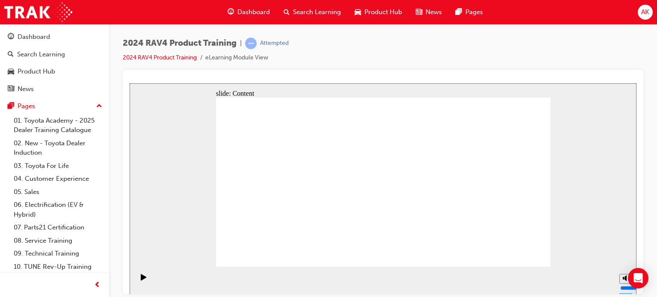
drag, startPoint x: 407, startPoint y: 198, endPoint x: 413, endPoint y: 181, distance: 18.3
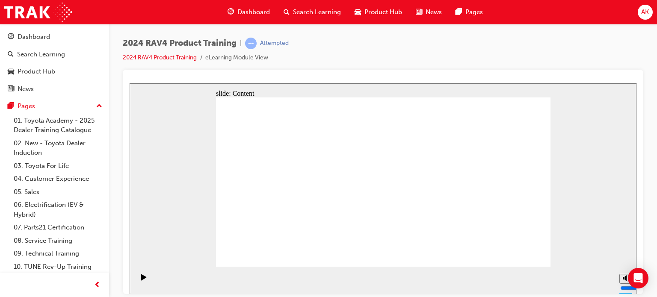
drag, startPoint x: 375, startPoint y: 204, endPoint x: 373, endPoint y: 209, distance: 5.3
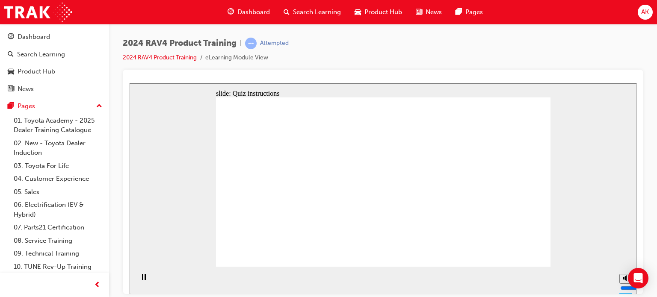
radio input "true"
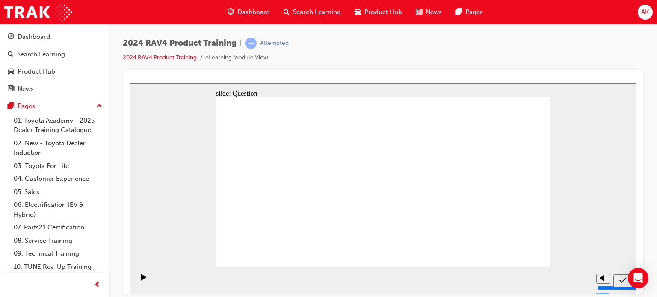
radio input "true"
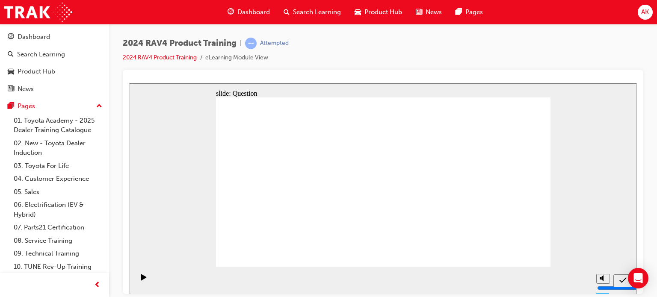
radio input "true"
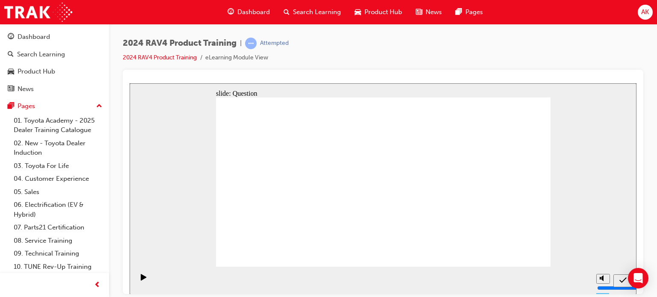
drag, startPoint x: 524, startPoint y: 250, endPoint x: 522, endPoint y: 258, distance: 7.5
drag, startPoint x: 477, startPoint y: 171, endPoint x: 343, endPoint y: 231, distance: 147.1
drag, startPoint x: 281, startPoint y: 175, endPoint x: 296, endPoint y: 240, distance: 66.2
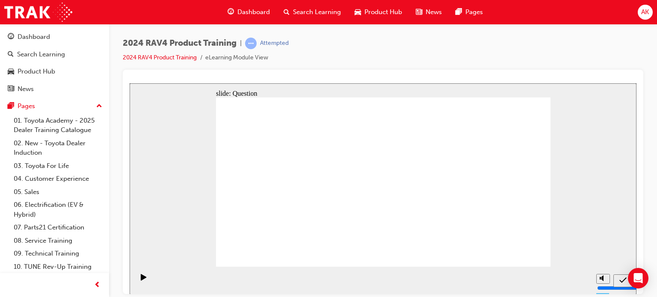
drag, startPoint x: 428, startPoint y: 184, endPoint x: 423, endPoint y: 240, distance: 56.7
drag, startPoint x: 365, startPoint y: 184, endPoint x: 499, endPoint y: 240, distance: 145.7
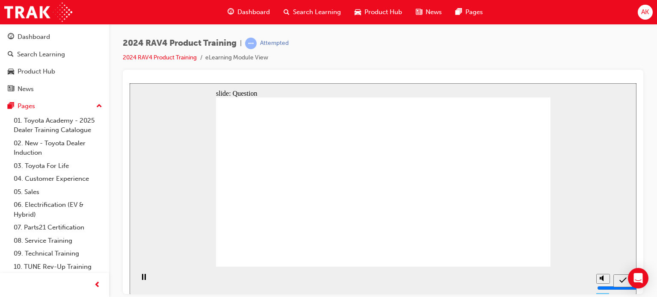
radio input "true"
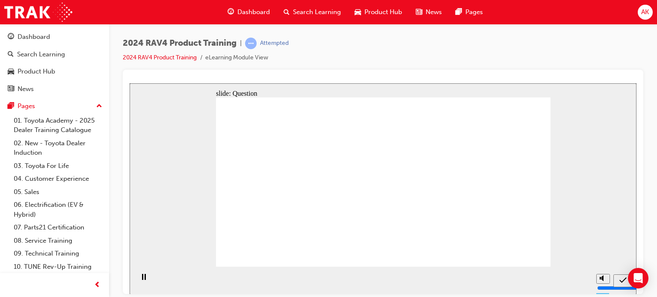
radio input "true"
drag, startPoint x: 515, startPoint y: 255, endPoint x: 517, endPoint y: 251, distance: 5.0
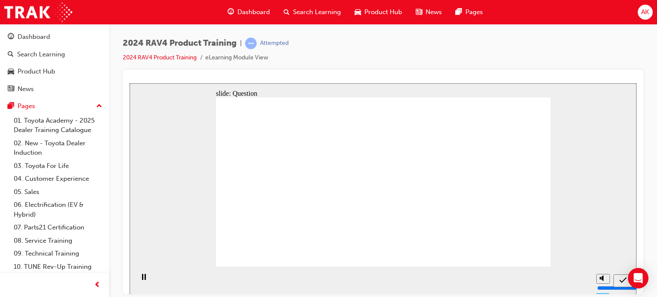
radio input "true"
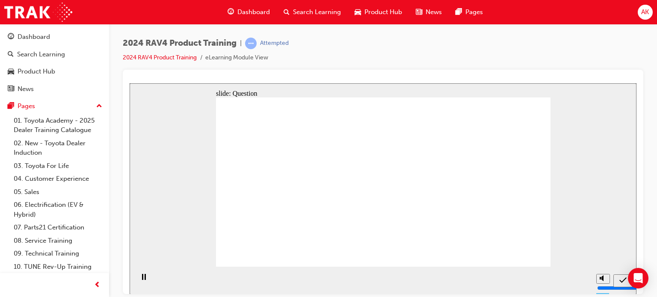
radio input "true"
drag, startPoint x: 407, startPoint y: 175, endPoint x: 287, endPoint y: 223, distance: 130.0
drag, startPoint x: 343, startPoint y: 174, endPoint x: 472, endPoint y: 234, distance: 142.4
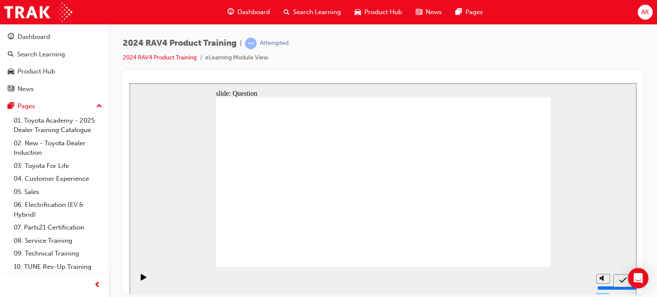
drag, startPoint x: 284, startPoint y: 175, endPoint x: 376, endPoint y: 176, distance: 92.8
drag, startPoint x: 378, startPoint y: 176, endPoint x: 417, endPoint y: 221, distance: 59.2
drag, startPoint x: 476, startPoint y: 170, endPoint x: 335, endPoint y: 237, distance: 155.8
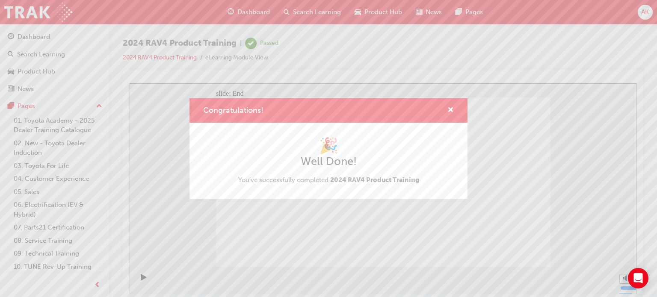
click at [456, 109] on div "Congratulations!" at bounding box center [328, 110] width 278 height 24
click at [447, 109] on div "Congratulations!" at bounding box center [447, 110] width 13 height 11
click at [450, 110] on span "cross-icon" at bounding box center [450, 111] width 6 height 8
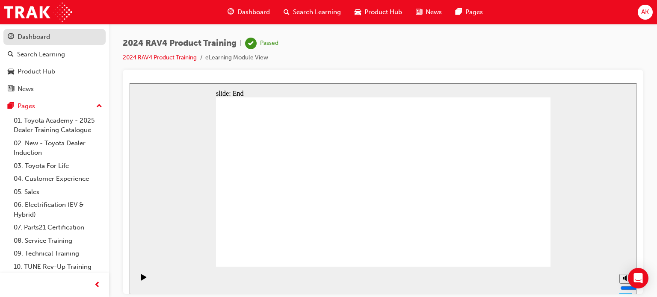
click at [47, 39] on div "Dashboard" at bounding box center [34, 37] width 33 height 10
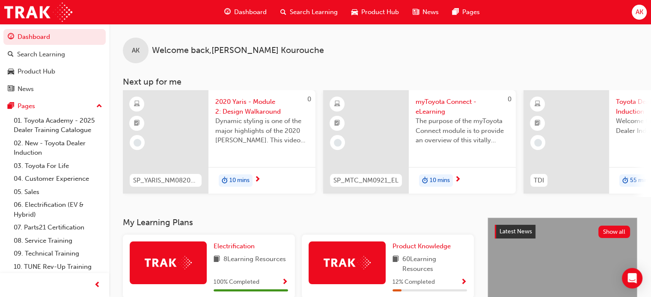
drag, startPoint x: 580, startPoint y: 66, endPoint x: 447, endPoint y: 75, distance: 133.3
click at [447, 75] on div "AK Welcome back , [PERSON_NAME] Next up for me 0 SP_YARIS_NM0820_EL_02 2020 Yar…" at bounding box center [380, 110] width 542 height 173
click at [630, 165] on div "Toyota Dealer Induction Welcome to the new Toyota Dealer Induction Module. 55 m…" at bounding box center [662, 142] width 107 height 104
click at [252, 166] on div "2020 Yaris - Module 2: Design Walkaround Dynamic styling is one of the major hi…" at bounding box center [261, 142] width 107 height 104
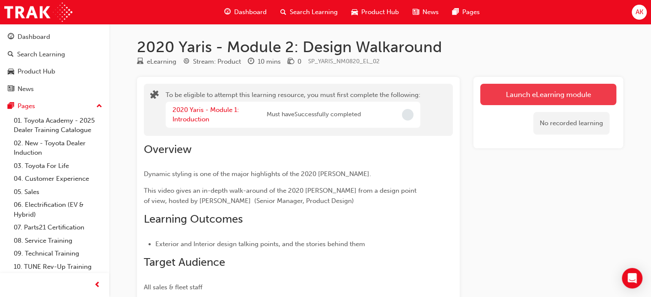
click at [538, 96] on button "Launch eLearning module" at bounding box center [548, 94] width 136 height 21
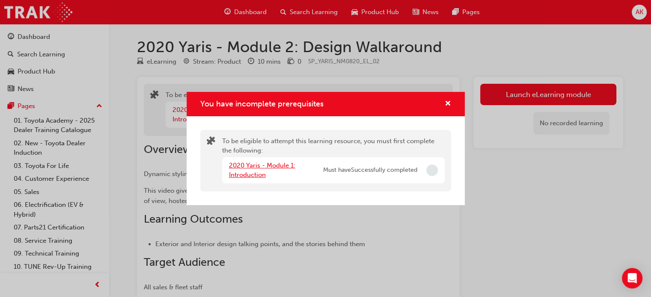
click at [264, 166] on link "2020 Yaris - Module 1: Introduction" at bounding box center [262, 171] width 66 height 18
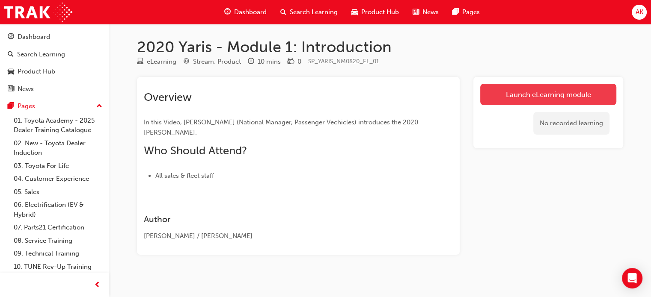
click at [517, 99] on link "Launch eLearning module" at bounding box center [548, 94] width 136 height 21
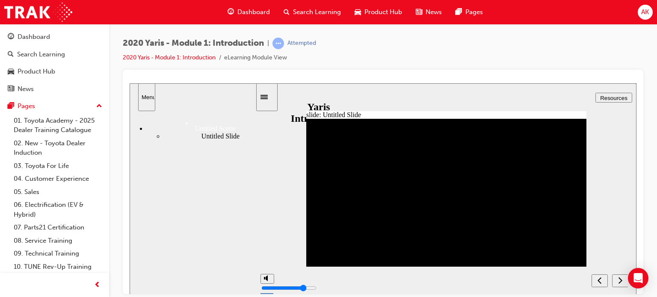
click at [59, 42] on link "Dashboard" at bounding box center [54, 37] width 102 height 16
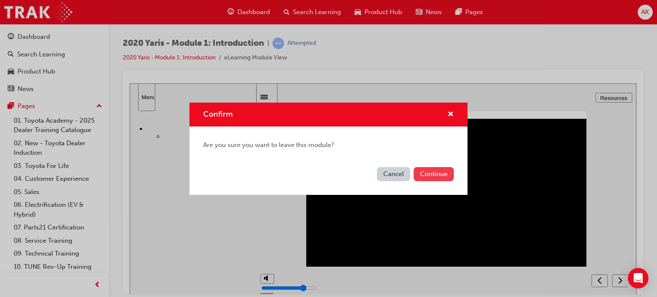
click at [444, 175] on button "Continue" at bounding box center [434, 174] width 40 height 14
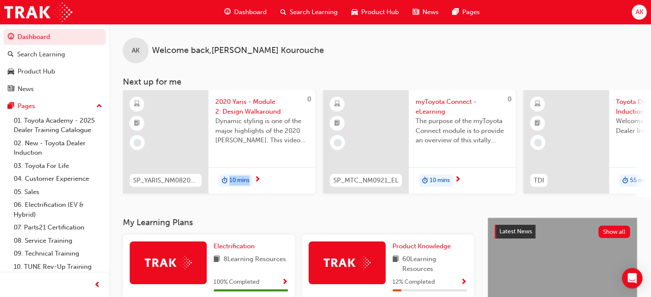
drag, startPoint x: 260, startPoint y: 196, endPoint x: 210, endPoint y: 201, distance: 50.3
click at [210, 201] on div "AK Welcome back , Abdul Kourouche Next up for me 0 SP_YARIS_NM0820_EL_02 2020 Y…" at bounding box center [380, 121] width 542 height 194
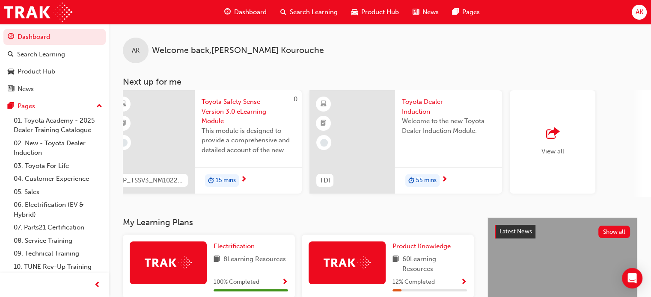
scroll to position [0, 672]
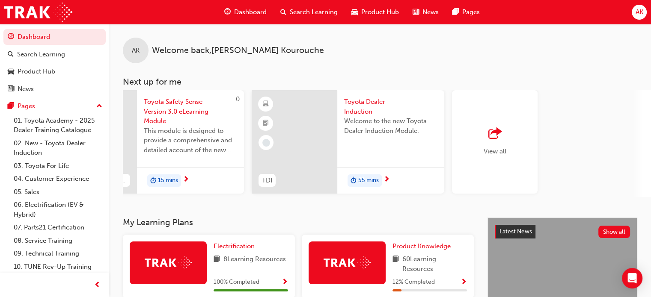
click at [529, 170] on div "View all" at bounding box center [495, 142] width 86 height 104
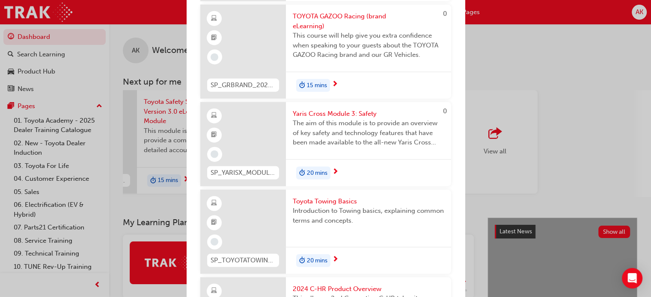
scroll to position [5604, 0]
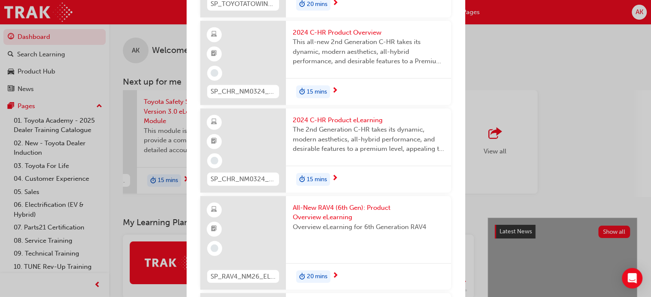
drag, startPoint x: 579, startPoint y: 109, endPoint x: 573, endPoint y: 103, distance: 8.5
click at [579, 109] on div "Next up for me 0 SP_YARIS_NM0820_EL_02 2020 Yaris - Module 2: Design Walkaround…" at bounding box center [325, 148] width 651 height 297
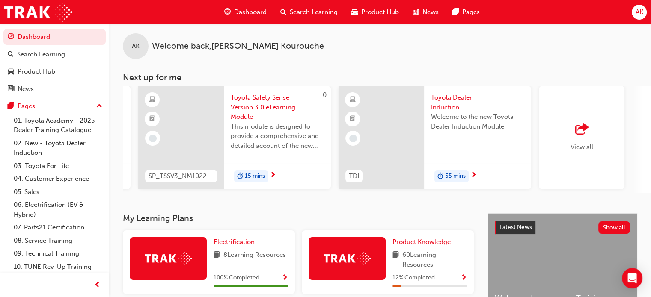
scroll to position [0, 586]
click at [580, 126] on span "outbound-icon" at bounding box center [580, 130] width 13 height 12
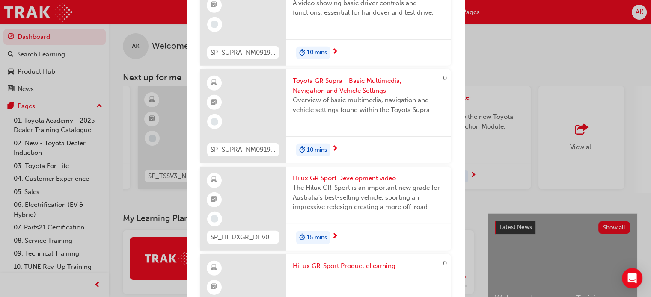
scroll to position [9157, 0]
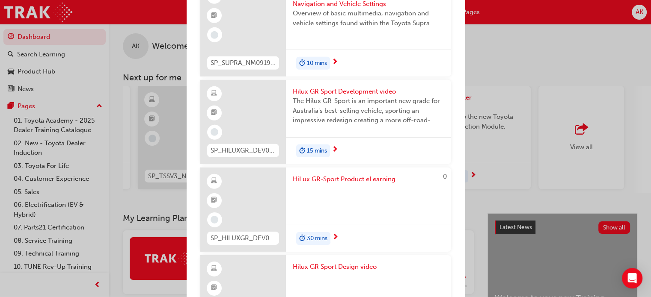
click at [549, 48] on div "Next up for me 0 SP_YARIS_NM0820_EL_02 2020 Yaris - Module 2: Design Walkaround…" at bounding box center [325, 148] width 651 height 297
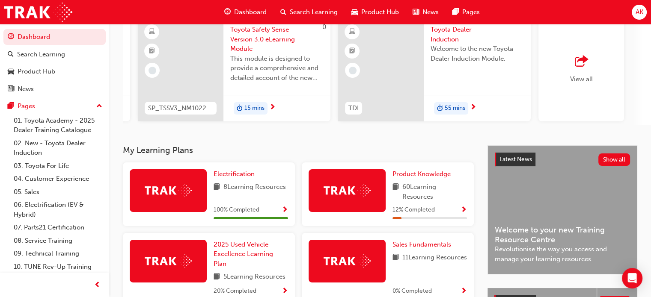
scroll to position [73, 0]
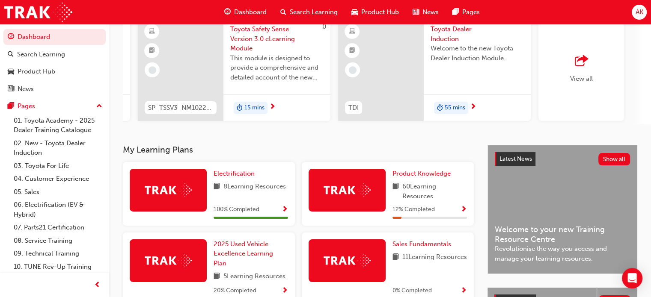
click at [283, 212] on span "Show Progress" at bounding box center [284, 210] width 6 height 8
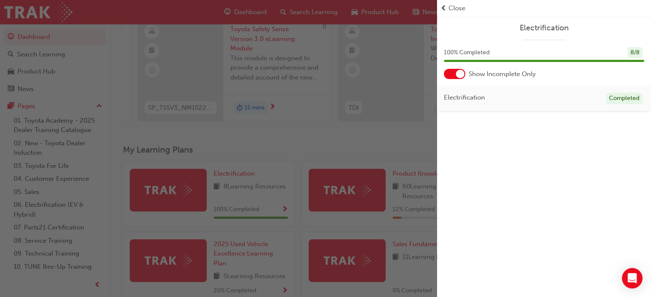
scroll to position [94, 0]
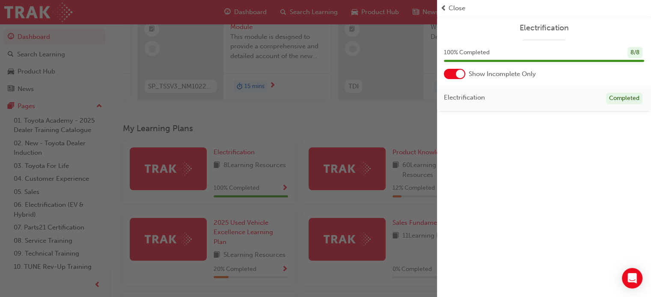
click at [461, 75] on div at bounding box center [460, 74] width 9 height 9
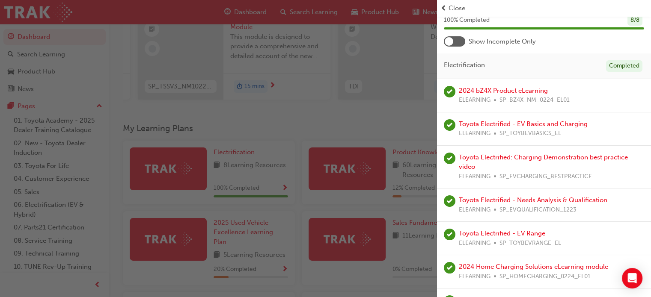
scroll to position [0, 0]
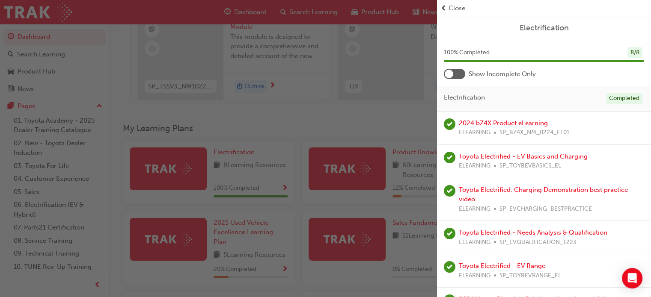
click at [453, 12] on span "Close" at bounding box center [456, 8] width 17 height 10
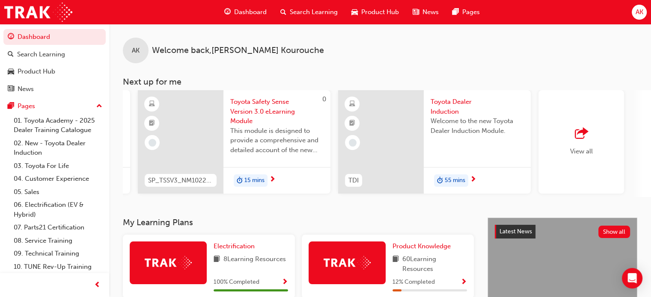
click at [334, 18] on div "Search Learning" at bounding box center [308, 12] width 71 height 18
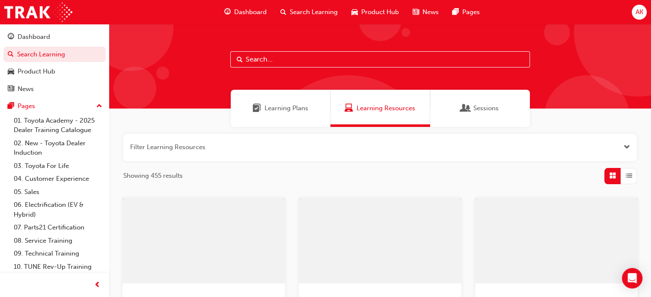
click at [336, 59] on input "text" at bounding box center [379, 59] width 299 height 16
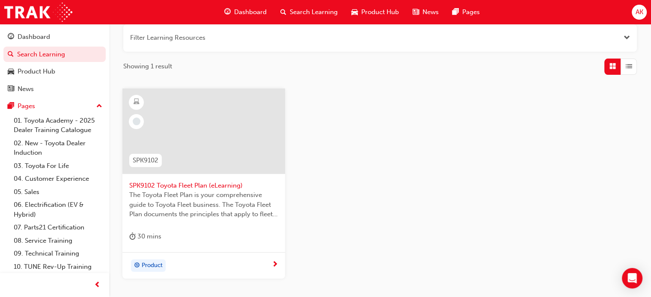
scroll to position [110, 0]
type input "toyota fleet"
click at [211, 189] on span "SPK9102 Toyota Fleet Plan (eLearning)" at bounding box center [203, 186] width 149 height 10
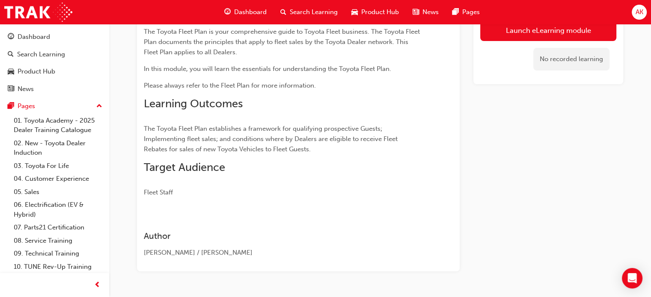
scroll to position [113, 0]
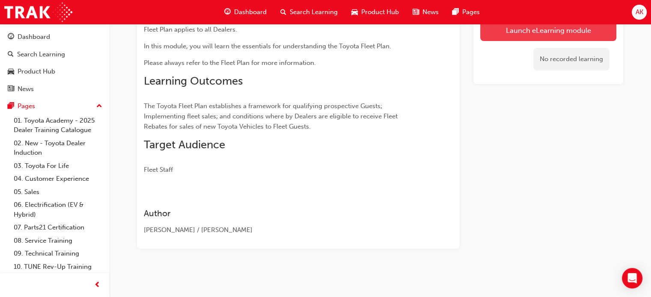
click at [535, 38] on link "Launch eLearning module" at bounding box center [548, 30] width 136 height 21
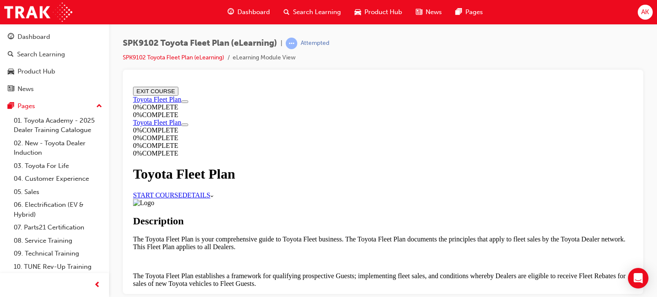
scroll to position [65, 0]
click at [182, 191] on link "START COURSE" at bounding box center [157, 194] width 49 height 7
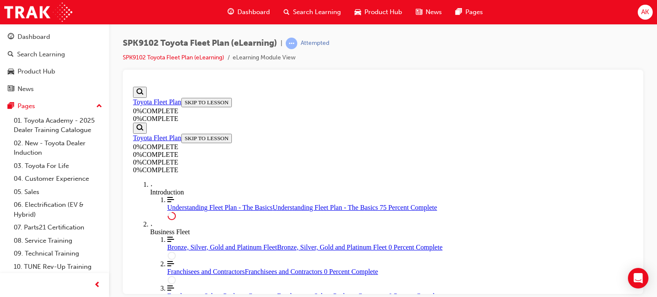
scroll to position [1849, 0]
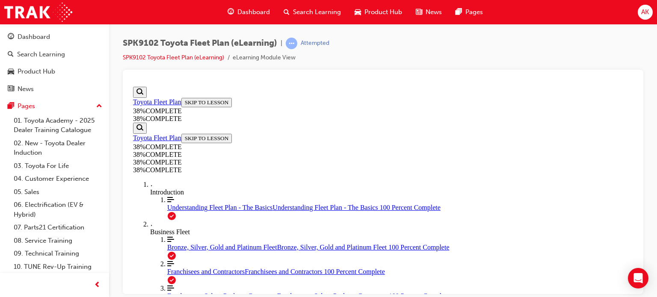
scroll to position [1987, 0]
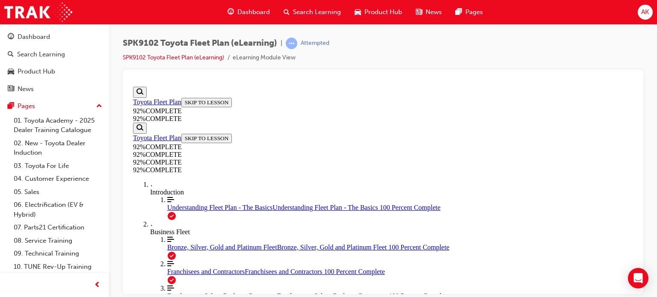
click at [200, 243] on span "Bronze, Silver, Gold and Platinum Fleet" at bounding box center [222, 246] width 110 height 7
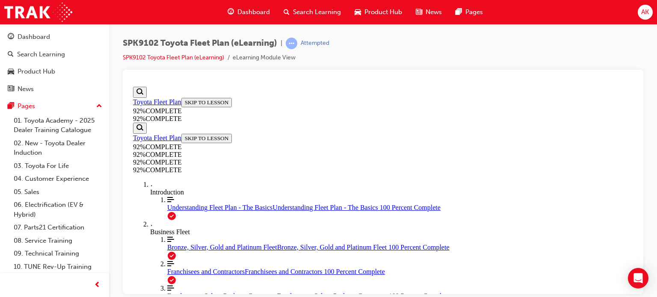
scroll to position [144, 0]
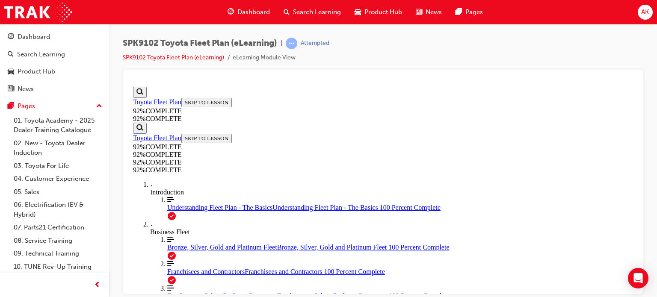
scroll to position [222, 0]
drag, startPoint x: 424, startPoint y: 161, endPoint x: 456, endPoint y: 123, distance: 49.2
drag, startPoint x: 392, startPoint y: 154, endPoint x: 432, endPoint y: 158, distance: 40.9
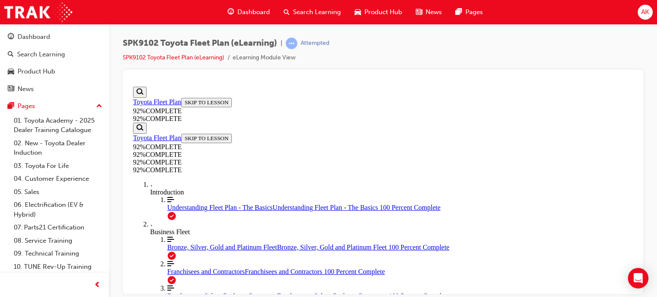
drag, startPoint x: 415, startPoint y: 197, endPoint x: 445, endPoint y: 196, distance: 30.4
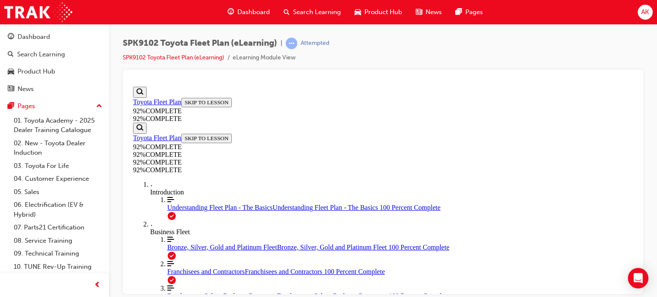
scroll to position [290, 0]
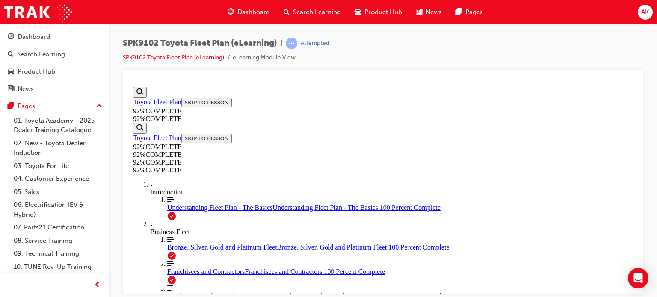
scroll to position [284, 0]
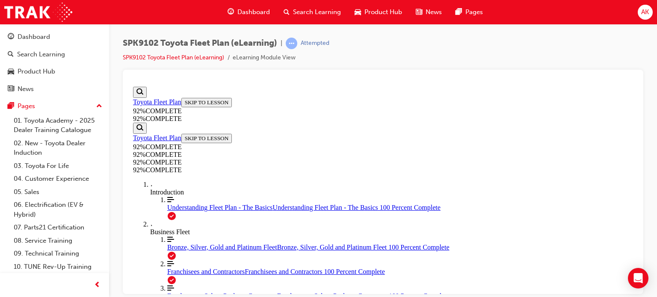
scroll to position [118, 0]
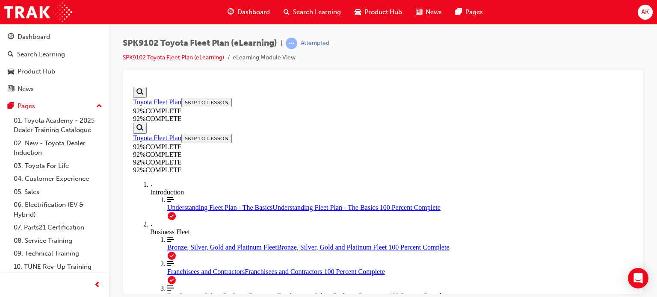
scroll to position [290, 0]
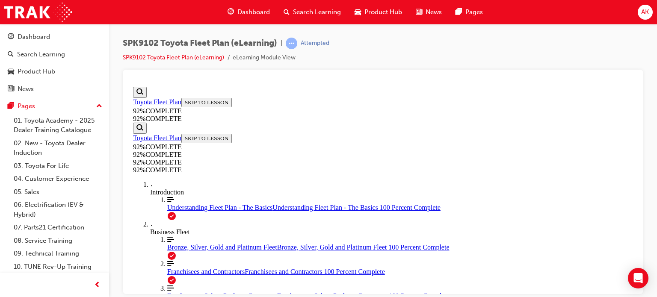
drag, startPoint x: 432, startPoint y: 259, endPoint x: 427, endPoint y: 253, distance: 7.6
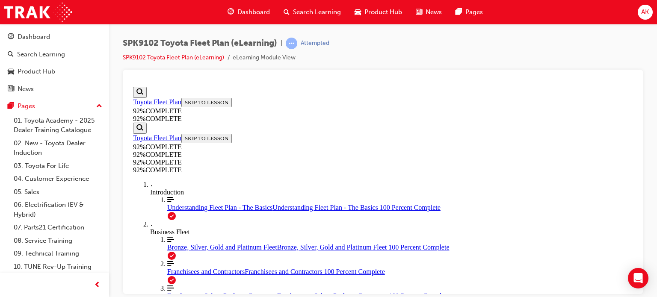
drag, startPoint x: 409, startPoint y: 227, endPoint x: 421, endPoint y: 233, distance: 13.2
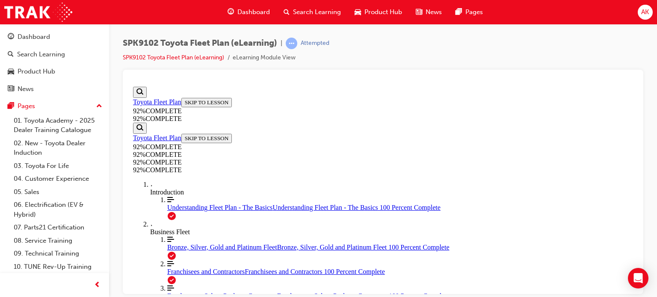
scroll to position [281, 0]
drag, startPoint x: 453, startPoint y: 261, endPoint x: 460, endPoint y: 257, distance: 8.4
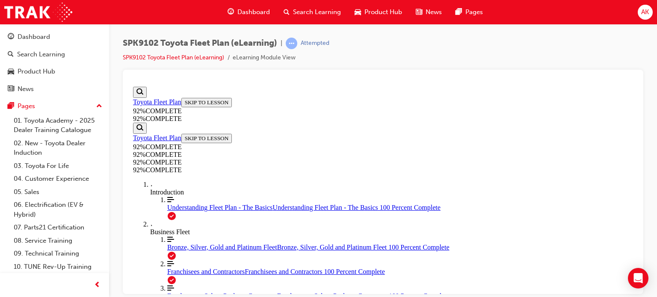
scroll to position [159, 0]
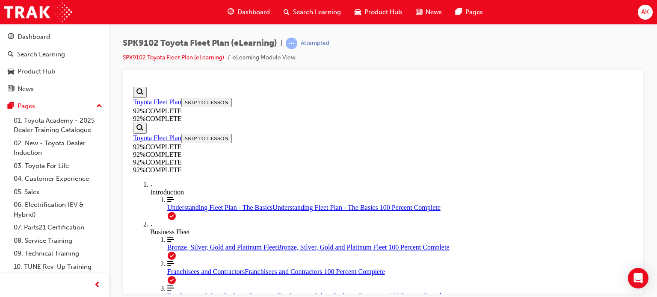
scroll to position [300, 0]
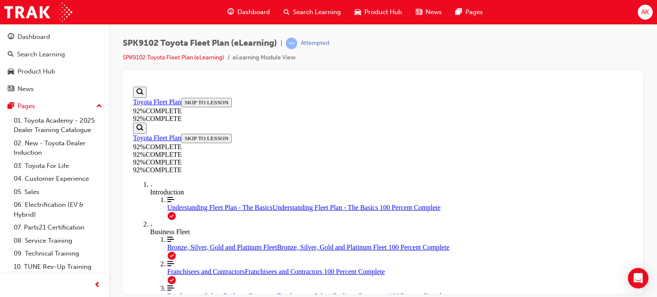
scroll to position [202, 0]
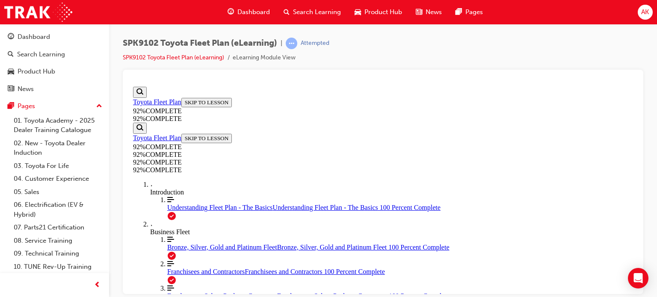
drag, startPoint x: 362, startPoint y: 211, endPoint x: 369, endPoint y: 214, distance: 7.1
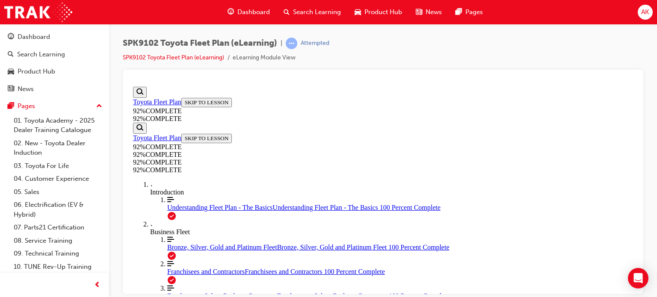
scroll to position [31, 0]
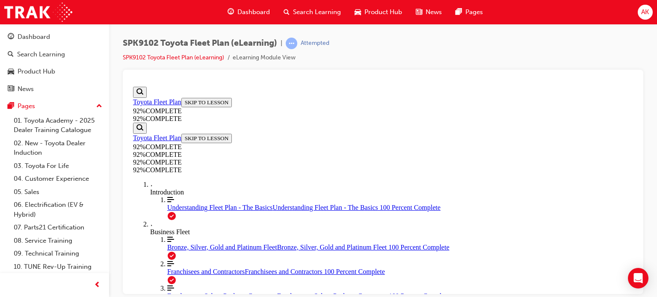
drag, startPoint x: 407, startPoint y: 201, endPoint x: 461, endPoint y: 200, distance: 53.5
drag, startPoint x: 412, startPoint y: 192, endPoint x: 477, endPoint y: 190, distance: 65.0
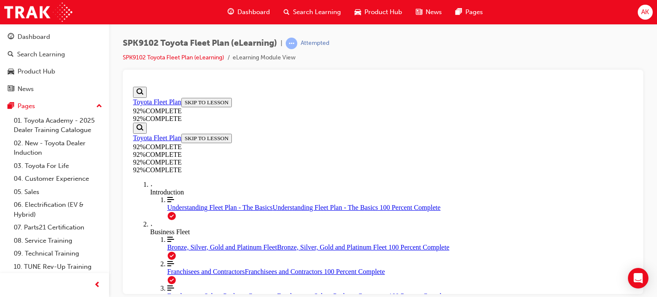
drag, startPoint x: 399, startPoint y: 221, endPoint x: 447, endPoint y: 225, distance: 48.1
drag, startPoint x: 412, startPoint y: 264, endPoint x: 433, endPoint y: 264, distance: 21.0
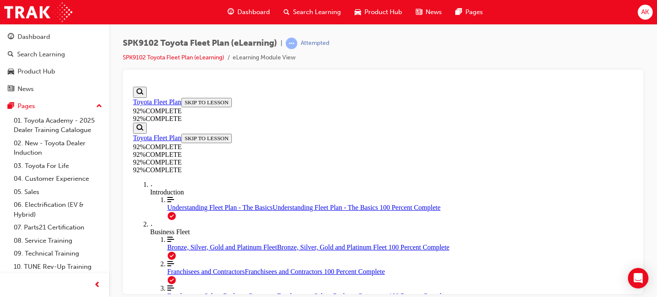
scroll to position [186, 0]
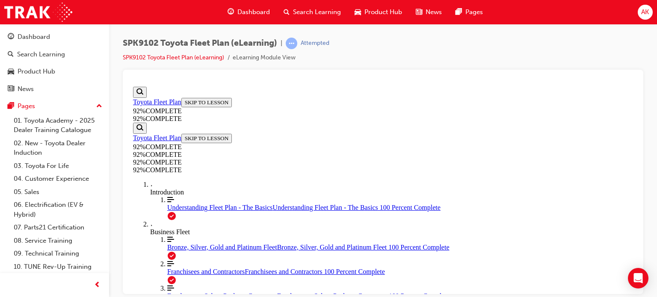
scroll to position [116, 0]
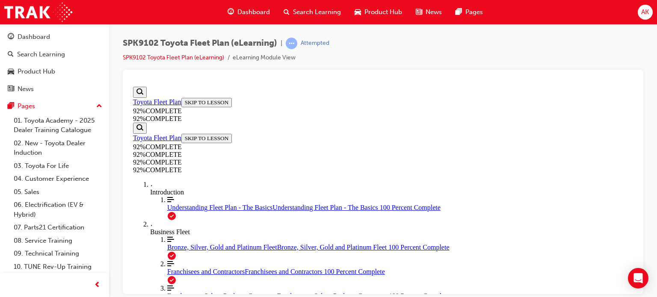
scroll to position [290, 0]
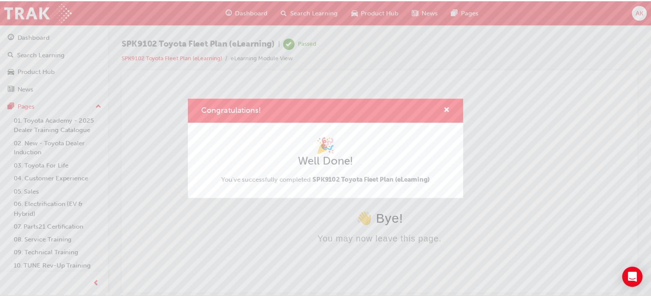
scroll to position [0, 0]
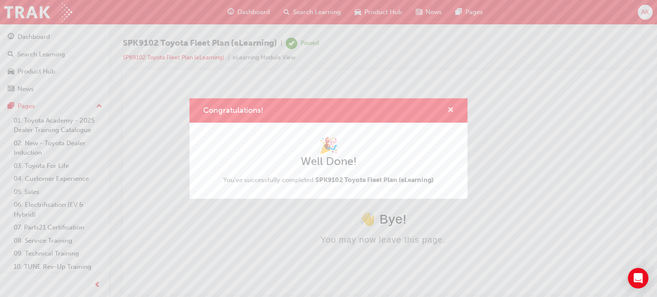
click at [450, 111] on span "cross-icon" at bounding box center [450, 111] width 6 height 8
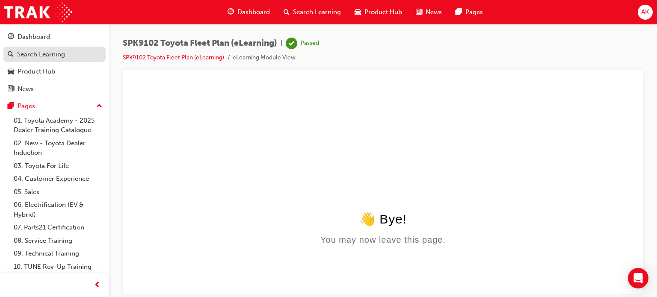
drag, startPoint x: 73, startPoint y: 50, endPoint x: 87, endPoint y: 53, distance: 14.4
click at [73, 50] on div "Search Learning" at bounding box center [55, 54] width 94 height 11
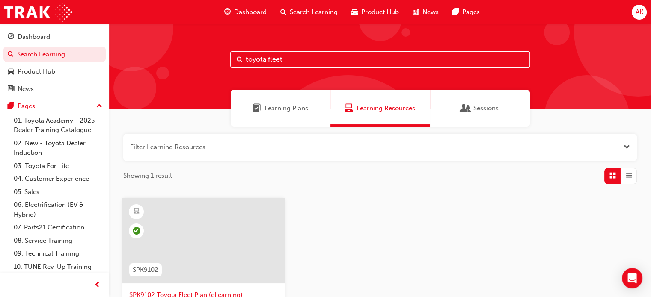
drag, startPoint x: 326, startPoint y: 58, endPoint x: 268, endPoint y: 57, distance: 58.6
click at [268, 57] on input "toyota fleet" at bounding box center [379, 59] width 299 height 16
type input "toyota sales"
drag, startPoint x: 210, startPoint y: 219, endPoint x: 188, endPoint y: 282, distance: 66.0
click at [188, 282] on div at bounding box center [203, 241] width 163 height 86
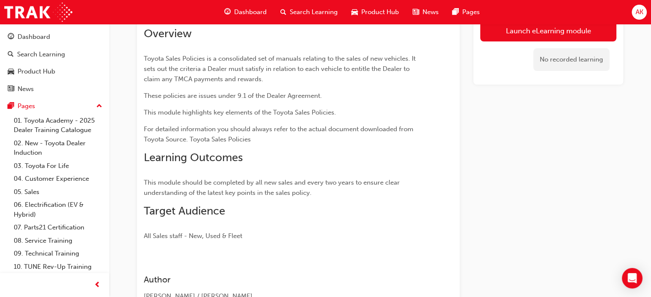
scroll to position [63, 0]
click at [521, 27] on link "Launch eLearning module" at bounding box center [548, 31] width 136 height 21
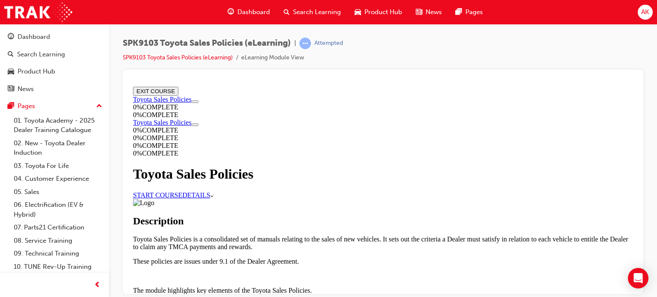
click at [182, 191] on link "START COURSE" at bounding box center [157, 194] width 49 height 7
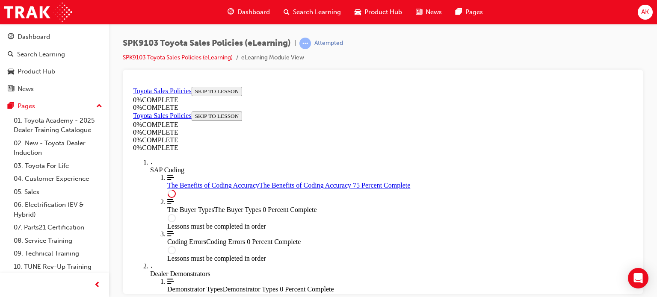
scroll to position [538, 0]
drag, startPoint x: 394, startPoint y: 237, endPoint x: 385, endPoint y: 239, distance: 9.7
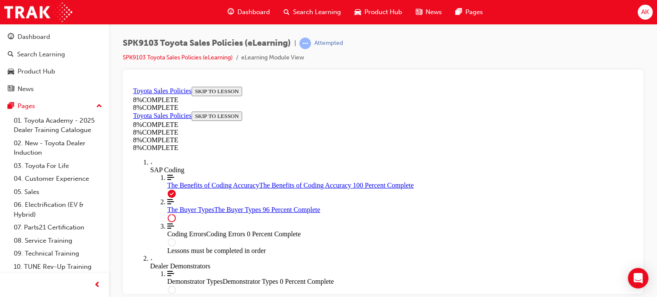
scroll to position [3564, 0]
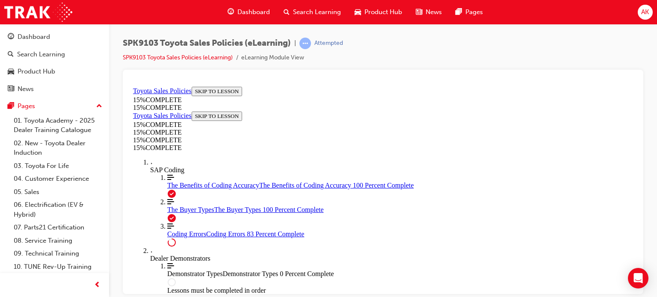
scroll to position [827, 0]
drag, startPoint x: 379, startPoint y: 228, endPoint x: 371, endPoint y: 225, distance: 8.7
drag, startPoint x: 371, startPoint y: 225, endPoint x: 323, endPoint y: 220, distance: 48.1
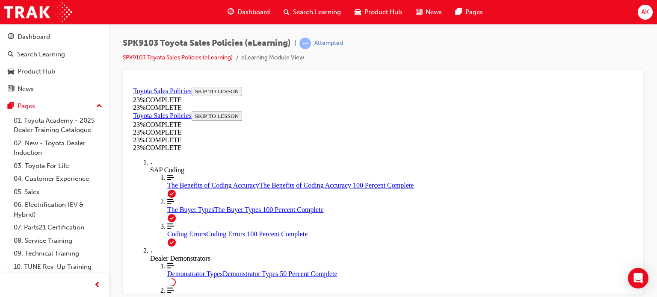
scroll to position [225, 0]
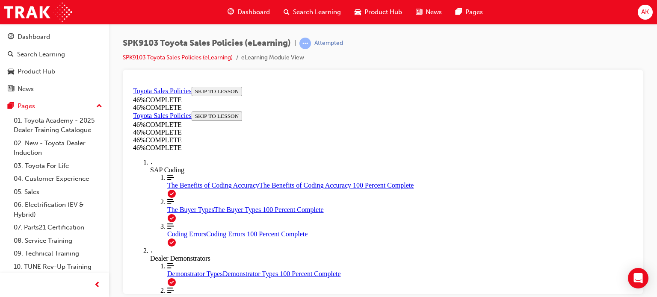
scroll to position [749, 0]
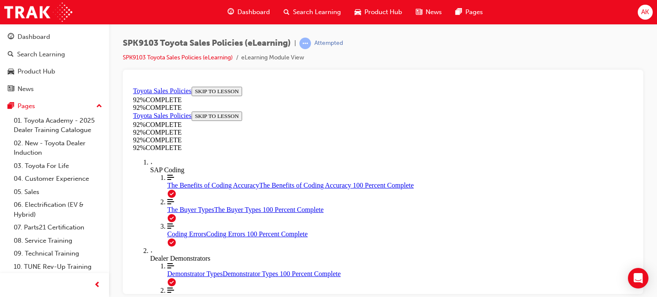
drag, startPoint x: 446, startPoint y: 256, endPoint x: 455, endPoint y: 230, distance: 27.6
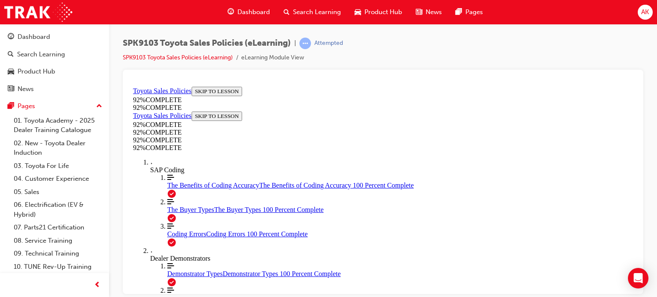
scroll to position [174, 0]
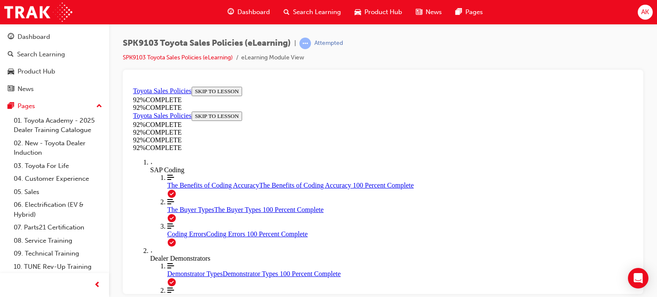
scroll to position [175, 0]
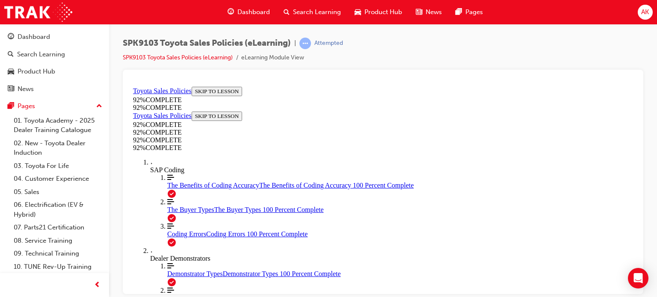
scroll to position [169, 0]
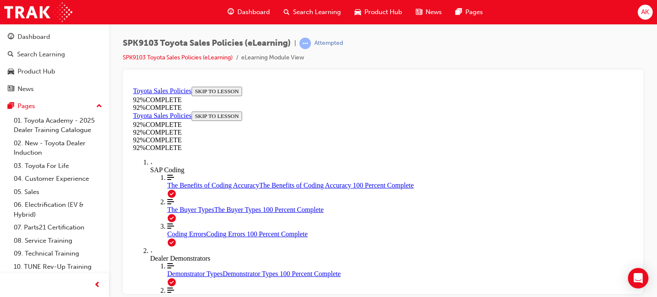
scroll to position [113, 0]
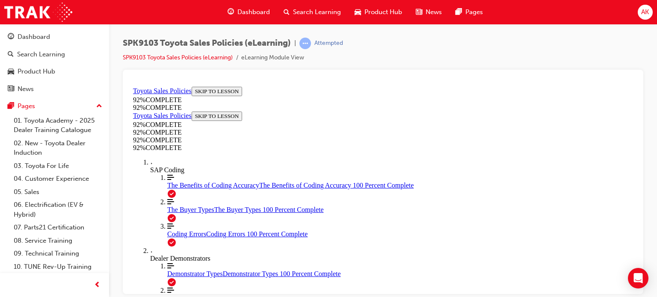
scroll to position [135, 0]
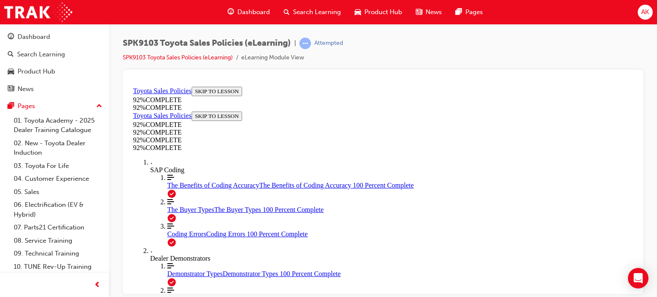
scroll to position [155, 0]
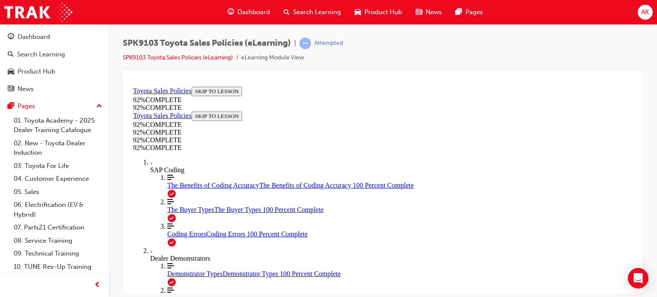
scroll to position [149, 0]
drag, startPoint x: 455, startPoint y: 251, endPoint x: 429, endPoint y: 251, distance: 26.5
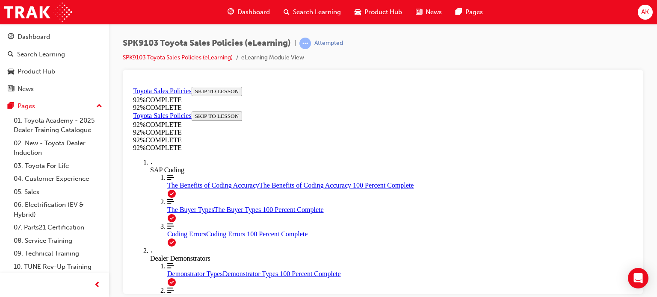
scroll to position [111, 0]
drag, startPoint x: 480, startPoint y: 200, endPoint x: 413, endPoint y: 197, distance: 66.4
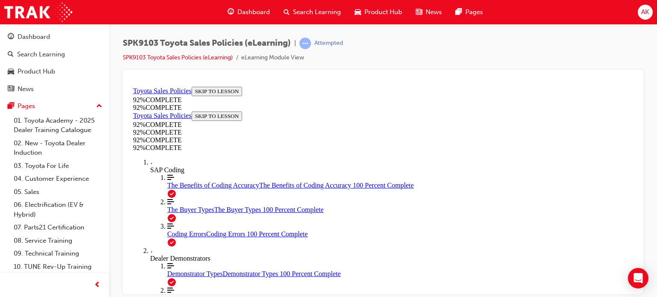
scroll to position [212, 0]
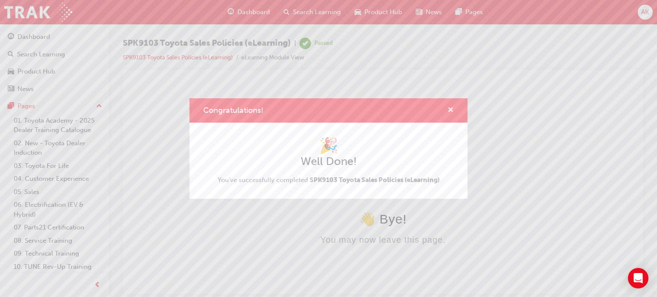
click at [451, 111] on span "cross-icon" at bounding box center [450, 111] width 6 height 8
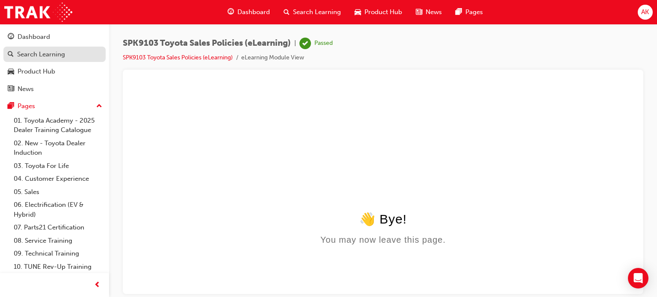
click at [63, 51] on div "Search Learning" at bounding box center [41, 55] width 48 height 10
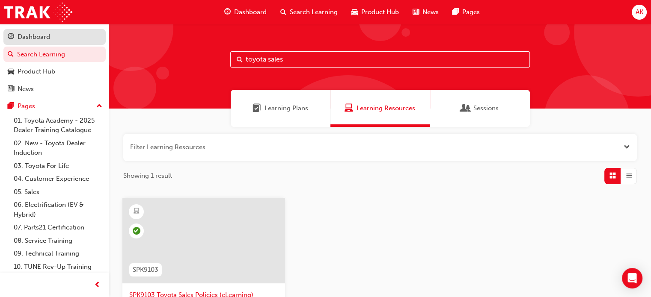
click at [47, 44] on link "Dashboard" at bounding box center [54, 37] width 102 height 16
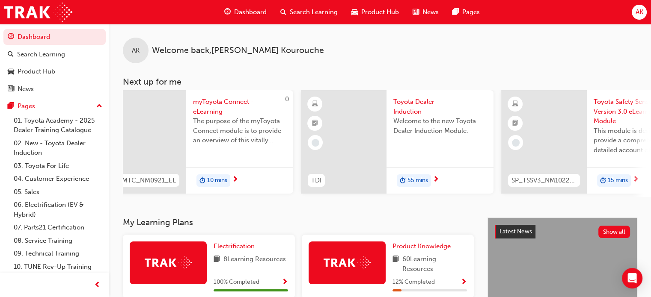
scroll to position [0, 118]
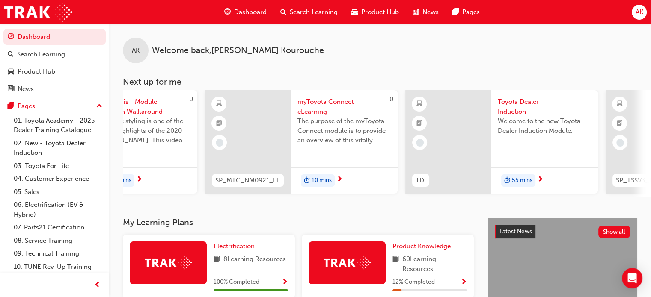
click at [530, 183] on span "55 mins" at bounding box center [522, 181] width 21 height 10
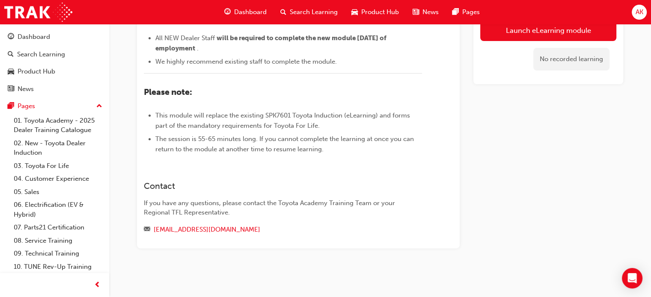
scroll to position [312, 0]
click at [525, 36] on link "Launch eLearning module" at bounding box center [548, 30] width 136 height 21
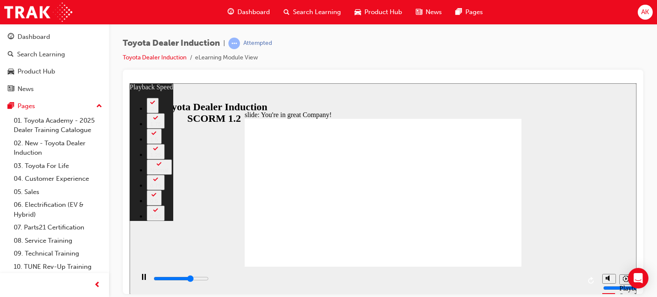
type input "5200"
type input "0"
type input "5400"
type input "0"
type input "5700"
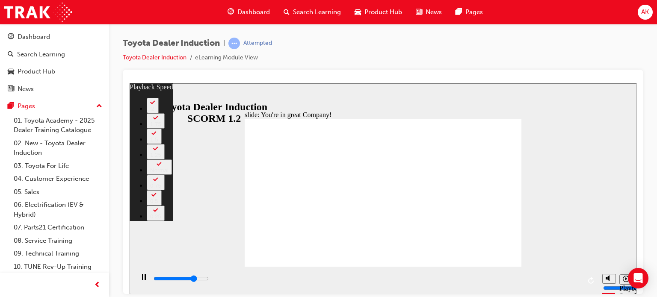
type input "1"
type input "6000"
type input "1"
type input "6200"
type input "1"
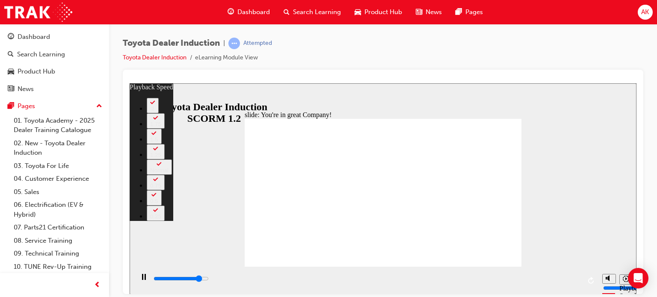
type input "6500"
type input "1"
type input "6700"
type input "2"
type input "7000"
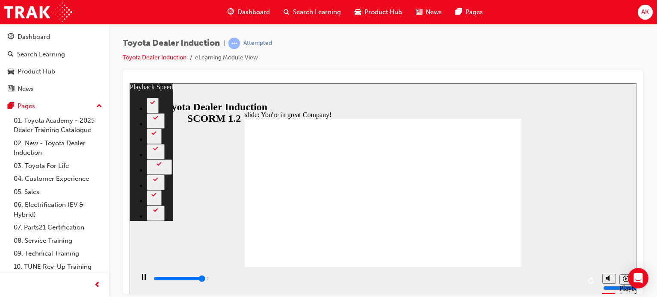
type input "2"
type input "7300"
type input "2"
type input "7500"
click at [507, 109] on div "slide: You're in great Company! playback speed 2 1.75 1.5 1.25 Normal 0.75 0.5 …" at bounding box center [383, 188] width 507 height 211
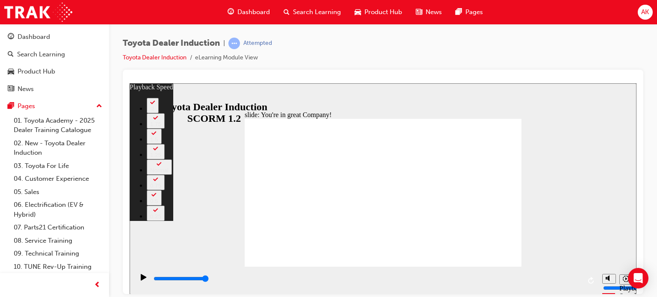
type input "156"
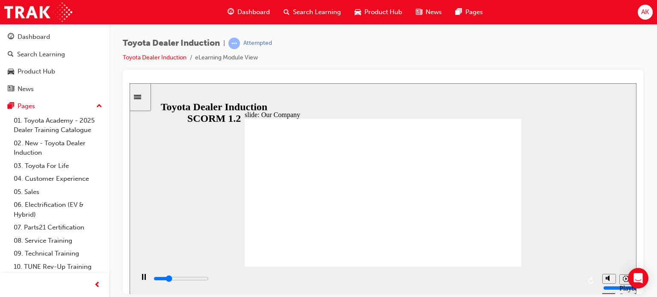
drag, startPoint x: 306, startPoint y: 235, endPoint x: 310, endPoint y: 233, distance: 4.4
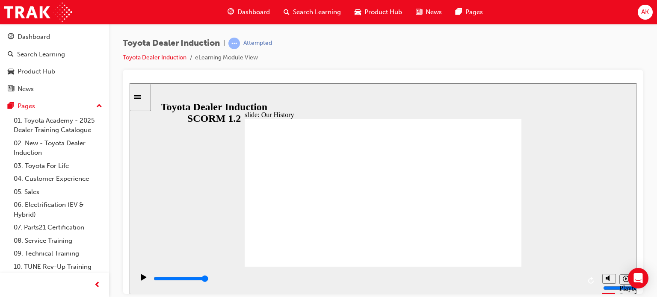
drag, startPoint x: 305, startPoint y: 234, endPoint x: 314, endPoint y: 237, distance: 9.3
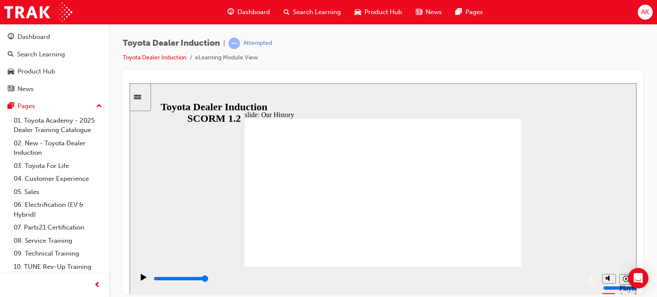
drag, startPoint x: 310, startPoint y: 233, endPoint x: 315, endPoint y: 232, distance: 4.7
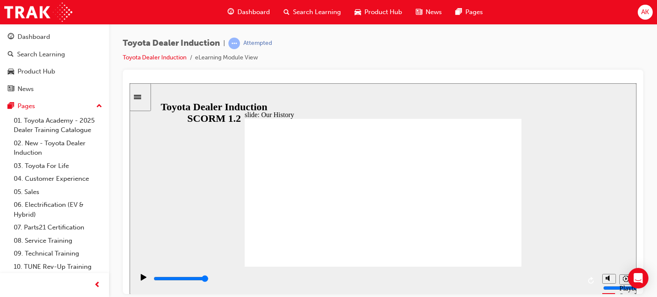
drag, startPoint x: 318, startPoint y: 238, endPoint x: 349, endPoint y: 241, distance: 31.4
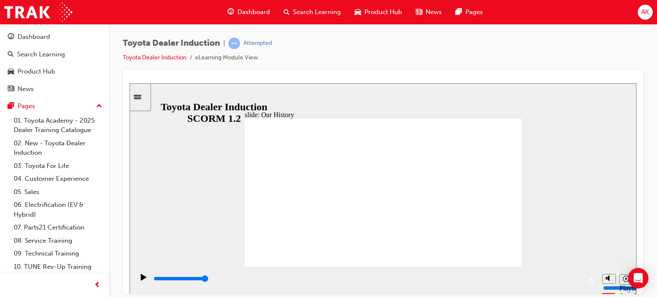
drag, startPoint x: 386, startPoint y: 250, endPoint x: 395, endPoint y: 248, distance: 9.2
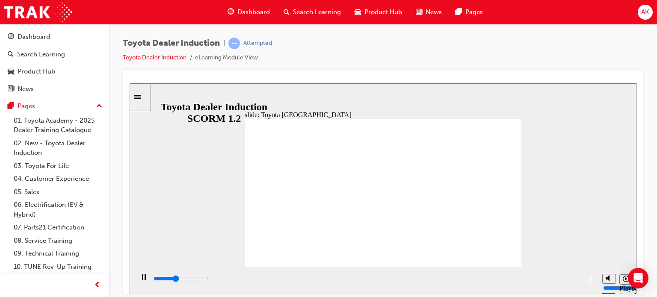
drag, startPoint x: 506, startPoint y: 253, endPoint x: 501, endPoint y: 252, distance: 4.9
type input "8300"
drag, startPoint x: 307, startPoint y: 236, endPoint x: 432, endPoint y: 246, distance: 124.9
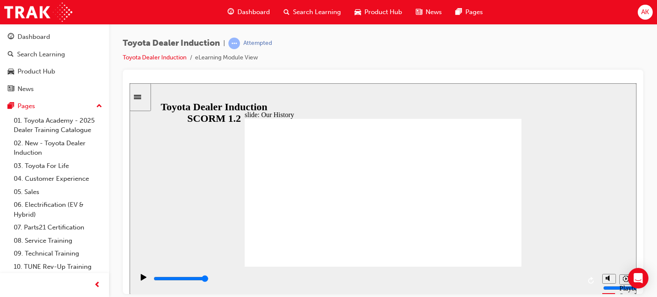
drag, startPoint x: 453, startPoint y: 237, endPoint x: 391, endPoint y: 237, distance: 62.0
drag, startPoint x: 387, startPoint y: 235, endPoint x: 427, endPoint y: 226, distance: 41.6
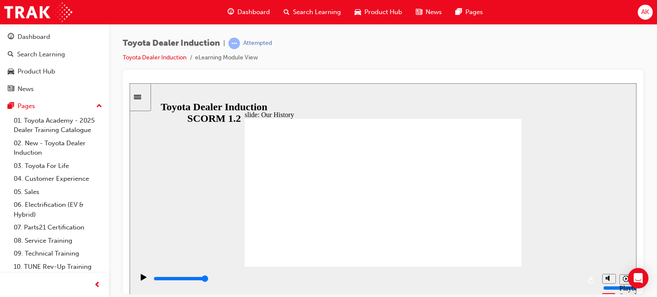
type input "3"
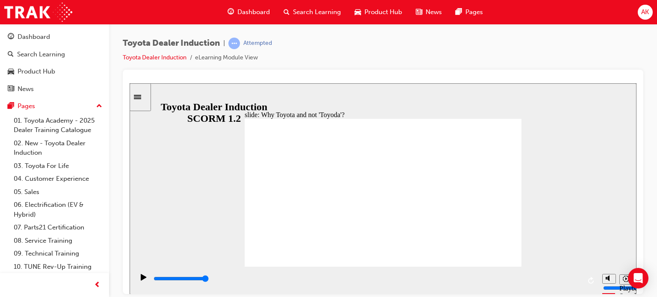
drag, startPoint x: 462, startPoint y: 167, endPoint x: 467, endPoint y: 167, distance: 5.2
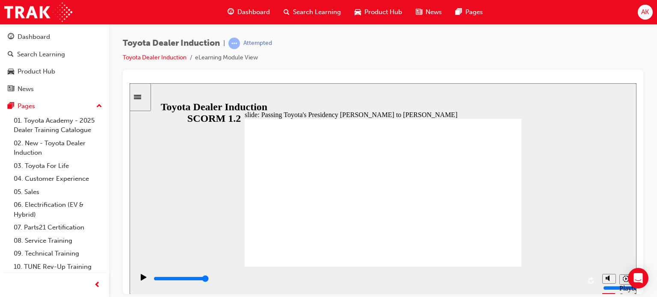
type input "5000"
radio input "true"
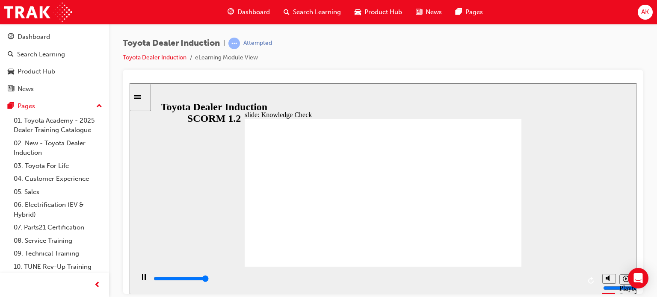
type input "5000"
radio input "true"
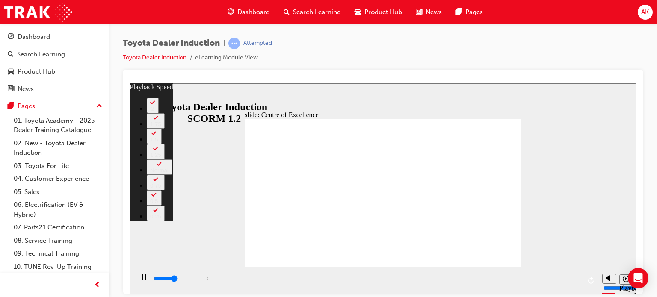
type input "5400"
type input "0"
type input "5600"
type input "0"
type input "5800"
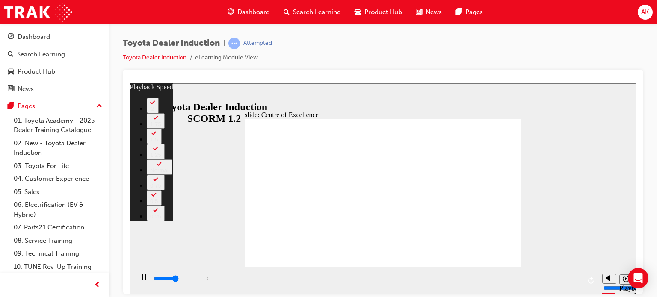
type input "0"
type input "6100"
type input "1"
type input "6400"
type input "1"
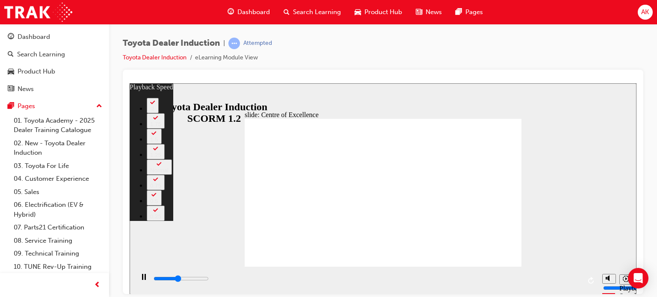
type input "6700"
type input "1"
type input "6900"
type input "2"
type input "7200"
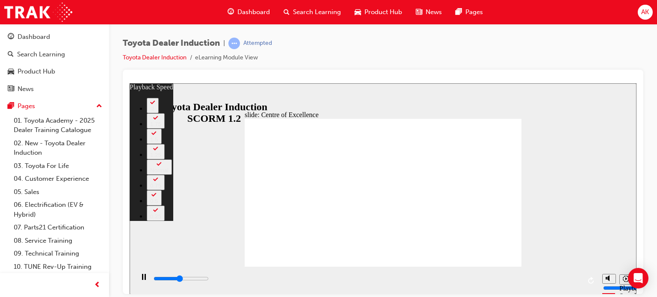
type input "2"
type input "7400"
type input "2"
type input "7700"
type input "2"
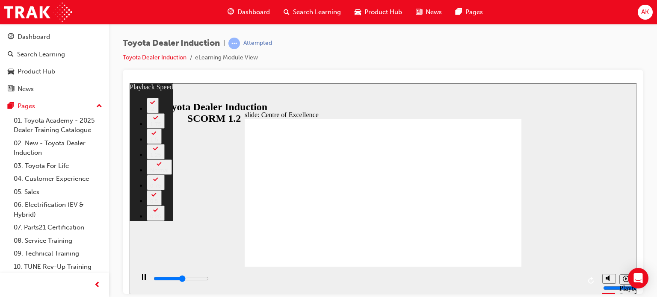
type input "8000"
type input "3"
type input "8200"
type input "3"
type input "8500"
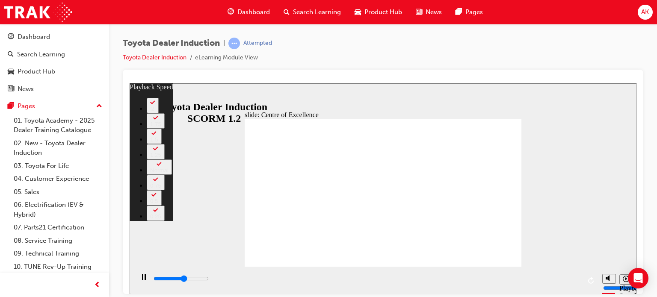
type input "3"
type input "8700"
type input "3"
type input "8800"
type input "3"
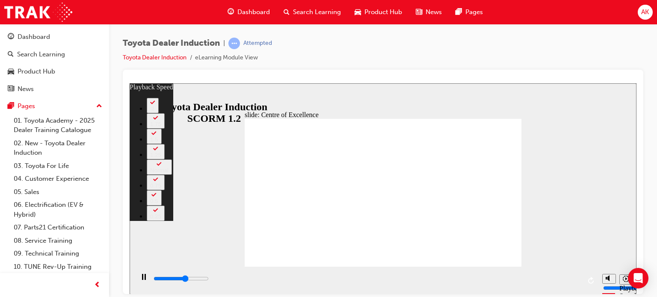
type input "9000"
type input "4"
type input "9300"
type input "4"
type input "9600"
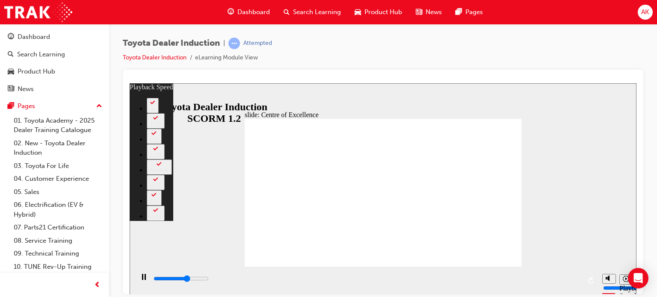
type input "4"
type input "9800"
type input "4"
type input "10100"
type input "5"
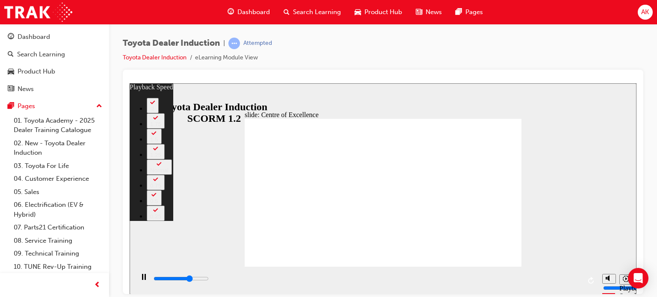
type input "10400"
type input "5"
type input "10600"
type input "5"
type input "10900"
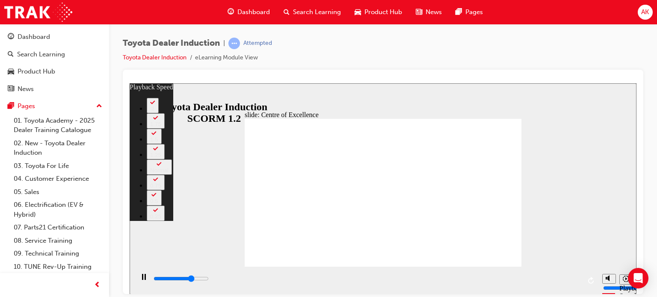
type input "6"
type input "11200"
type input "6"
type input "11400"
type input "6"
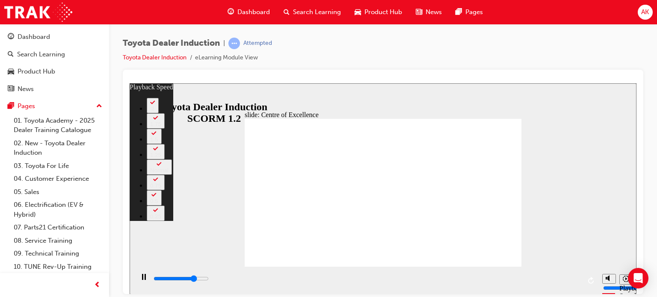
type input "11700"
type input "6"
type input "12000"
type input "7"
type input "12200"
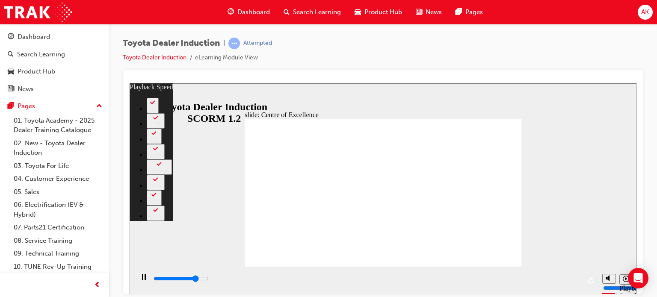
type input "7"
type input "12500"
type input "7"
type input "12800"
type input "7"
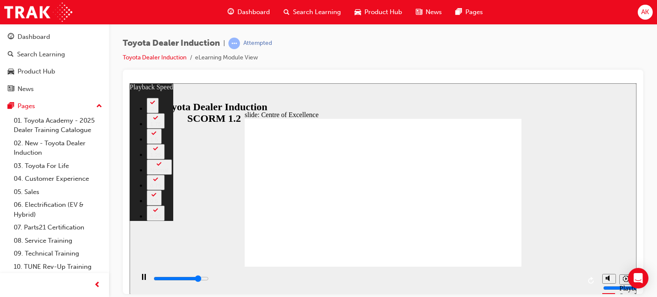
type input "13000"
type input "8"
type input "13300"
type input "8"
type input "13600"
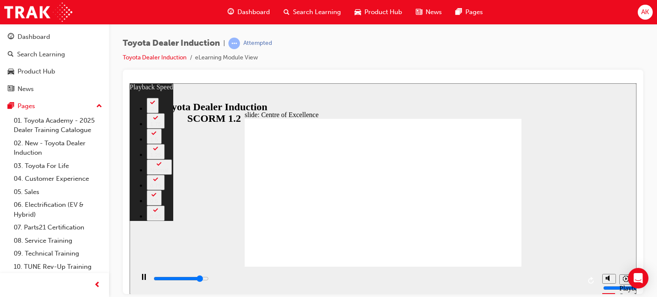
type input "8"
type input "13800"
type input "8"
type input "14100"
type input "9"
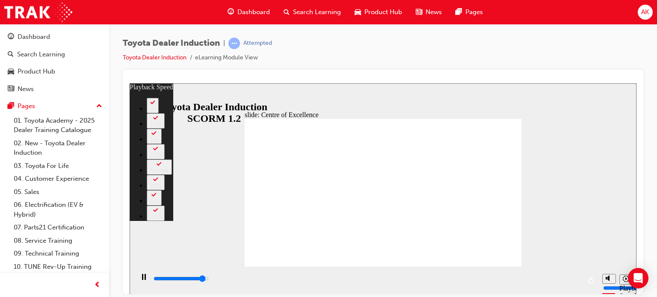
type input "14400"
type input "9"
type input "14600"
type input "9"
type input "14900"
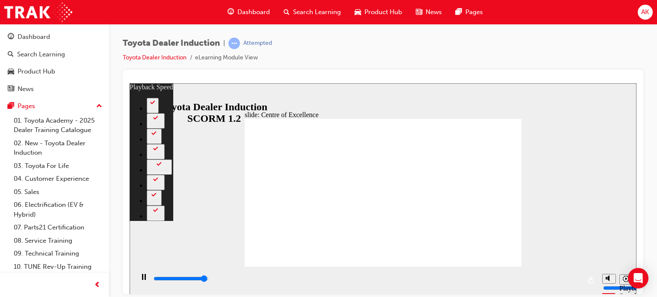
type input "10"
type input "15100"
type input "10"
type input "15300"
type input "160"
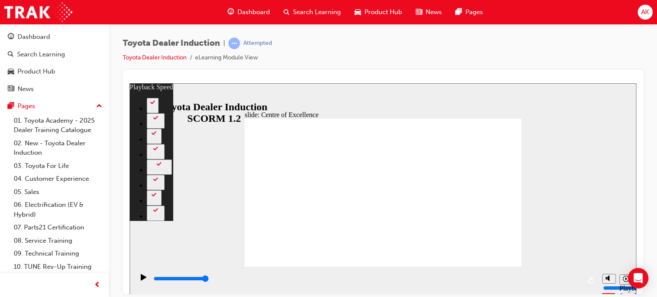
type input "248"
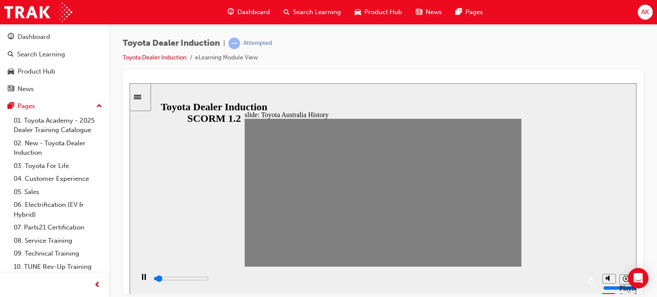
drag, startPoint x: 257, startPoint y: 193, endPoint x: 264, endPoint y: 195, distance: 7.7
drag, startPoint x: 262, startPoint y: 195, endPoint x: 276, endPoint y: 196, distance: 13.7
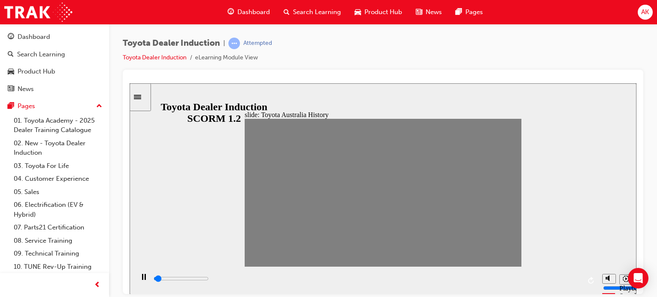
drag, startPoint x: 276, startPoint y: 194, endPoint x: 554, endPoint y: 197, distance: 277.6
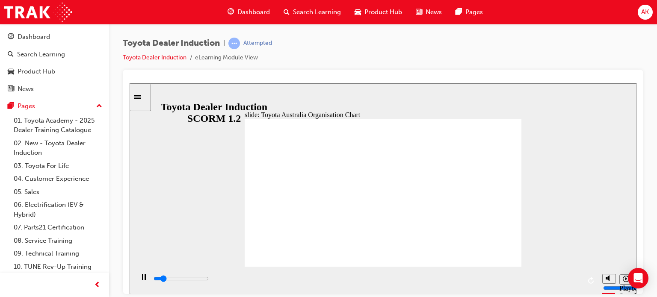
drag, startPoint x: 308, startPoint y: 159, endPoint x: 380, endPoint y: 158, distance: 71.9
type input "5000"
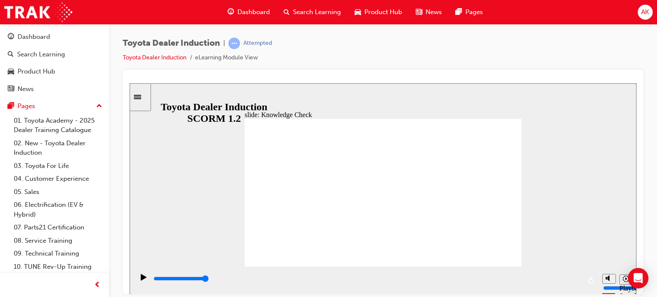
drag, startPoint x: 423, startPoint y: 161, endPoint x: 349, endPoint y: 160, distance: 73.6
radio input "true"
type input "5000"
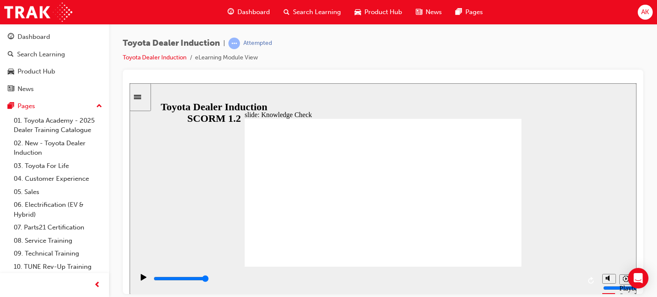
radio input "true"
type input "5000"
radio input "true"
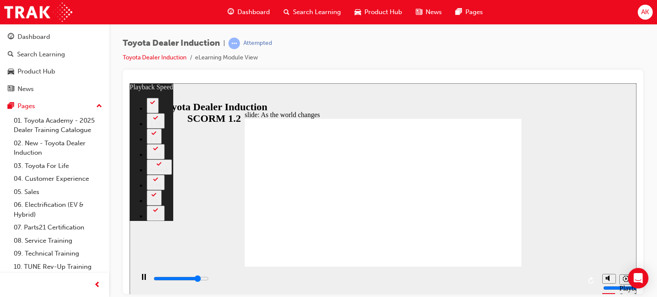
type input "7800"
type input "0"
type input "8000"
type input "0"
type input "8300"
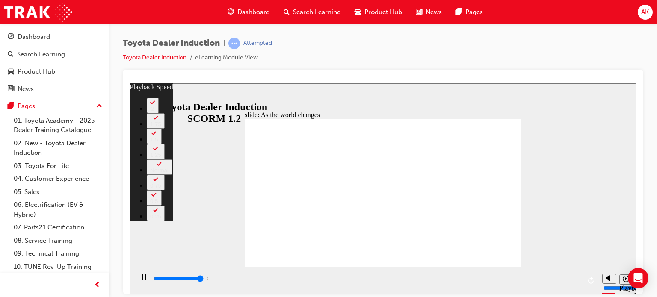
type input "0"
type input "8600"
type input "1"
type input "8800"
type input "1"
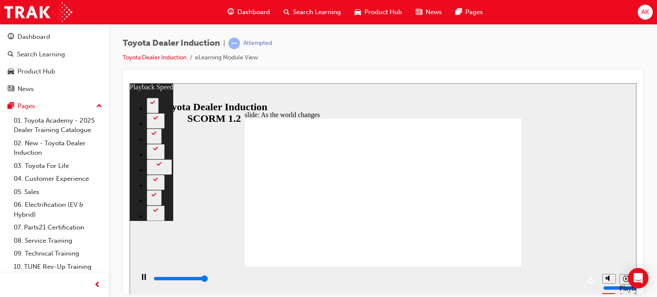
type input "9100"
type input "1"
type input "9200"
type input "2"
type input "9200"
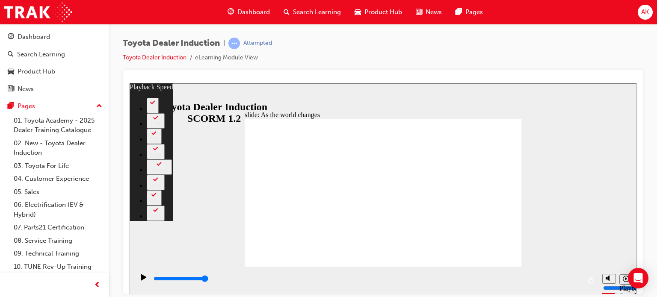
drag, startPoint x: 249, startPoint y: 248, endPoint x: 561, endPoint y: 251, distance: 311.9
click at [551, 252] on div "slide: As the world changes Rectangle 2 playback speed 2 1.75 1.5 1.25 Normal 0…" at bounding box center [383, 188] width 507 height 211
type input "128"
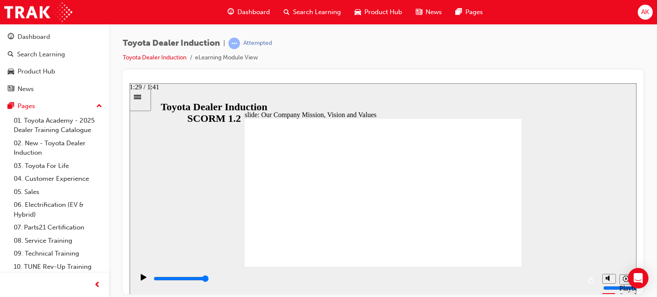
drag, startPoint x: 493, startPoint y: 279, endPoint x: 568, endPoint y: 275, distance: 75.0
click at [594, 272] on div "playback controls" at bounding box center [366, 280] width 464 height 28
drag, startPoint x: 179, startPoint y: 279, endPoint x: 553, endPoint y: 264, distance: 374.2
click at [556, 266] on div "playback controls" at bounding box center [366, 280] width 464 height 28
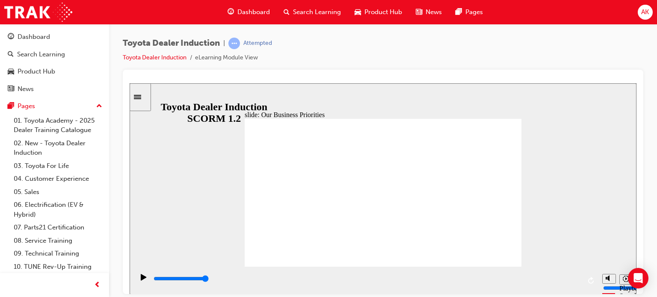
drag, startPoint x: 178, startPoint y: 278, endPoint x: 615, endPoint y: 260, distance: 438.0
click at [615, 260] on div "slide: 2030 Direction Rectangle 1 Rectangle 2 Rectangle 3 2030 Direction Mobili…" at bounding box center [383, 188] width 507 height 211
type input "5000"
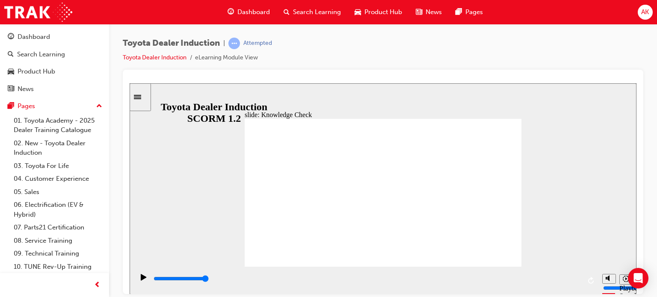
type input "h"
type input "ha"
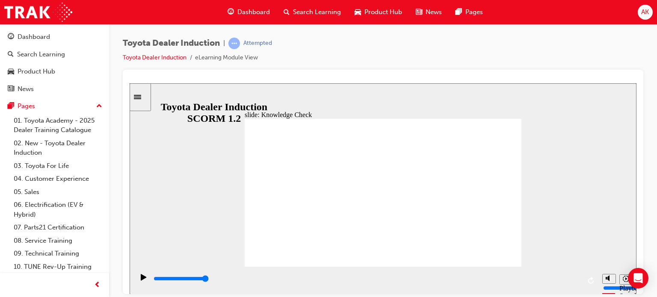
type input "hap"
type input "happ"
type input "happi"
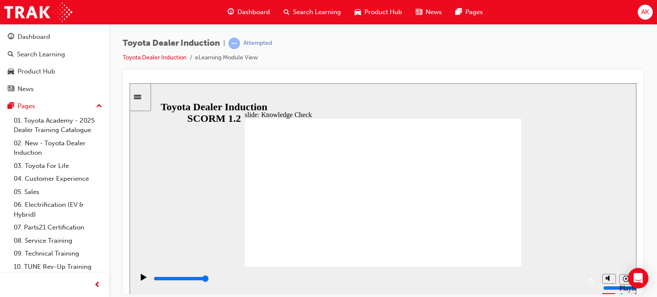
type input "happi"
type input "happin"
type input "happine"
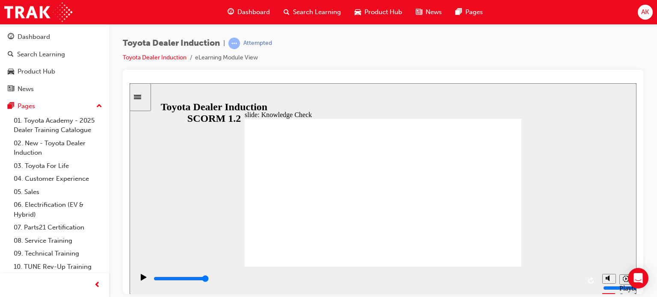
type input "happin"
type input "happinn"
type input "happinne"
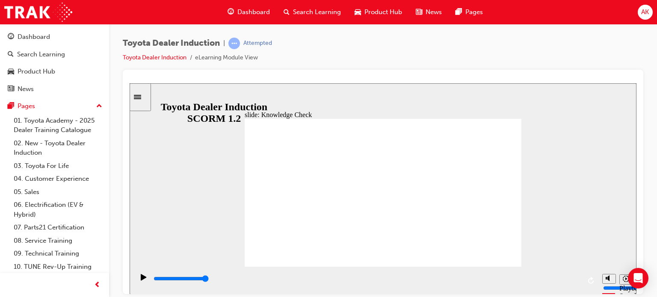
type input "happinne"
type input "happinnes"
type input "happinness"
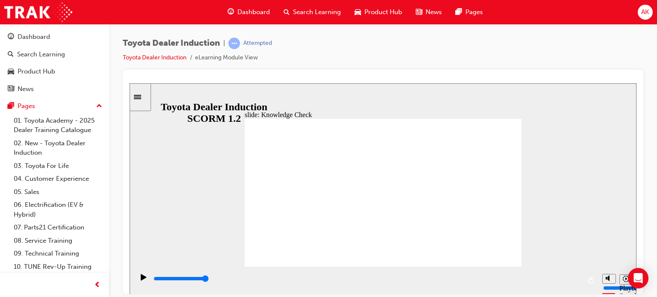
type input "happinness"
type input "500"
type input "happinness"
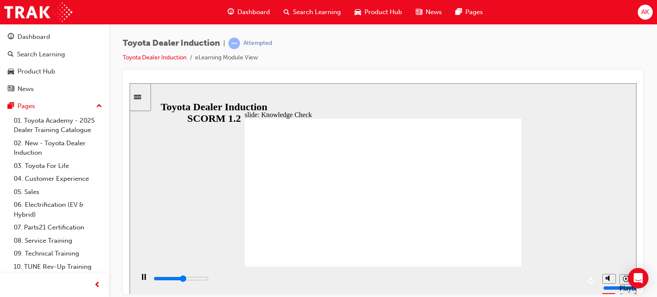
type input "3600"
type input "happiness"
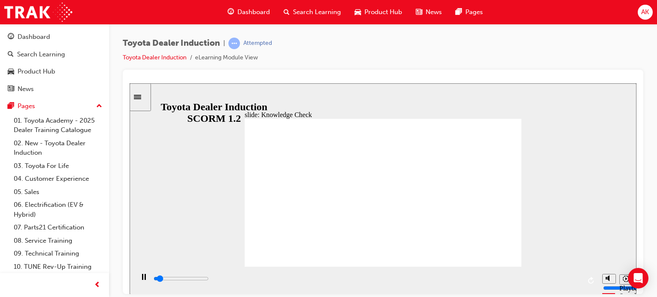
type input "700"
type input "happiness"
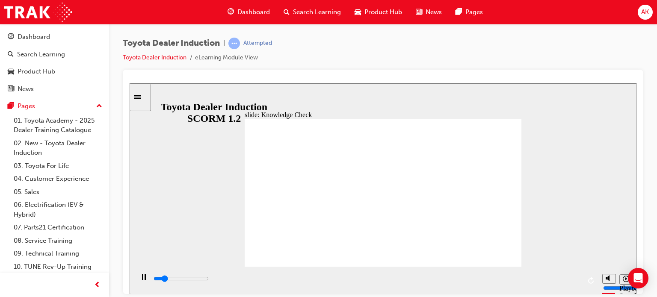
type input "800"
type input "happiness"
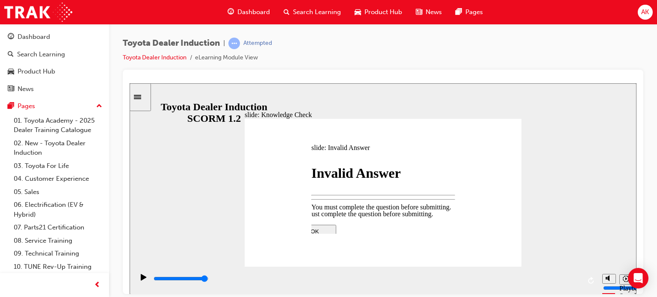
type input "4900"
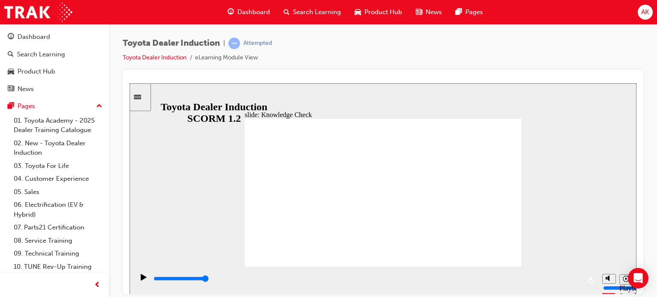
type input "5000"
type input "f"
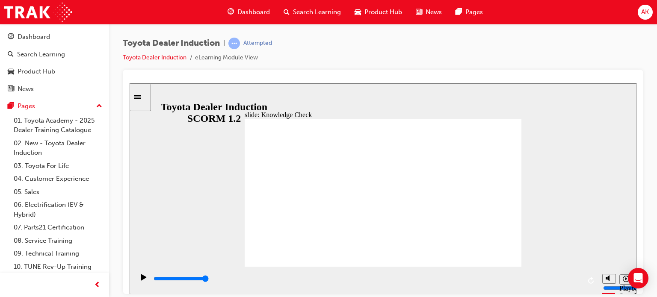
type input "fr"
type input "fre"
type input "free"
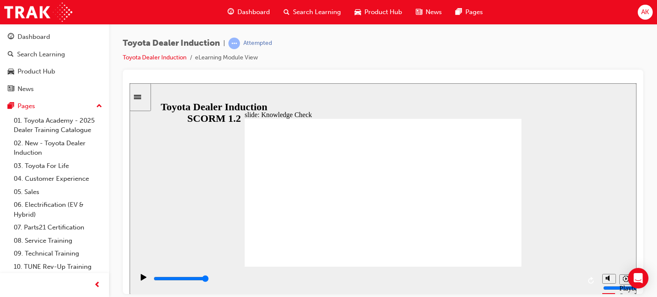
type input "free"
drag, startPoint x: 389, startPoint y: 283, endPoint x: 593, endPoint y: 281, distance: 203.6
click at [593, 281] on div "playback controls" at bounding box center [366, 280] width 464 height 28
type input "6500"
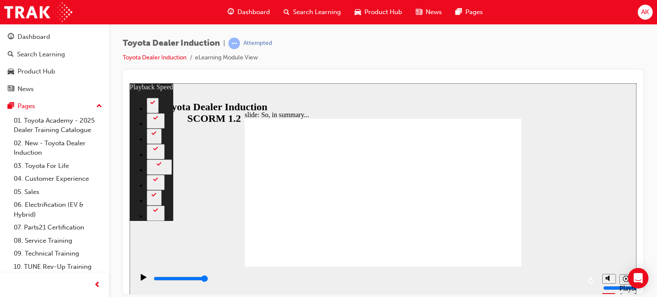
drag, startPoint x: 250, startPoint y: 248, endPoint x: 563, endPoint y: 232, distance: 313.1
click at [563, 232] on div "slide: So, in summary... Rectangle 3 playback speed 2 1.75 1.5 1.25 Normal 0.75…" at bounding box center [383, 188] width 507 height 211
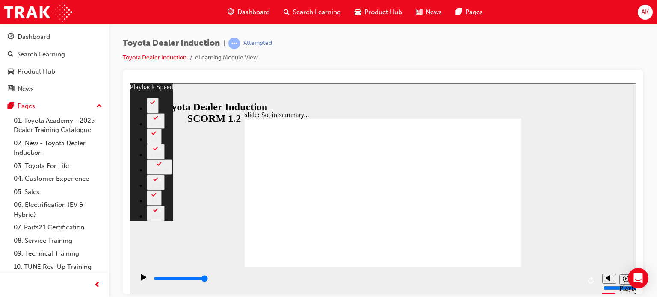
type input "128"
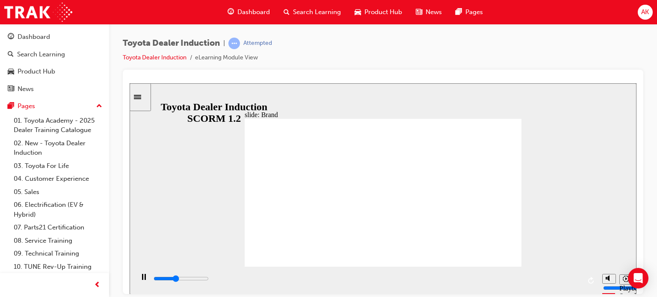
drag, startPoint x: 180, startPoint y: 284, endPoint x: 571, endPoint y: 282, distance: 391.0
click at [571, 282] on div "playback controls" at bounding box center [367, 278] width 428 height 9
drag, startPoint x: 571, startPoint y: 282, endPoint x: 622, endPoint y: 202, distance: 95.0
click at [622, 202] on div "slide: The Toyota brand BACK BACK NEXT NEXT The Toyota brand most recognised in…" at bounding box center [383, 188] width 507 height 211
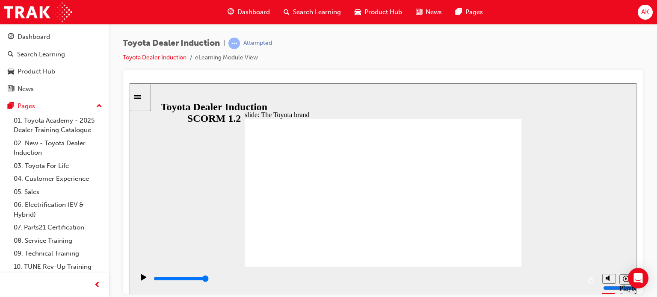
drag, startPoint x: 181, startPoint y: 274, endPoint x: 603, endPoint y: 297, distance: 422.4
click at [603, 294] on html "slide: Our Logo and Our Promise Showroom Browsing 22.jpg Rectangle 10 Vehicle I…" at bounding box center [383, 188] width 507 height 211
drag, startPoint x: 197, startPoint y: 278, endPoint x: 582, endPoint y: 263, distance: 385.7
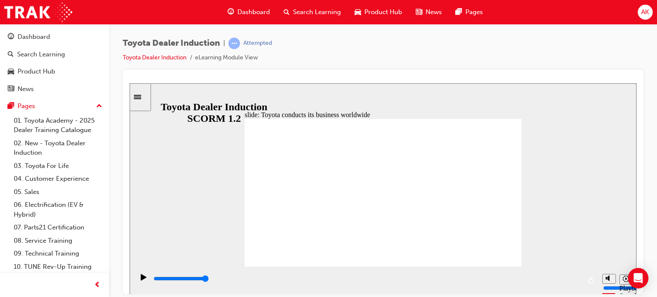
click at [582, 263] on div "slide: Toyota conducts its business worldwide Toyota conducts its business worl…" at bounding box center [383, 188] width 507 height 211
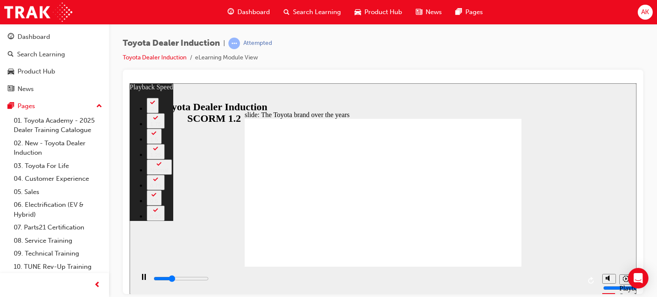
type input "2600"
type input "0"
type input "2800"
type input "0"
type input "3100"
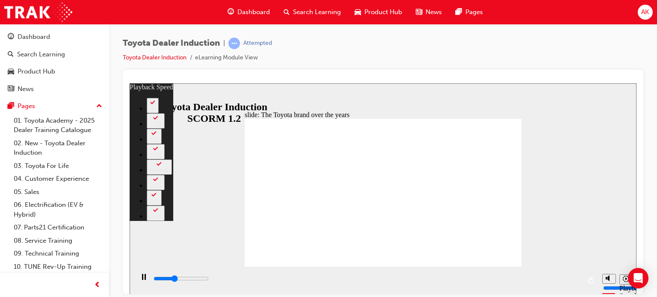
type input "1"
type input "3400"
type input "1"
type input "3600"
type input "1"
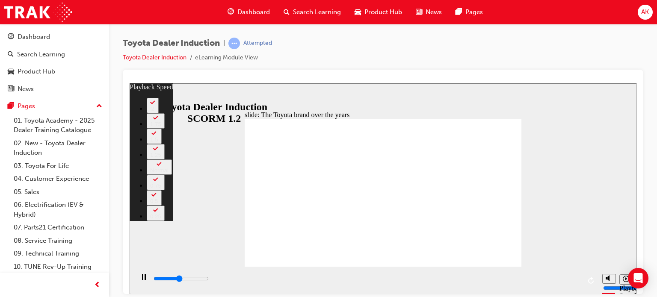
type input "3900"
type input "1"
type input "4000"
type input "1"
type input "4000"
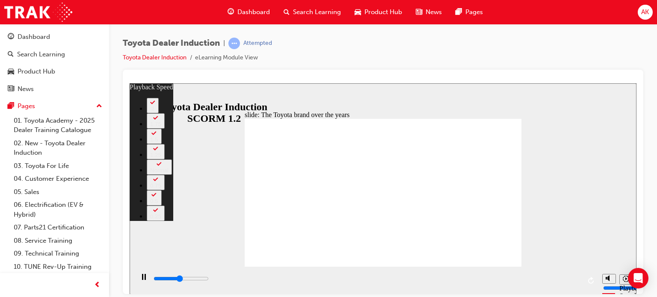
type input "3"
type input "4200"
type input "4"
type input "4300"
type input "22"
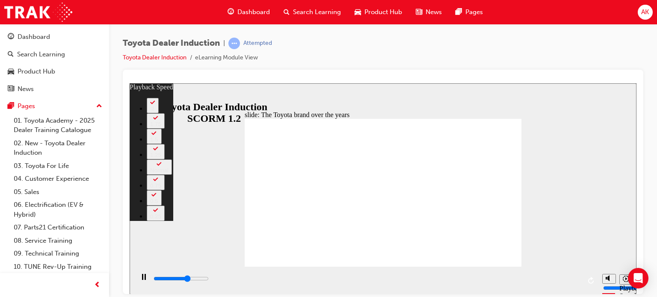
drag, startPoint x: 252, startPoint y: 245, endPoint x: 498, endPoint y: 240, distance: 246.4
type input "5400"
type input "22"
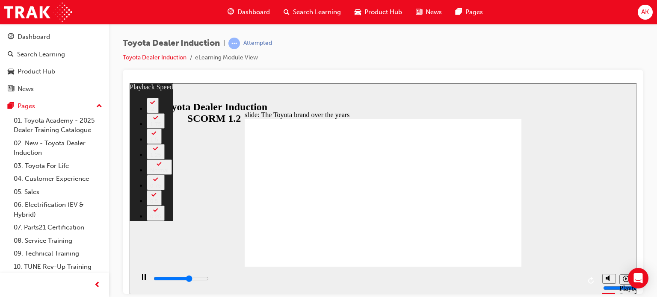
type input "5700"
type input "151"
type input "5900"
type input "151"
type input "6200"
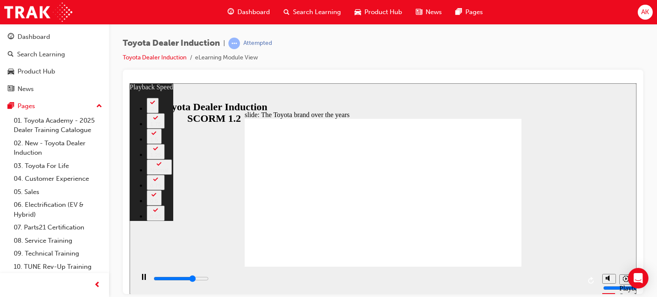
type input "151"
type input "6500"
type input "151"
type input "6800"
type input "152"
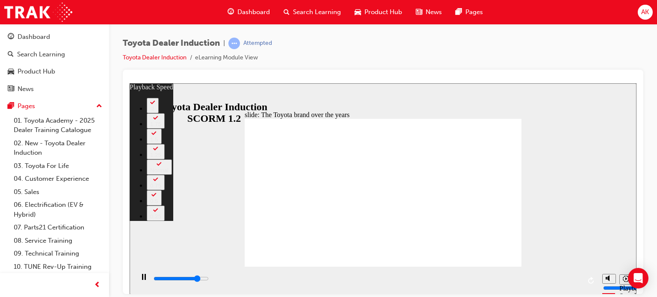
type input "7000"
type input "152"
type input "7300"
type input "152"
type input "7500"
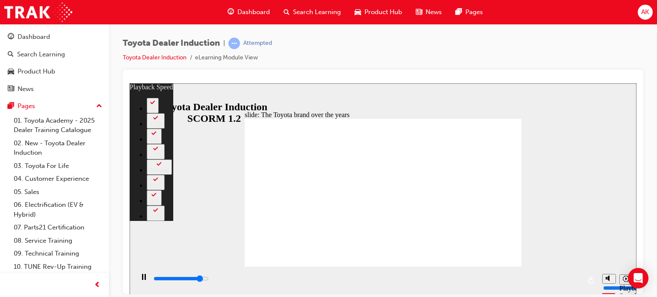
type input "152"
type input "7800"
type input "153"
type input "8100"
type input "153"
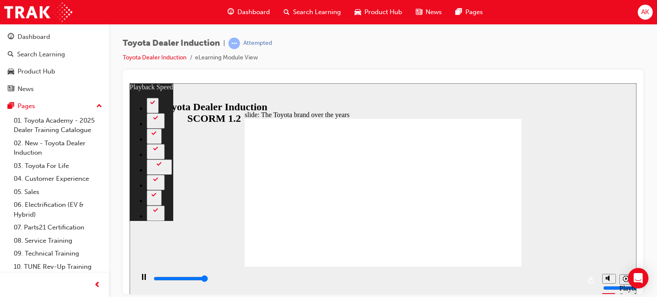
type input "8400"
type input "153"
type input "8400"
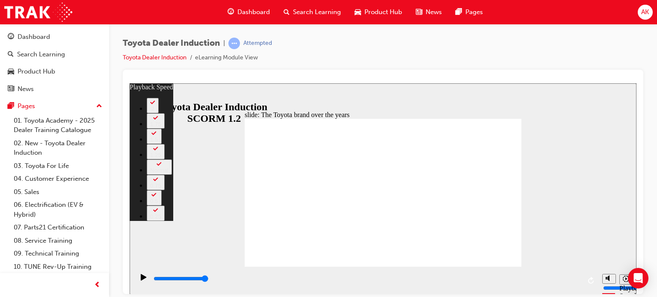
type input "165"
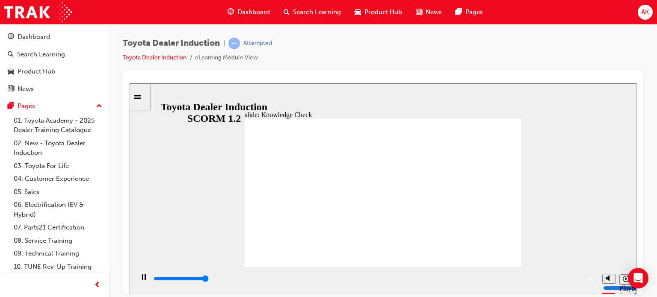
type input "5000"
drag, startPoint x: 433, startPoint y: 247, endPoint x: 269, endPoint y: 146, distance: 192.4
drag, startPoint x: 269, startPoint y: 146, endPoint x: 527, endPoint y: 240, distance: 274.6
click at [527, 240] on div "slide: Knowledge Check Rectangle 1 BACK BACK SUBMIT SUBMIT Knowledge Check Whic…" at bounding box center [383, 188] width 507 height 211
radio input "true"
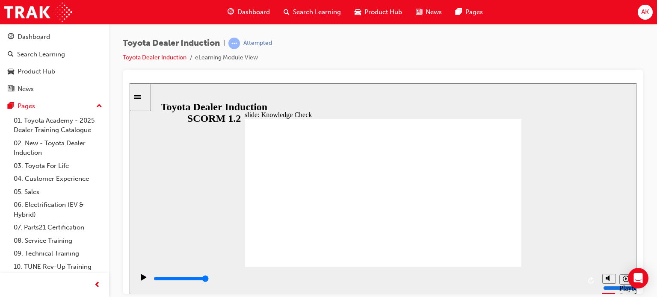
type input "3000"
radio input "true"
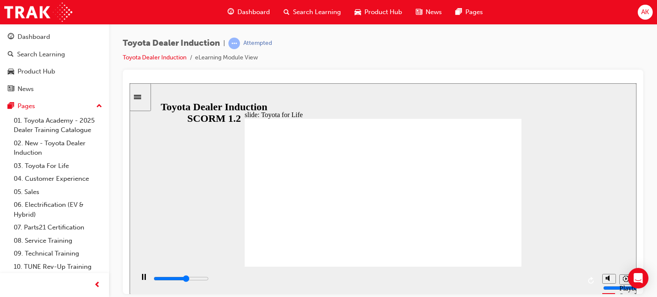
drag, startPoint x: 215, startPoint y: 276, endPoint x: 586, endPoint y: 269, distance: 371.4
click at [586, 269] on div "playback controls" at bounding box center [366, 280] width 464 height 28
click at [379, 272] on div "playback controls" at bounding box center [366, 280] width 464 height 28
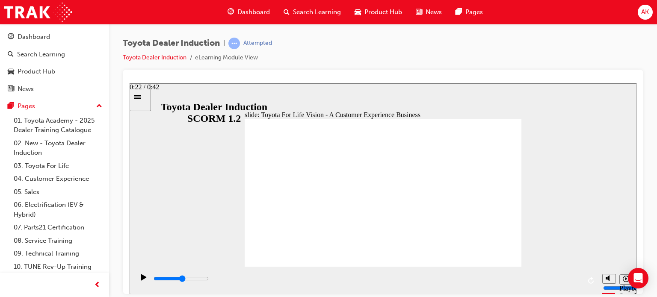
click at [377, 276] on div "playback controls" at bounding box center [367, 280] width 428 height 13
drag, startPoint x: 377, startPoint y: 276, endPoint x: 635, endPoint y: 267, distance: 258.5
click at [635, 267] on section "Playback Speed 2 1.75 1.5 1.25" at bounding box center [383, 280] width 507 height 28
drag, startPoint x: 332, startPoint y: 280, endPoint x: 570, endPoint y: 289, distance: 238.0
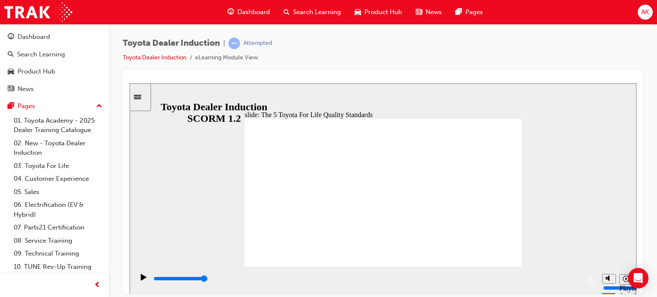
click at [570, 284] on div "playback controls" at bounding box center [367, 278] width 428 height 9
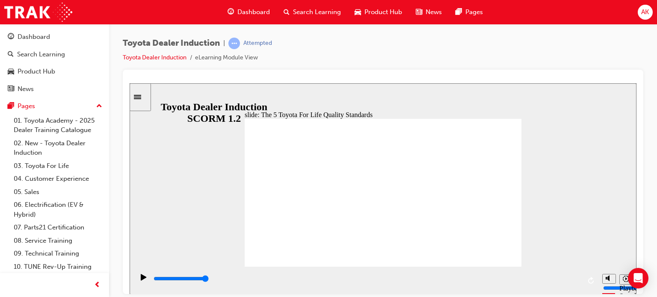
click at [573, 279] on div "playback controls" at bounding box center [367, 278] width 428 height 9
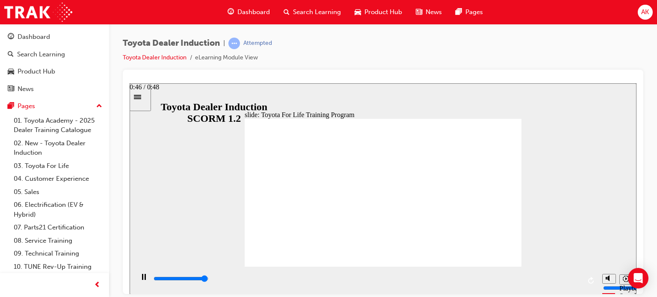
click at [572, 283] on div "playback controls" at bounding box center [367, 278] width 428 height 9
click at [573, 282] on div "playback controls" at bounding box center [367, 278] width 428 height 9
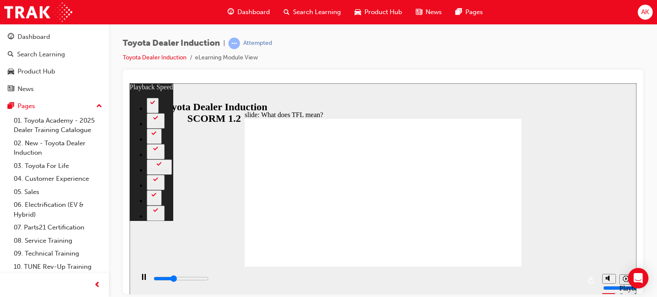
type input "3700"
type input "0"
type input "4000"
type input "0"
type input "4300"
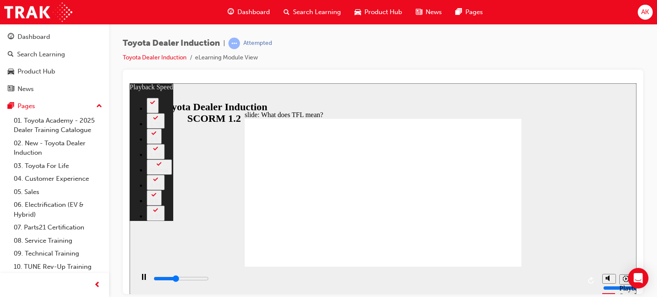
type input "1"
type input "4600"
type input "1"
type input "4800"
type input "1"
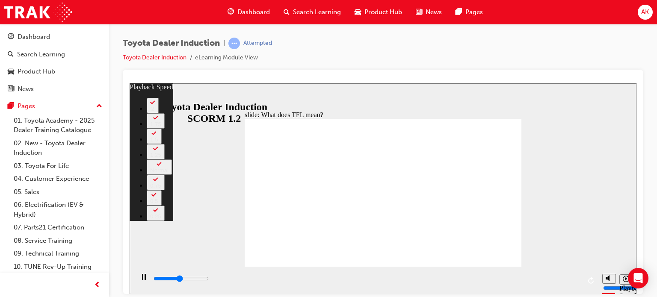
type input "5100"
type input "1"
type input "5200"
type input "132"
type input "5200"
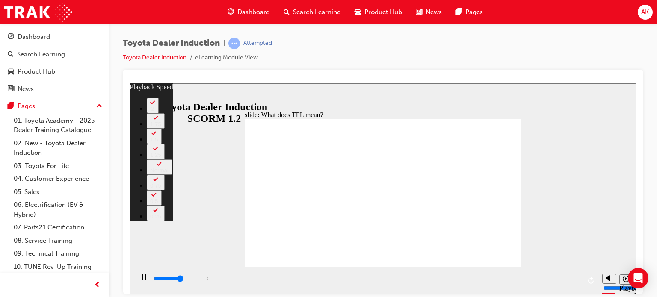
type input "132"
type input "5300"
type input "132"
type input "5600"
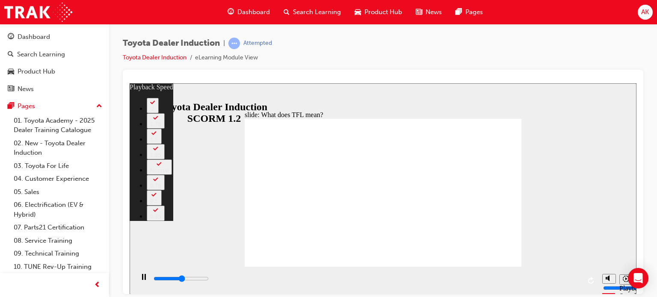
type input "132"
type input "5900"
type input "132"
type input "6200"
type input "133"
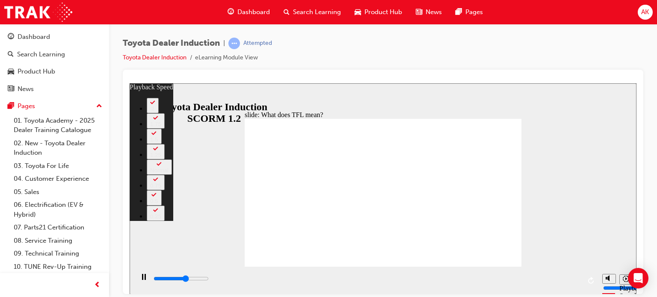
type input "6400"
type input "133"
type input "6700"
type input "133"
type input "6800"
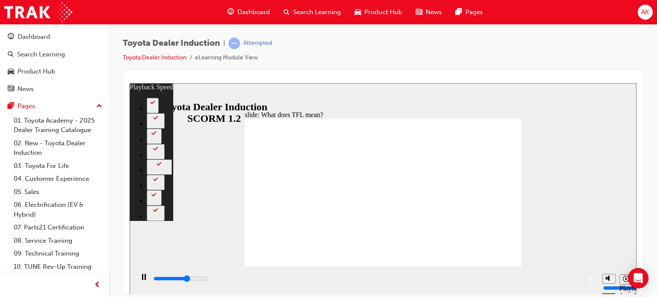
type input "133"
type input "7000"
type input "133"
type input "7400"
type input "134"
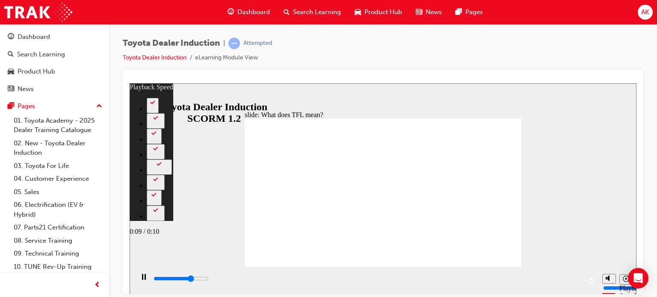
type input "7600"
type input "134"
type input "7900"
type input "134"
click at [561, 278] on div "playback controls" at bounding box center [367, 278] width 428 height 9
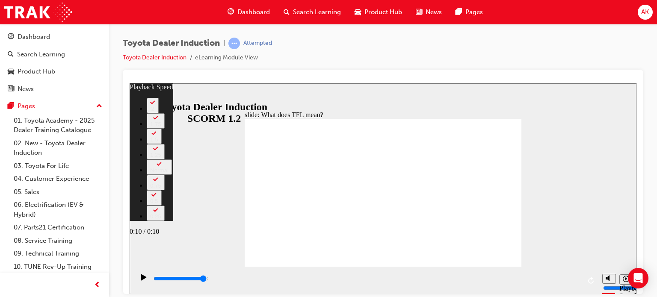
type input "10400"
type input "135"
type input "10700"
type input "135"
type input "10800"
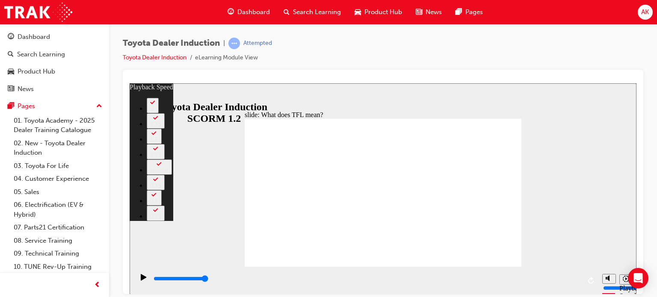
type input "139"
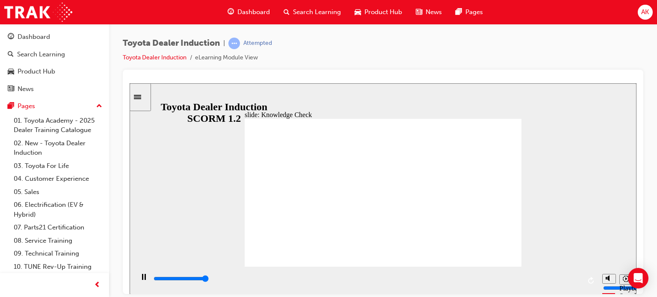
type input "5000"
radio input "true"
type input "1300"
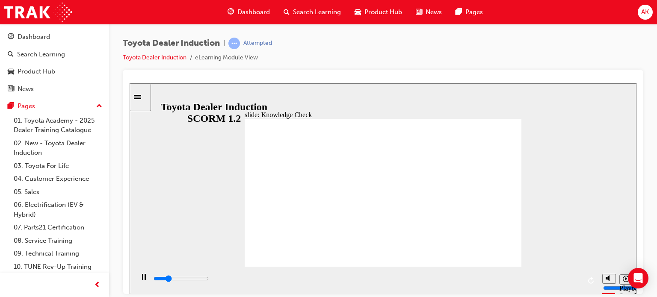
radio input "true"
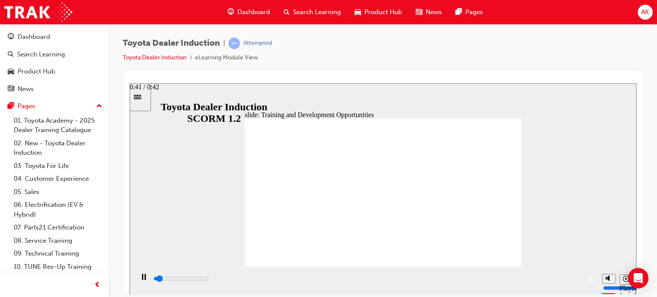
click at [574, 276] on div "playback controls" at bounding box center [367, 278] width 428 height 9
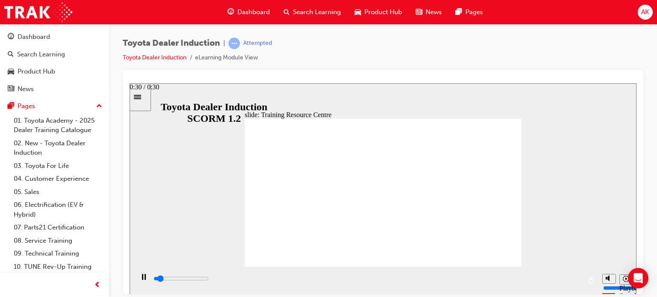
click at [572, 281] on div "playback controls" at bounding box center [367, 278] width 428 height 9
type input "5000"
radio input "true"
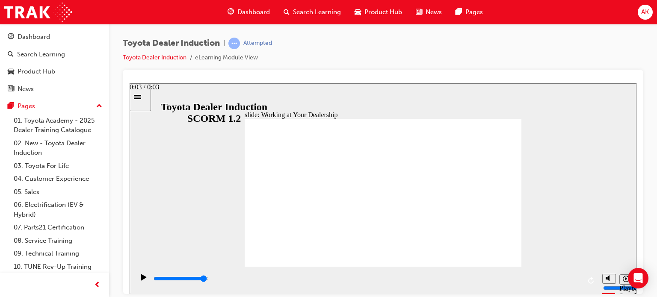
click at [209, 279] on input "slide progress" at bounding box center [181, 278] width 55 height 7
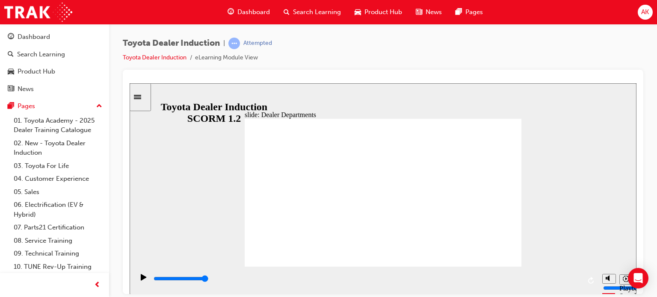
type input "600"
drag, startPoint x: 238, startPoint y: 283, endPoint x: 594, endPoint y: 281, distance: 355.9
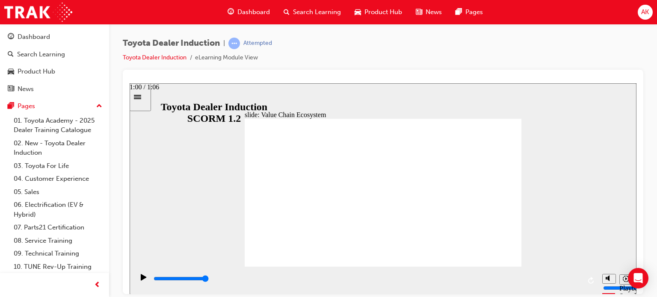
click at [594, 281] on div "playback controls" at bounding box center [366, 280] width 464 height 28
click at [580, 278] on div "playback controls" at bounding box center [367, 278] width 428 height 9
type input "11300"
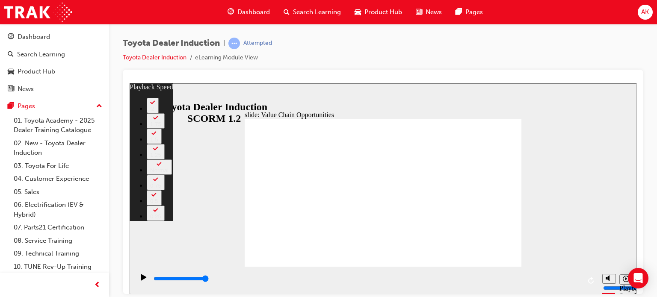
type input "27"
type input "64"
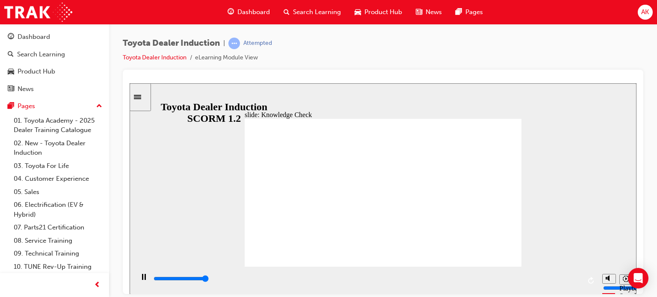
type input "5000"
radio input "true"
type input "5000"
drag, startPoint x: 343, startPoint y: 219, endPoint x: 335, endPoint y: 213, distance: 9.8
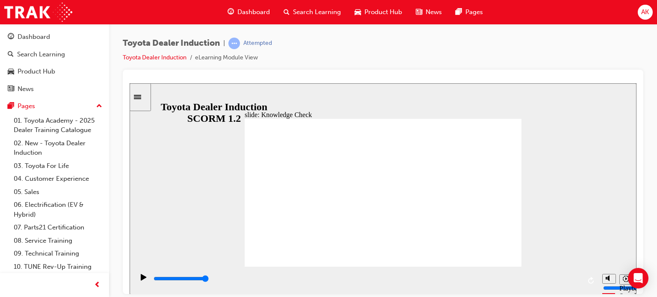
radio input "true"
click at [209, 280] on input "slide progress" at bounding box center [181, 278] width 55 height 7
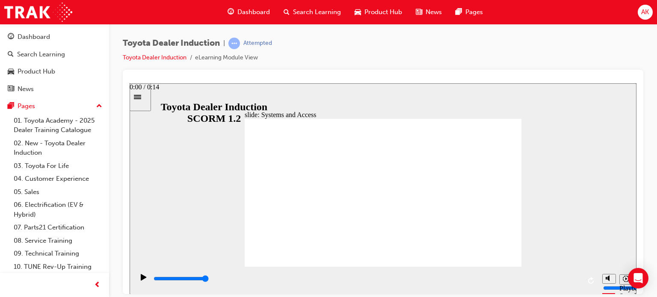
click at [141, 280] on icon "Play (Ctrl+Alt+P)" at bounding box center [144, 277] width 6 height 6
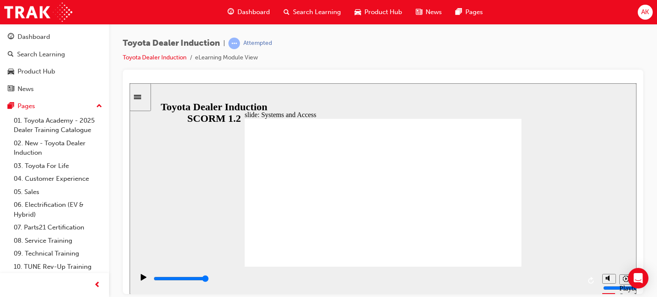
drag, startPoint x: 195, startPoint y: 278, endPoint x: 636, endPoint y: 311, distance: 441.9
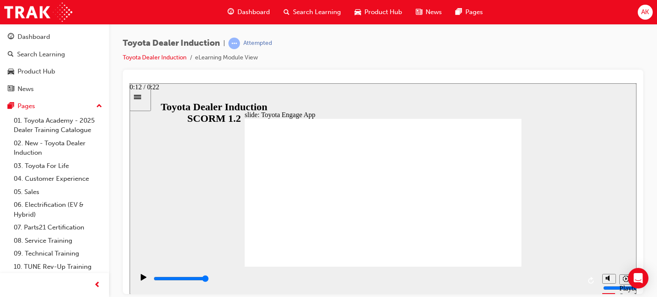
click at [636, 294] on html "slide: Toyota Engage App Rectangle 1 Toyota Engage It’s time to connect & engag…" at bounding box center [383, 188] width 507 height 211
drag, startPoint x: 270, startPoint y: 275, endPoint x: 551, endPoint y: 278, distance: 280.6
click at [533, 279] on div "playback controls" at bounding box center [367, 280] width 428 height 13
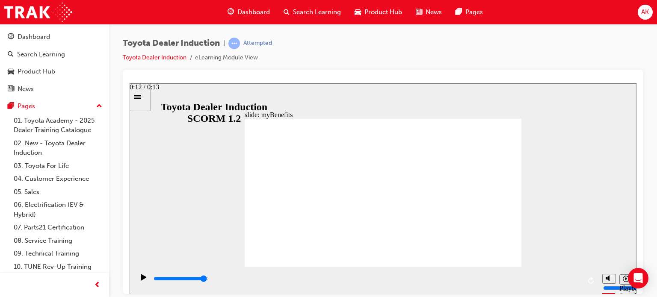
drag, startPoint x: 356, startPoint y: 278, endPoint x: 567, endPoint y: 284, distance: 211.0
click at [567, 284] on div "playback controls" at bounding box center [367, 278] width 428 height 9
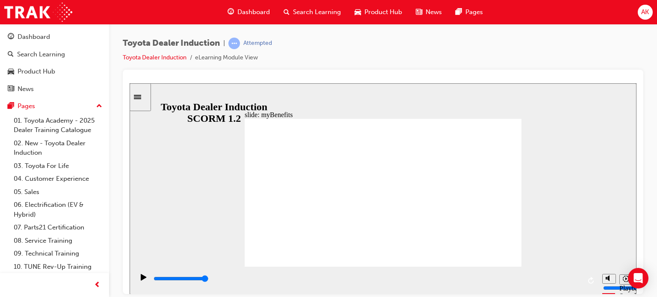
drag, startPoint x: 410, startPoint y: 170, endPoint x: 401, endPoint y: 177, distance: 11.0
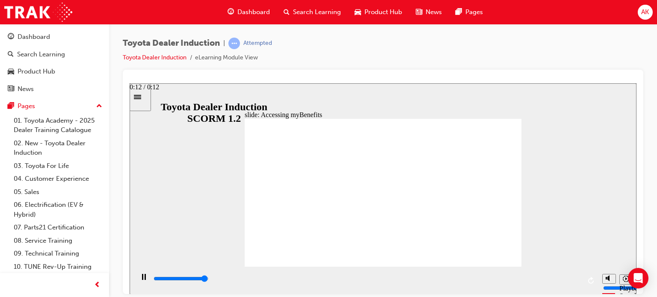
click at [575, 281] on div "playback controls" at bounding box center [367, 278] width 428 height 9
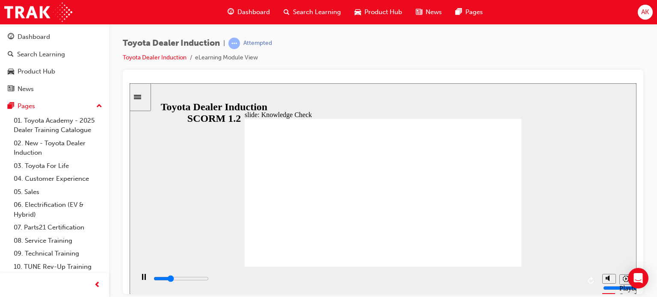
type input "2300"
type input "t"
type input "2400"
type input "t"
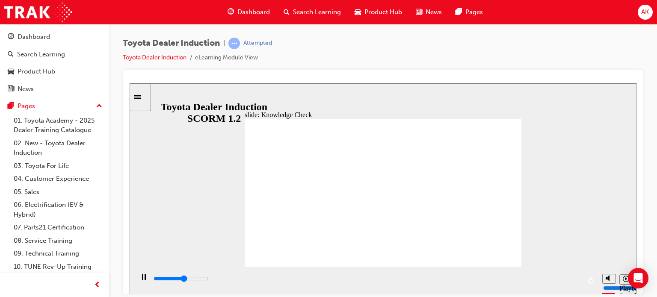
type input "2900"
type input "to"
type input "3300"
type input "toy"
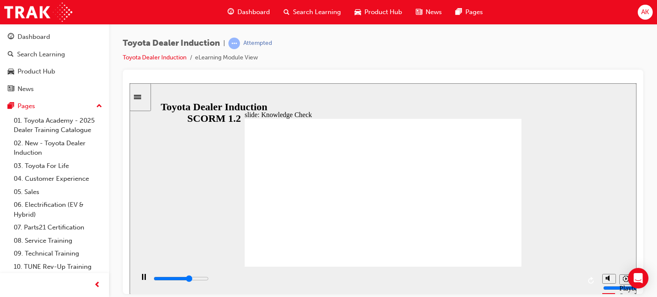
type input "toy"
type input "3600"
type input "toyo"
type input "4000"
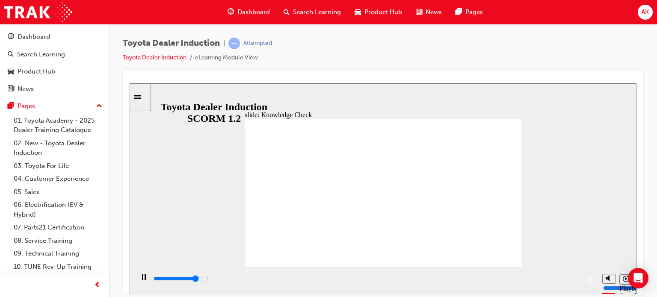
type input "toyot"
type input "4200"
type input "toyota"
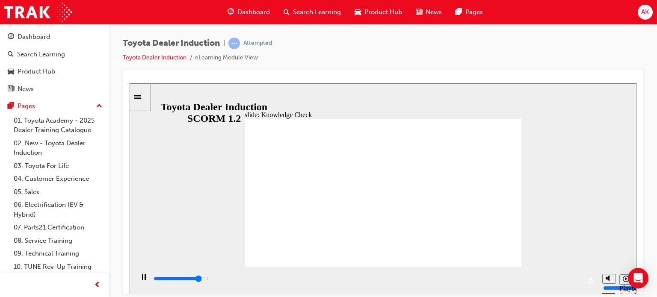
type input "4400"
type input "toyota"
type input "4900"
type input "toyota e"
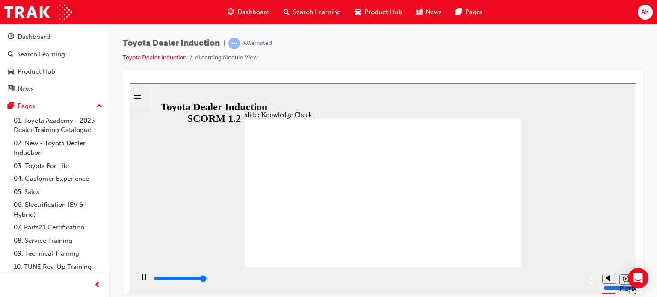
type input "toyota e"
type input "5000"
type input "toyota en"
type input "toyota eng"
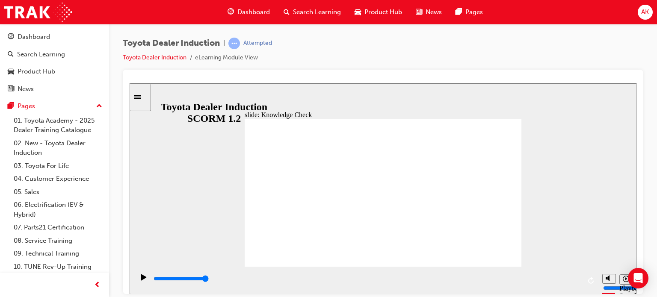
type input "toyota eng"
type input "toyota enga"
type input "toyota engag"
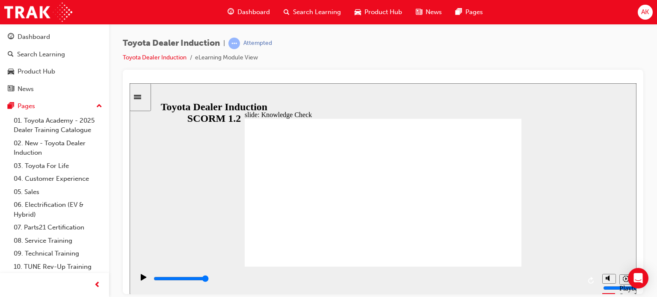
type input "toyota engage"
type input "toyota engage a"
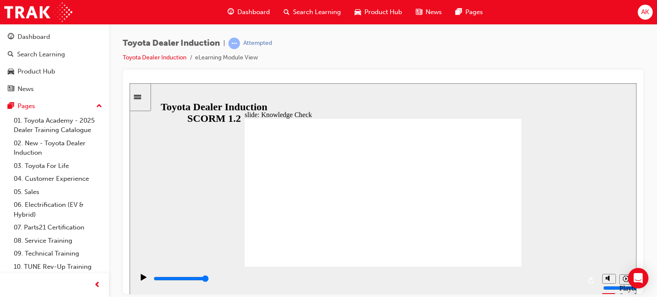
type input "toyota engage a"
type input "toyota engage ap"
type input "toyota engage app"
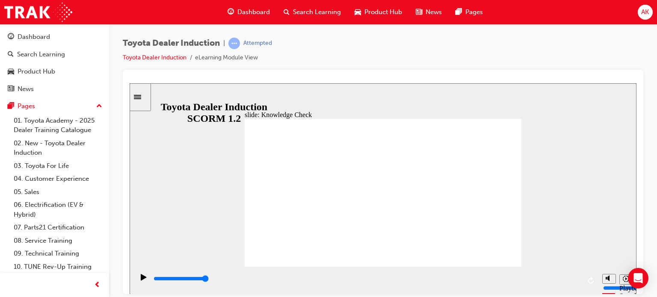
type input "toyota engage app"
click at [209, 279] on input "slide progress" at bounding box center [181, 278] width 55 height 7
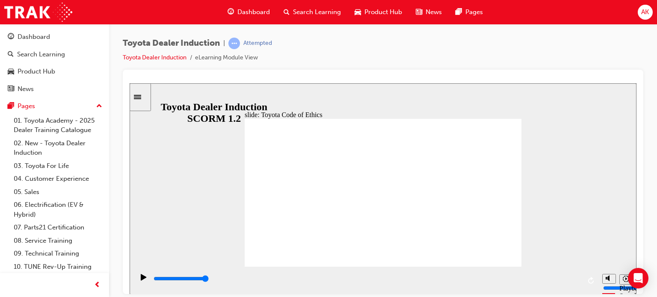
click at [578, 278] on div "playback controls" at bounding box center [367, 278] width 428 height 9
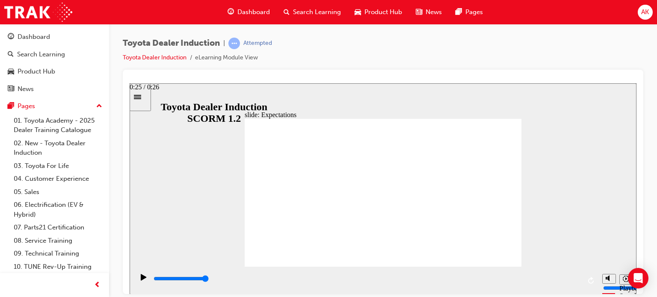
drag, startPoint x: 580, startPoint y: 279, endPoint x: 586, endPoint y: 280, distance: 6.0
click at [586, 280] on div "playback controls" at bounding box center [366, 280] width 464 height 28
click at [144, 280] on icon "Play (Ctrl+Alt+P)" at bounding box center [144, 277] width 6 height 6
click at [142, 280] on icon "Play (Ctrl+Alt+P)" at bounding box center [144, 277] width 6 height 6
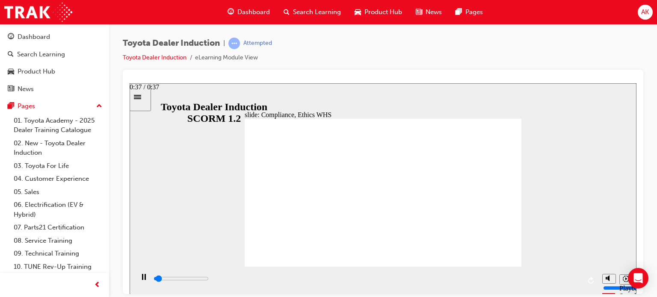
click at [575, 279] on div "playback controls" at bounding box center [367, 278] width 428 height 9
click at [577, 278] on div "playback controls" at bounding box center [367, 278] width 428 height 9
type input "8400"
checkbox input "true"
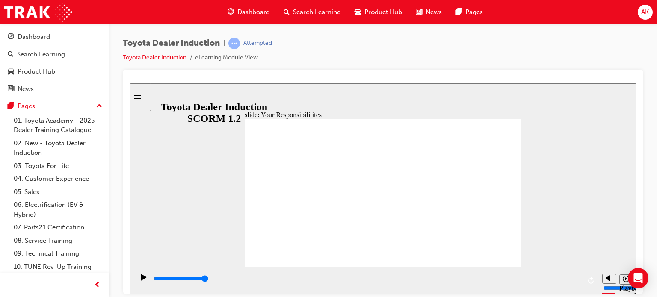
checkbox input "true"
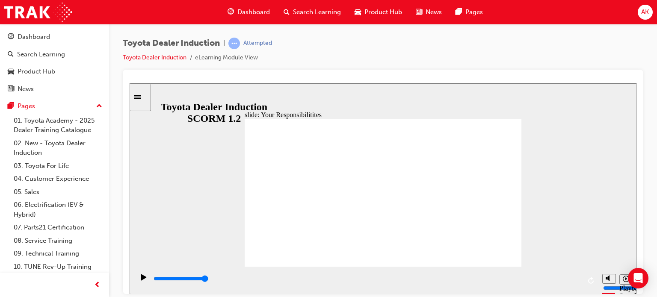
checkbox input "true"
click at [570, 281] on div "playback controls" at bounding box center [367, 278] width 428 height 9
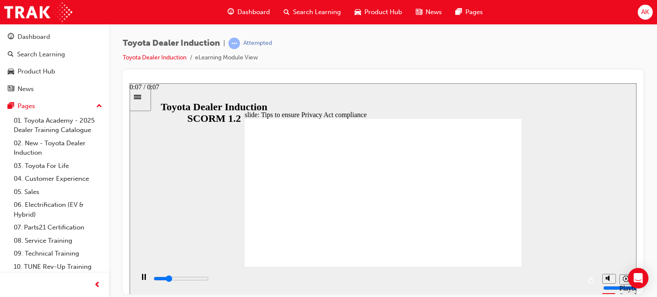
click at [574, 283] on div "playback controls" at bounding box center [367, 278] width 428 height 9
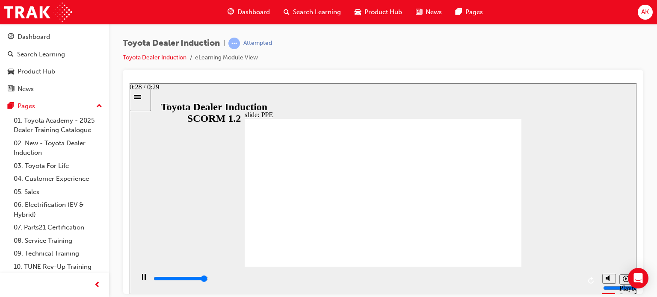
click at [572, 278] on div "playback controls" at bounding box center [367, 278] width 428 height 9
click at [209, 280] on input "slide progress" at bounding box center [181, 278] width 55 height 7
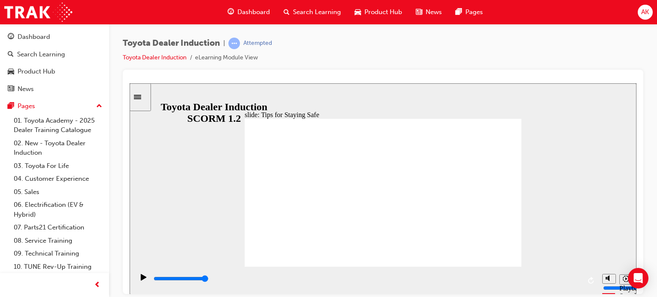
drag, startPoint x: 331, startPoint y: 236, endPoint x: 371, endPoint y: 240, distance: 40.4
drag, startPoint x: 428, startPoint y: 237, endPoint x: 391, endPoint y: 237, distance: 36.8
type input "3500"
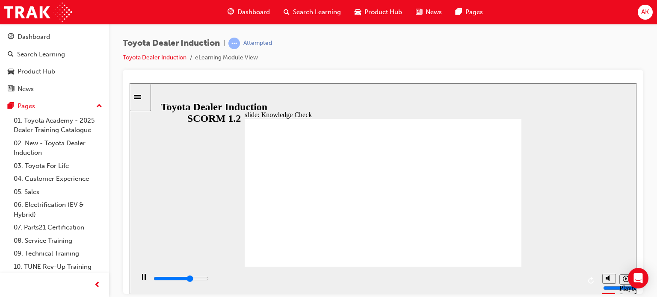
checkbox input "true"
type input "4100"
checkbox input "true"
type input "4800"
checkbox input "true"
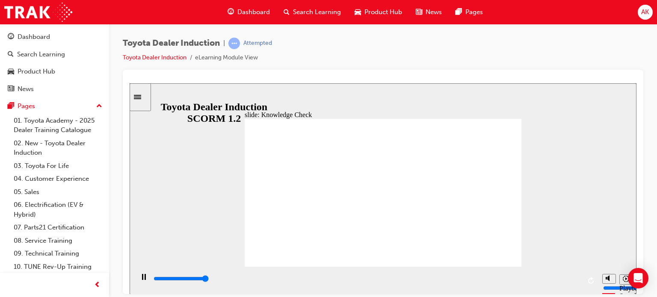
type input "5000"
checkbox input "true"
drag, startPoint x: 332, startPoint y: 223, endPoint x: 335, endPoint y: 231, distance: 8.7
checkbox input "true"
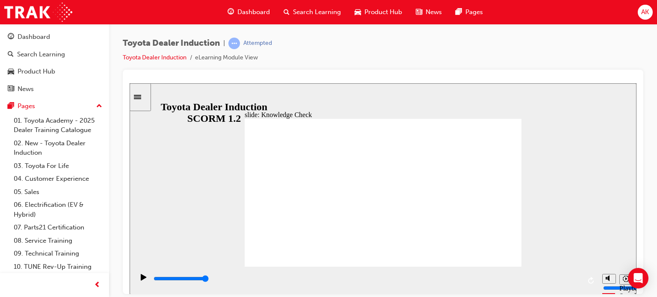
checkbox input "true"
type input "3900"
radio input "true"
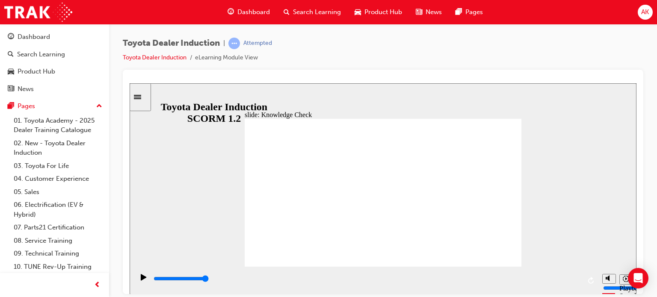
type input "4200"
checkbox input "true"
type input "5000"
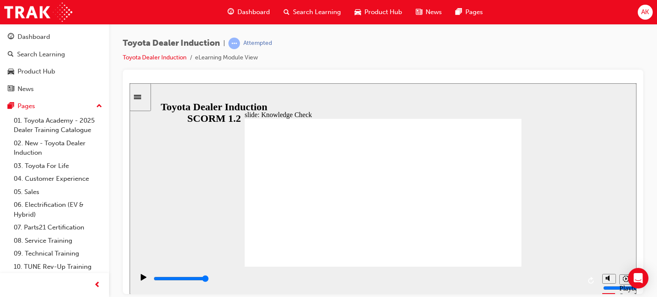
checkbox input "true"
type input "1900"
checkbox input "true"
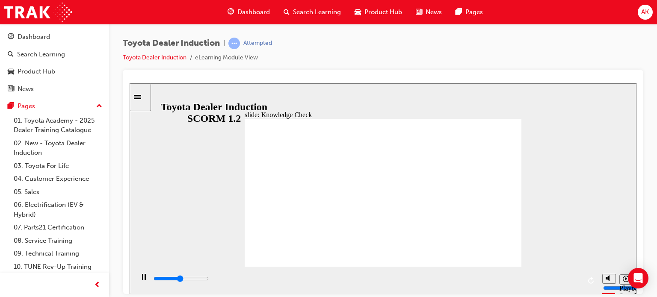
type input "2400"
checkbox input "true"
type input "3400"
checkbox input "true"
type input "4200"
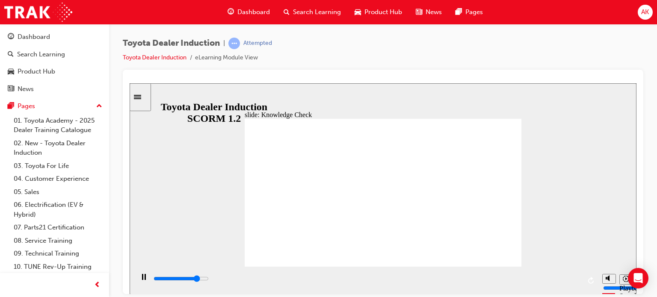
checkbox input "true"
type input "5000"
checkbox input "false"
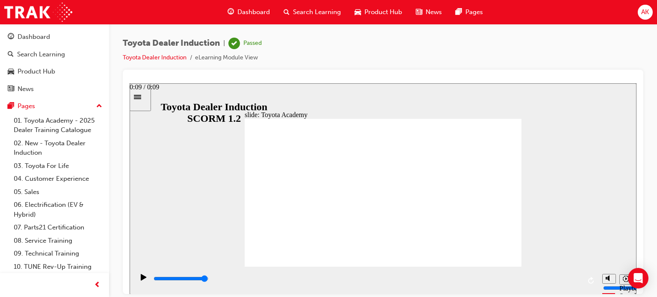
click at [572, 278] on div "playback controls" at bounding box center [367, 278] width 428 height 9
type input "9900"
drag, startPoint x: 263, startPoint y: 17, endPoint x: 278, endPoint y: 22, distance: 15.8
click at [263, 17] on span "Dashboard" at bounding box center [253, 12] width 33 height 10
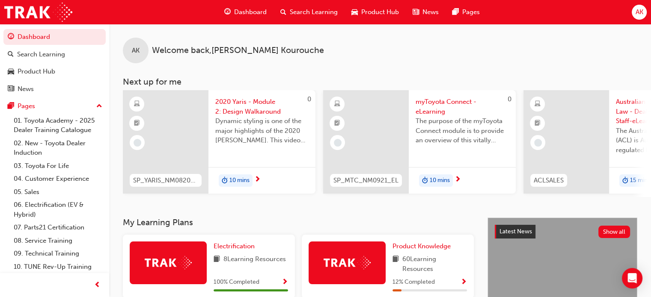
click at [303, 18] on div "Search Learning" at bounding box center [308, 12] width 71 height 18
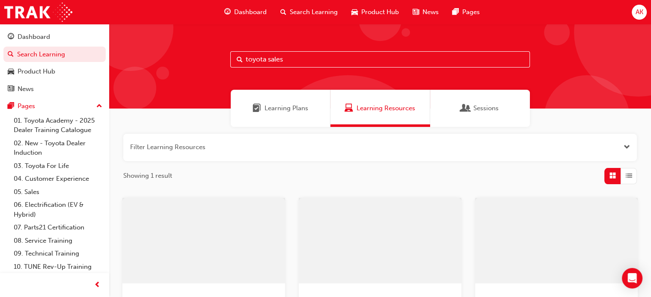
click at [352, 60] on input "toyota sales" at bounding box center [379, 59] width 299 height 16
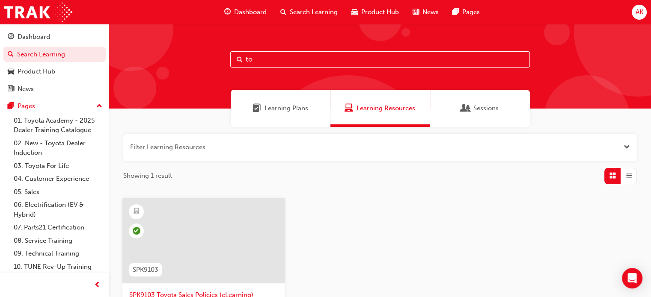
type input "t"
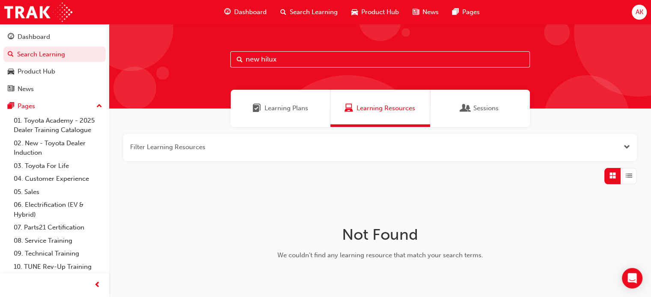
drag, startPoint x: 260, startPoint y: 56, endPoint x: 219, endPoint y: 42, distance: 43.8
click at [222, 57] on div "new hilux" at bounding box center [380, 66] width 542 height 85
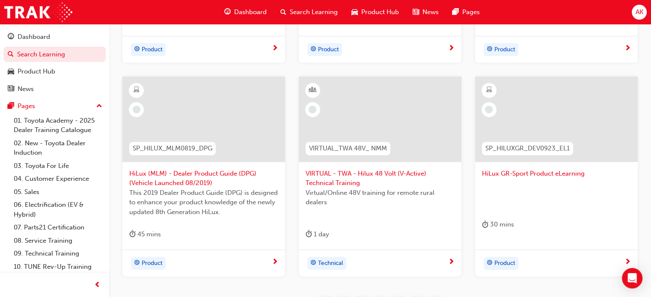
scroll to position [334, 0]
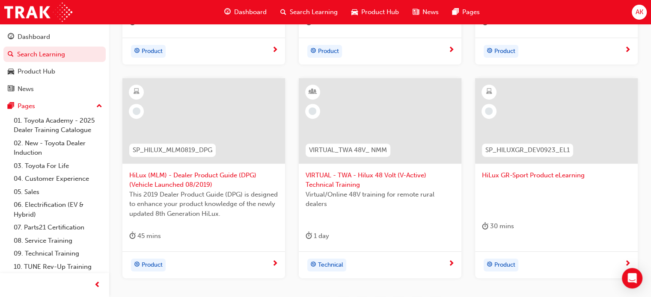
type input "hilux"
click at [211, 174] on span "HiLux (MLM) - Dealer Product Guide (DPG) (Vehicle Launched 08/2019)" at bounding box center [203, 180] width 149 height 19
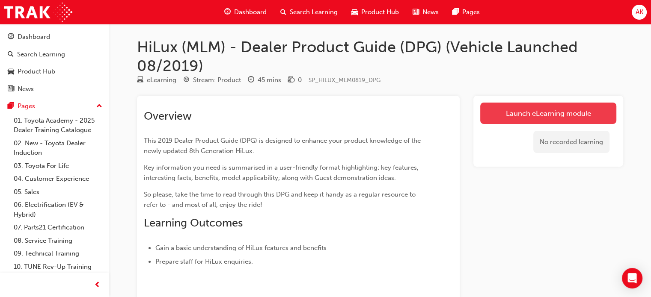
click at [516, 111] on link "Launch eLearning module" at bounding box center [548, 113] width 136 height 21
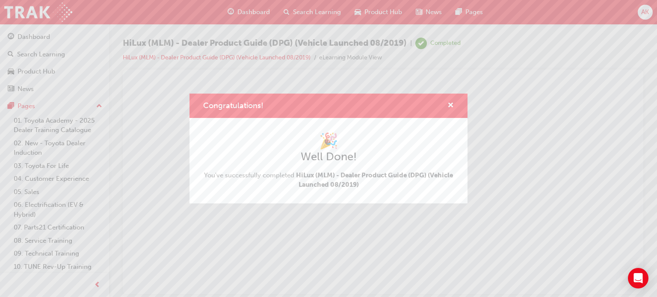
click at [445, 107] on div "Congratulations!" at bounding box center [447, 106] width 13 height 11
click at [448, 106] on span "cross-icon" at bounding box center [450, 106] width 6 height 8
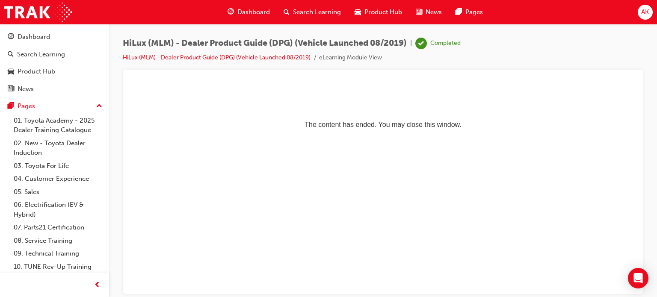
click at [240, 13] on span "Dashboard" at bounding box center [253, 12] width 33 height 10
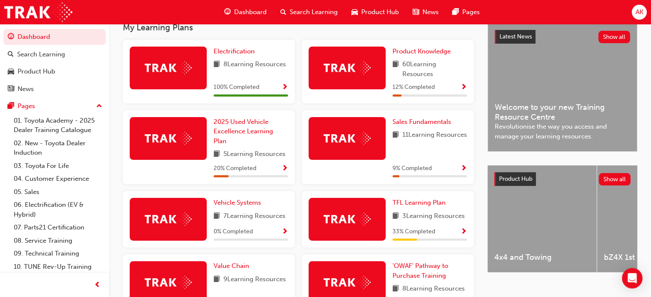
scroll to position [128, 0]
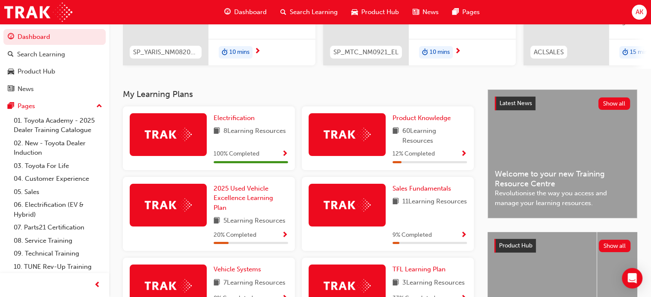
click at [465, 154] on span "Show Progress" at bounding box center [463, 155] width 6 height 8
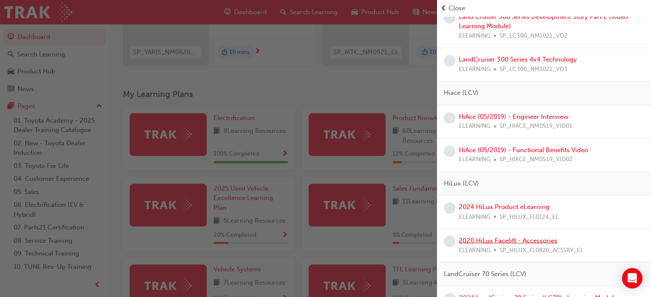
scroll to position [1497, 0]
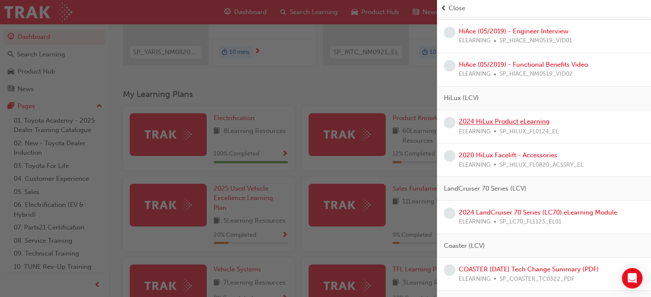
click at [513, 118] on link "2024 HiLux Product eLearning" at bounding box center [504, 122] width 91 height 8
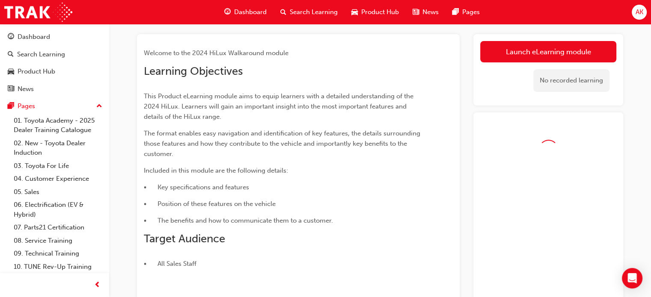
scroll to position [38, 0]
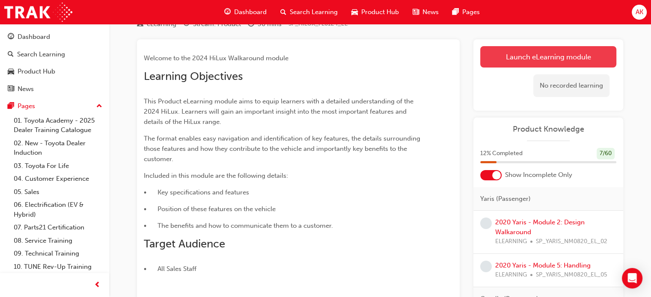
click at [521, 54] on link "Launch eLearning module" at bounding box center [548, 56] width 136 height 21
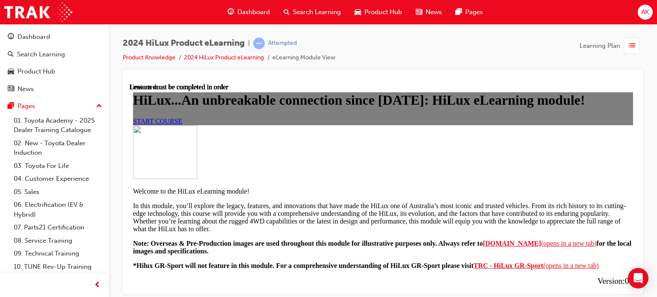
scroll to position [86, 0]
